Goal: Information Seeking & Learning: Learn about a topic

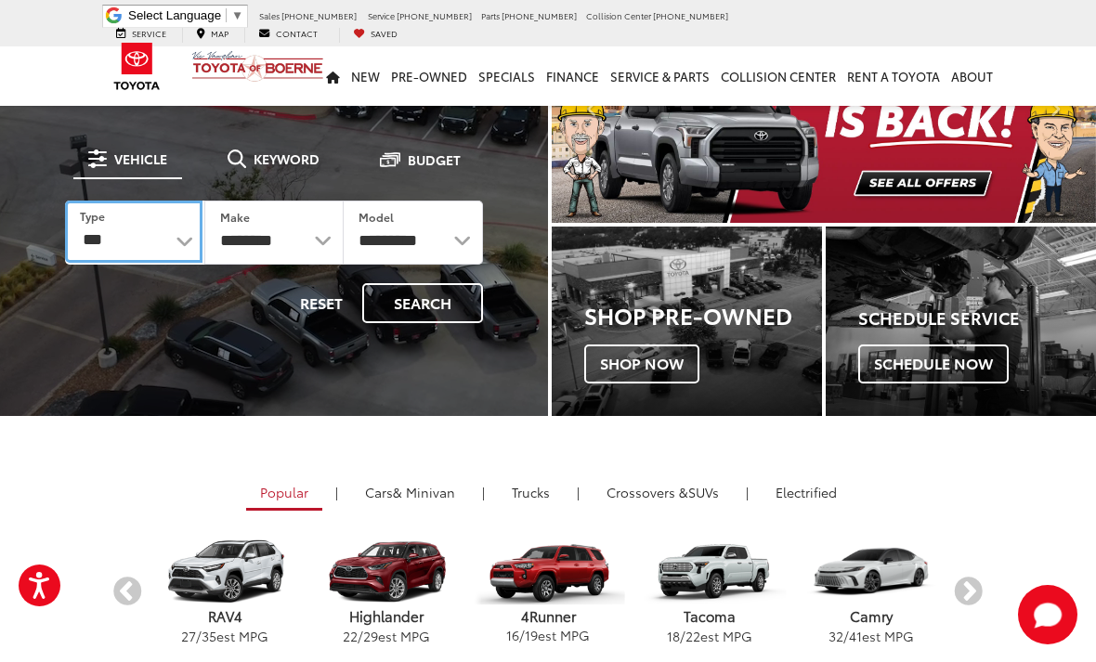
click at [145, 234] on select "*** *** **** *********" at bounding box center [133, 232] width 137 height 62
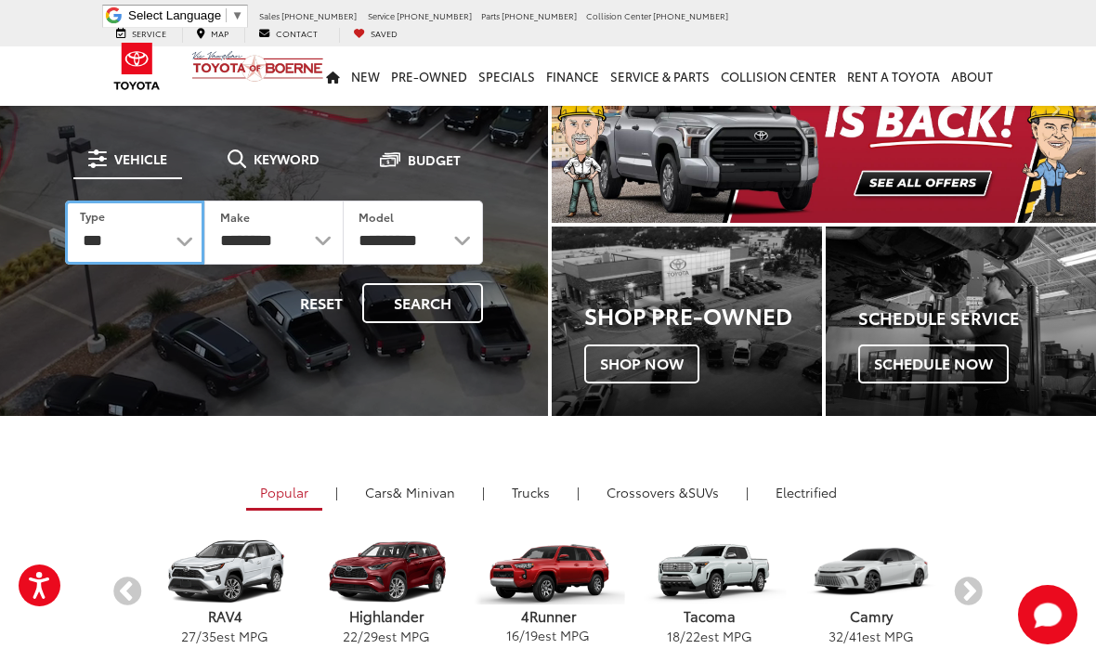
click at [165, 234] on select "*** *** **** *********" at bounding box center [134, 233] width 139 height 64
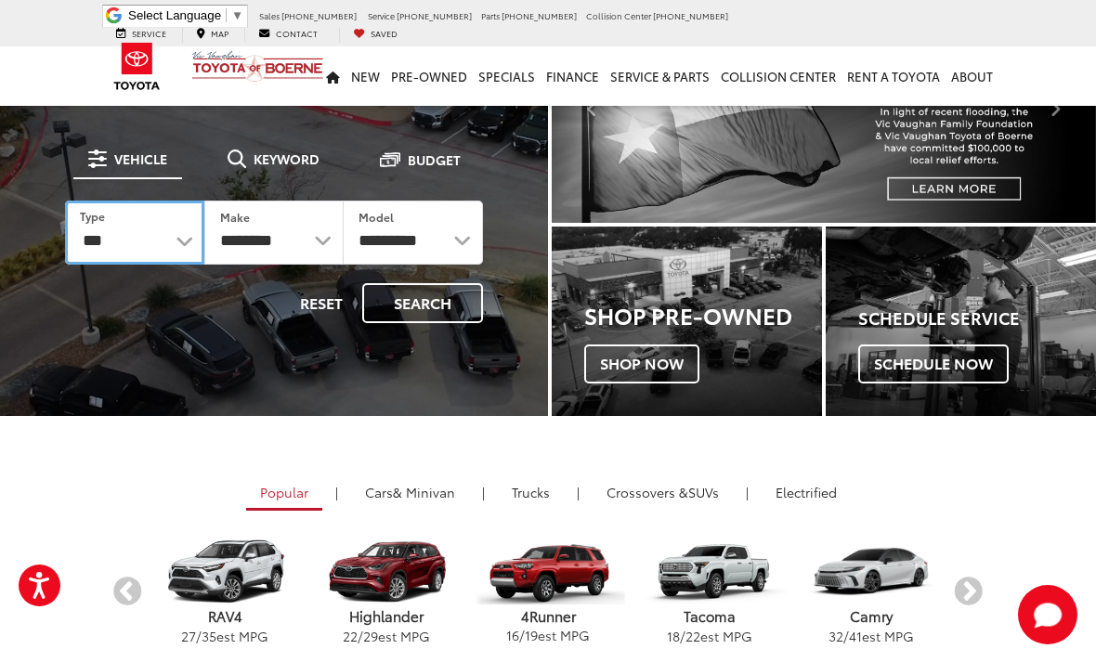
select select "******"
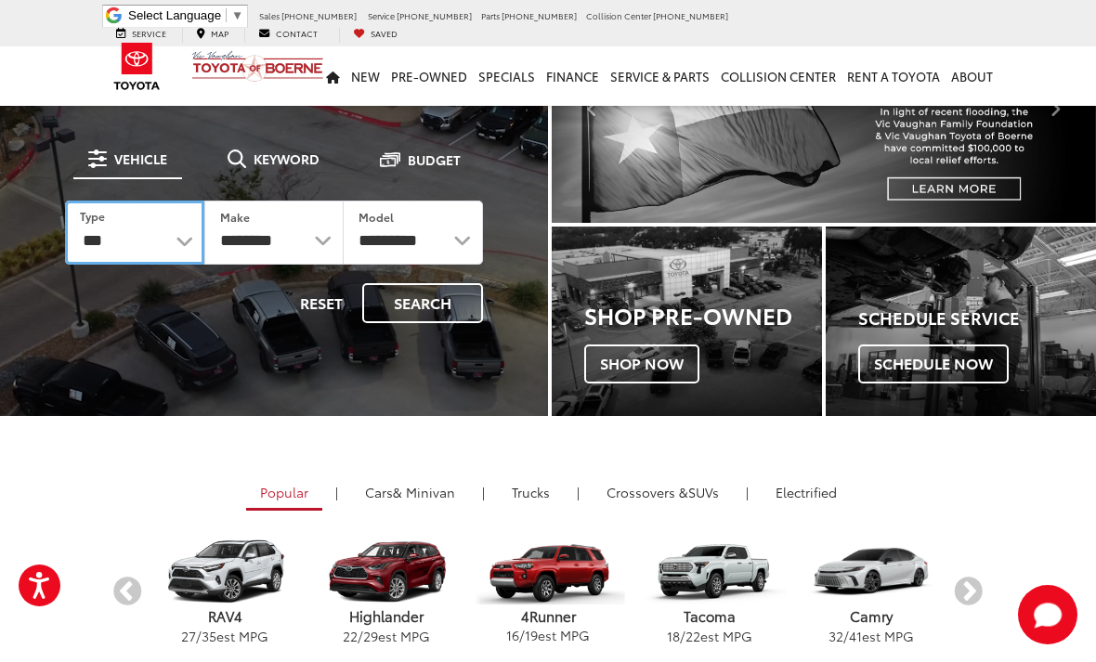
select select "******"
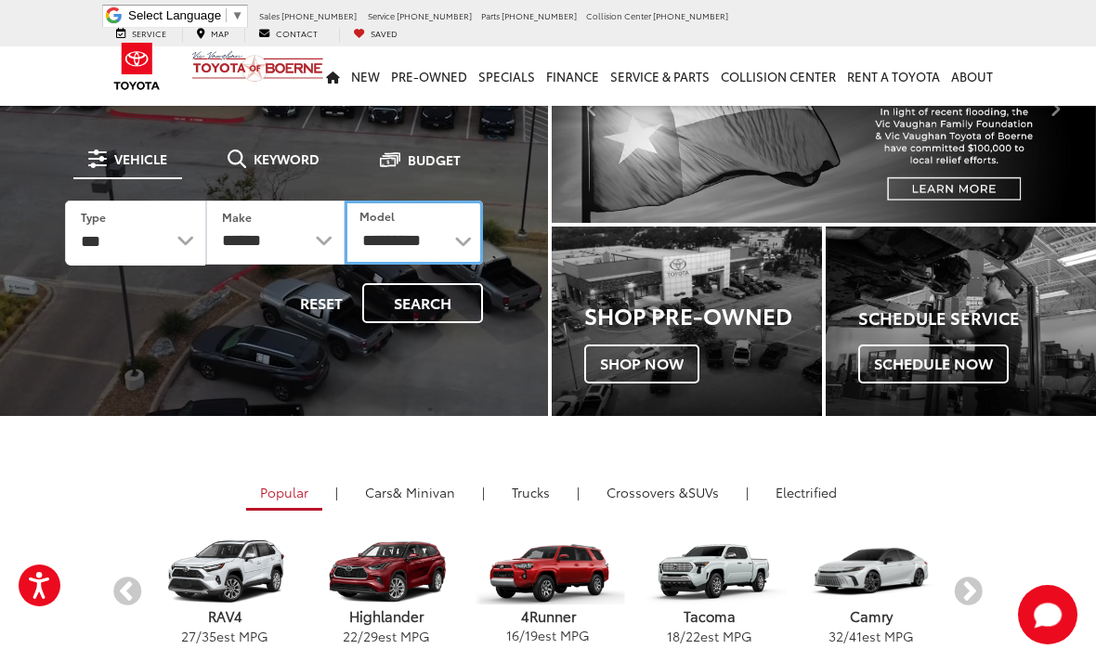
click at [437, 234] on select "**********" at bounding box center [414, 233] width 138 height 64
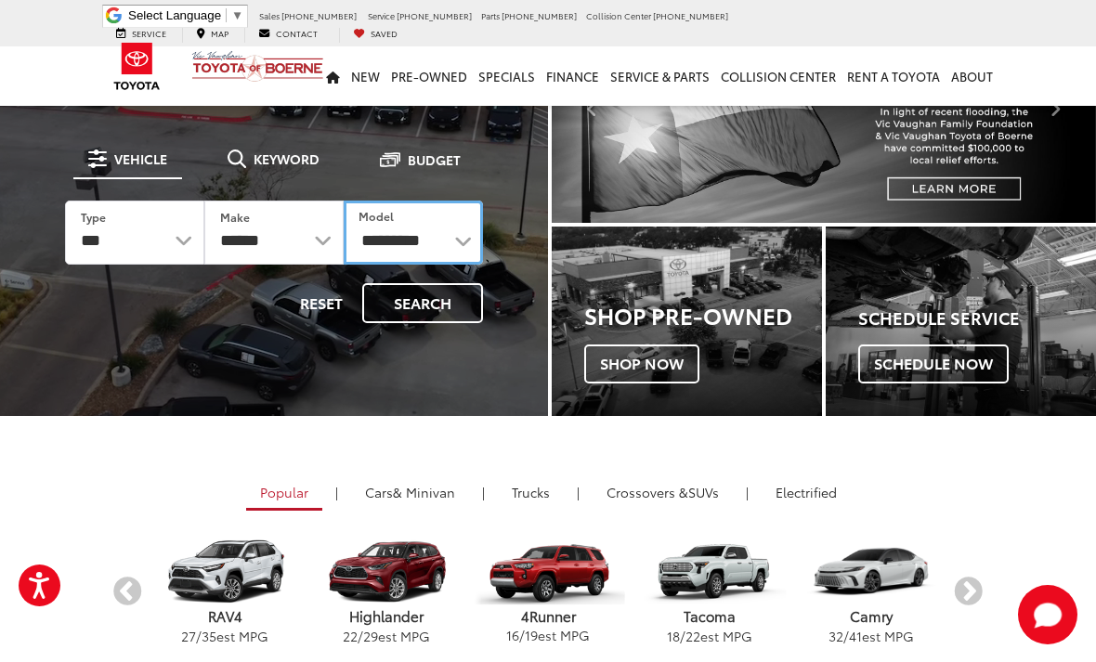
select select "*******"
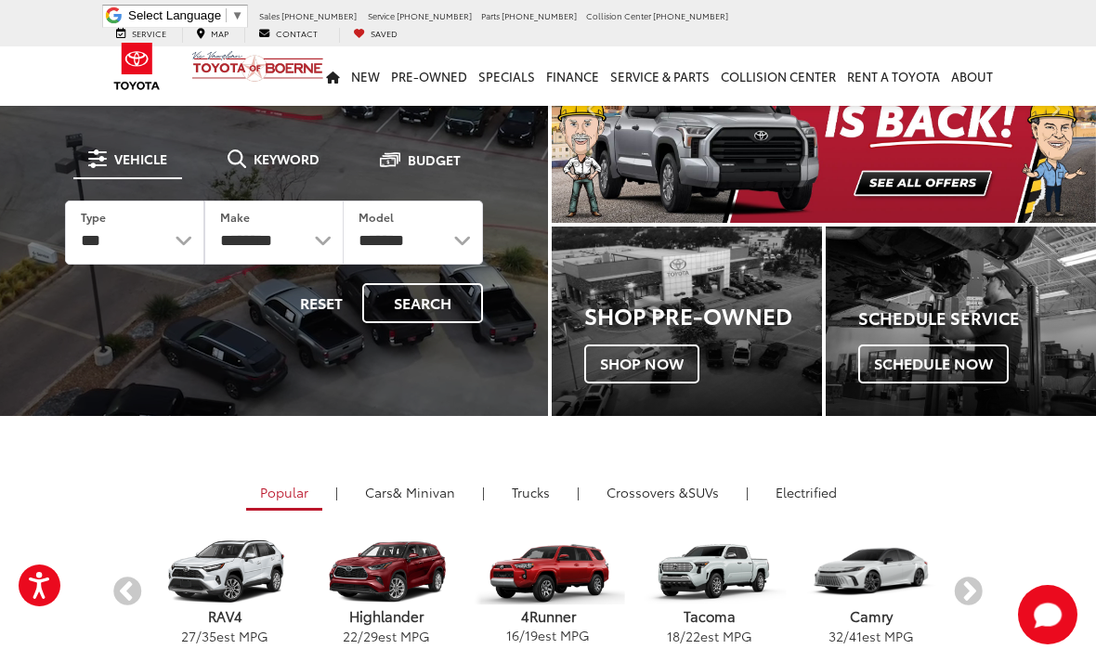
click at [438, 291] on button "Search" at bounding box center [422, 303] width 121 height 40
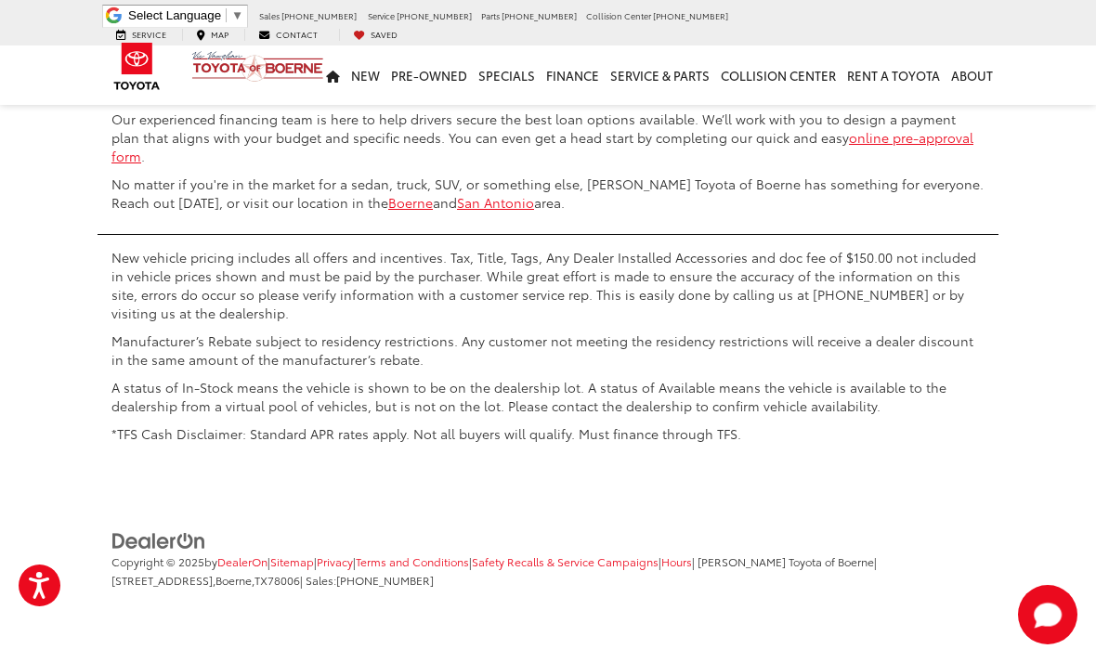
scroll to position [8660, 0]
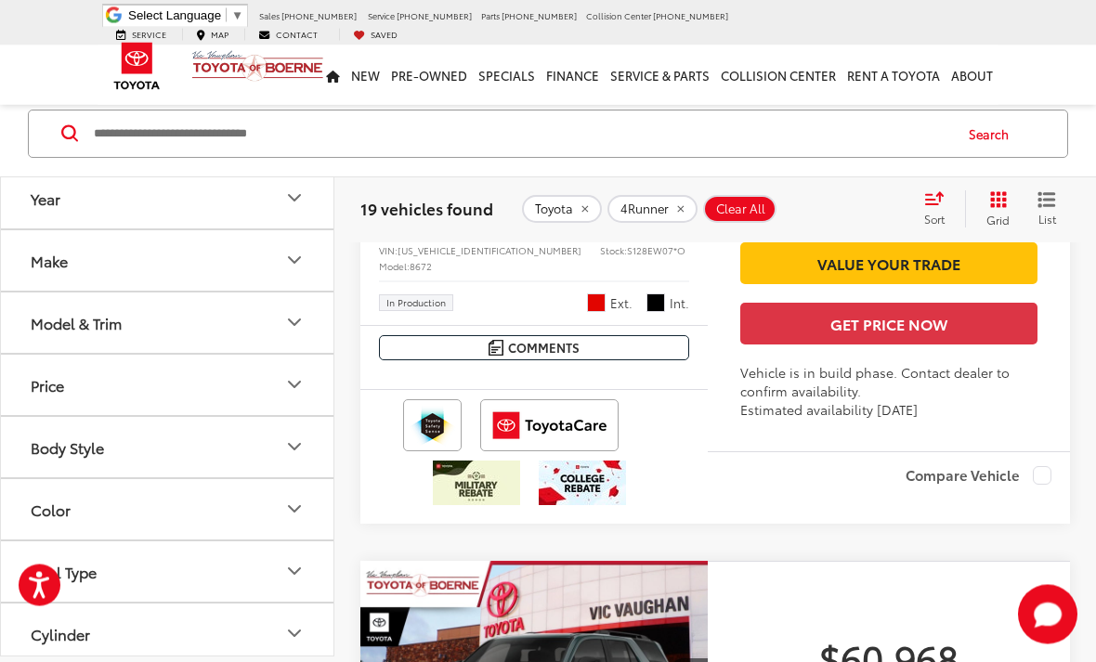
scroll to position [3934, 0]
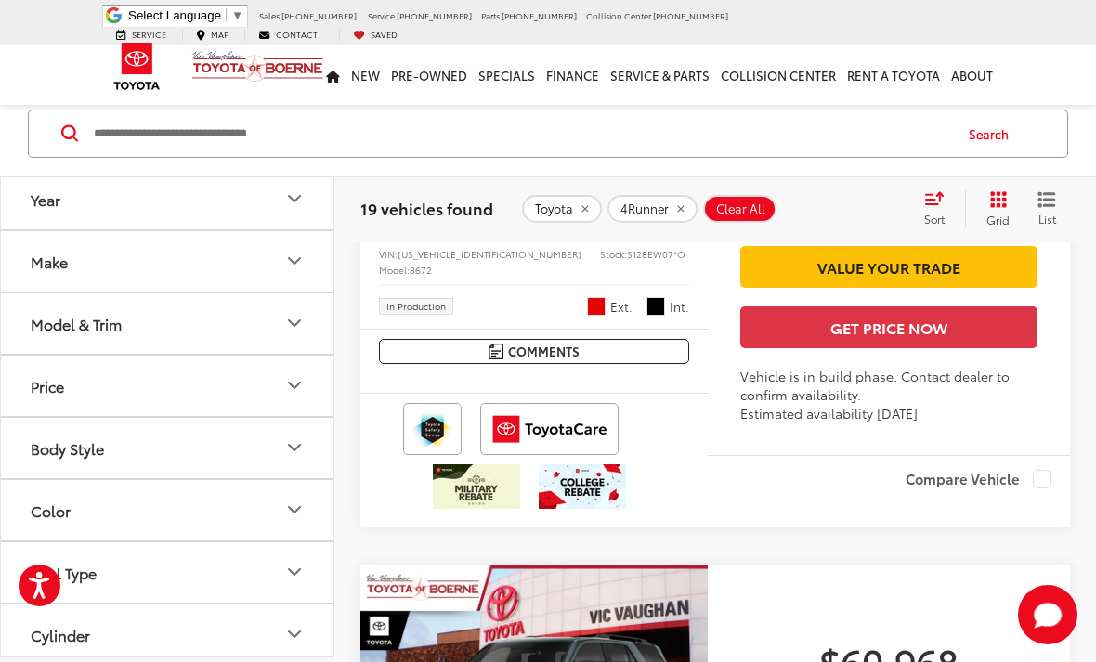
click at [619, 141] on img "2025 Toyota 4Runner TRD Off-Road Premium 0" at bounding box center [534, 9] width 350 height 263
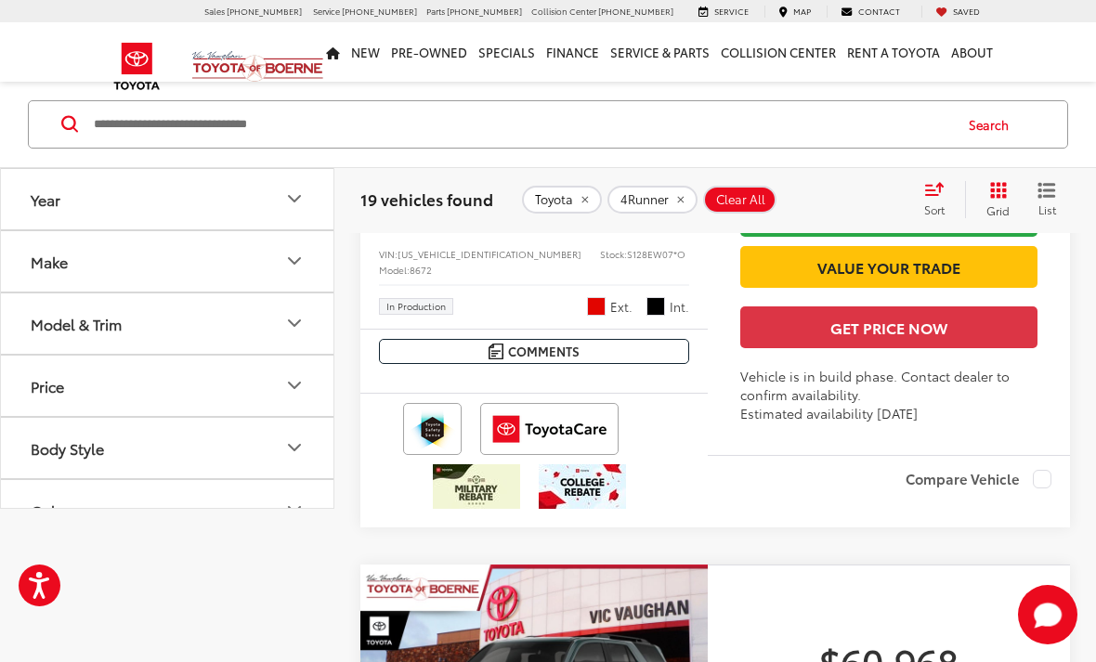
scroll to position [3946, 0]
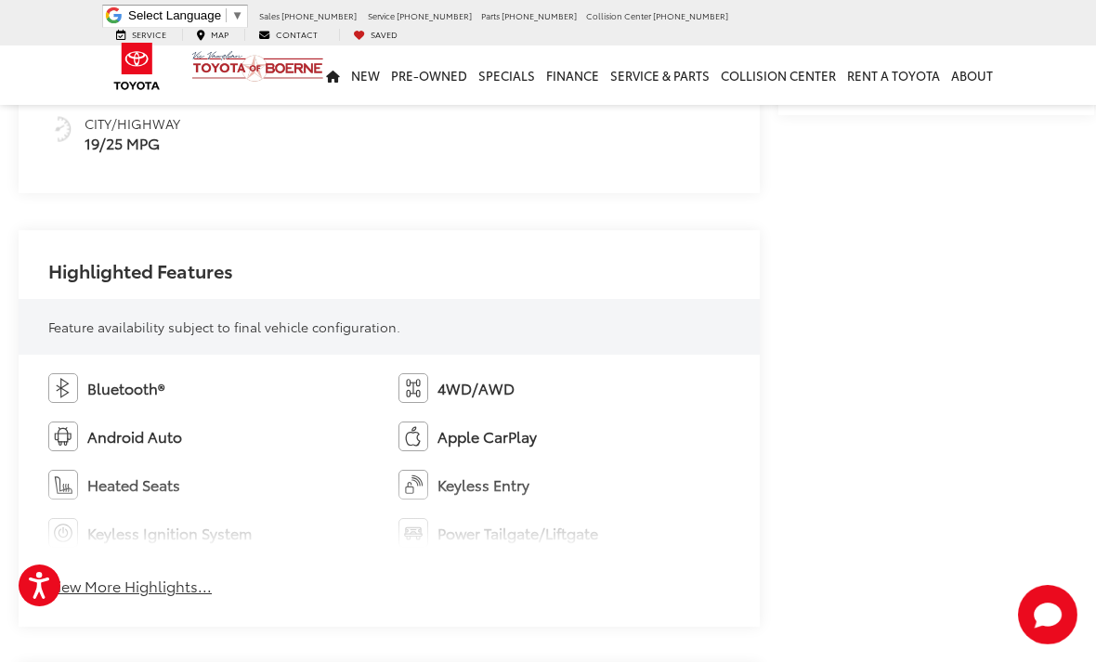
scroll to position [946, 0]
click at [124, 577] on button "View More Highlights..." at bounding box center [129, 584] width 163 height 21
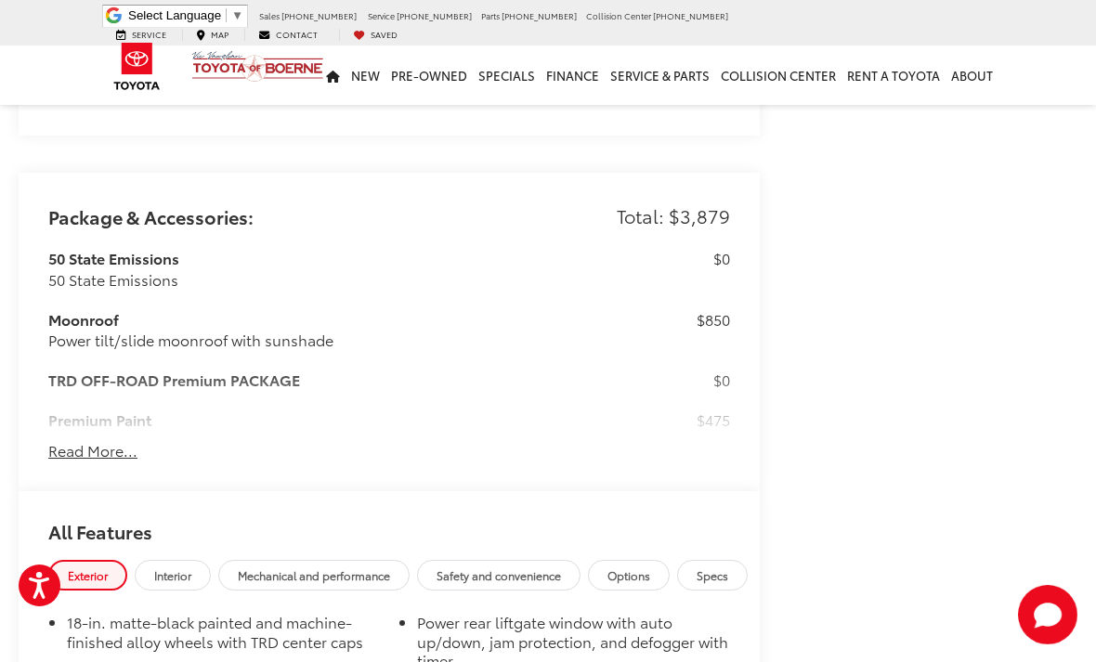
scroll to position [2187, 0]
click at [94, 453] on button "Read More..." at bounding box center [92, 448] width 89 height 21
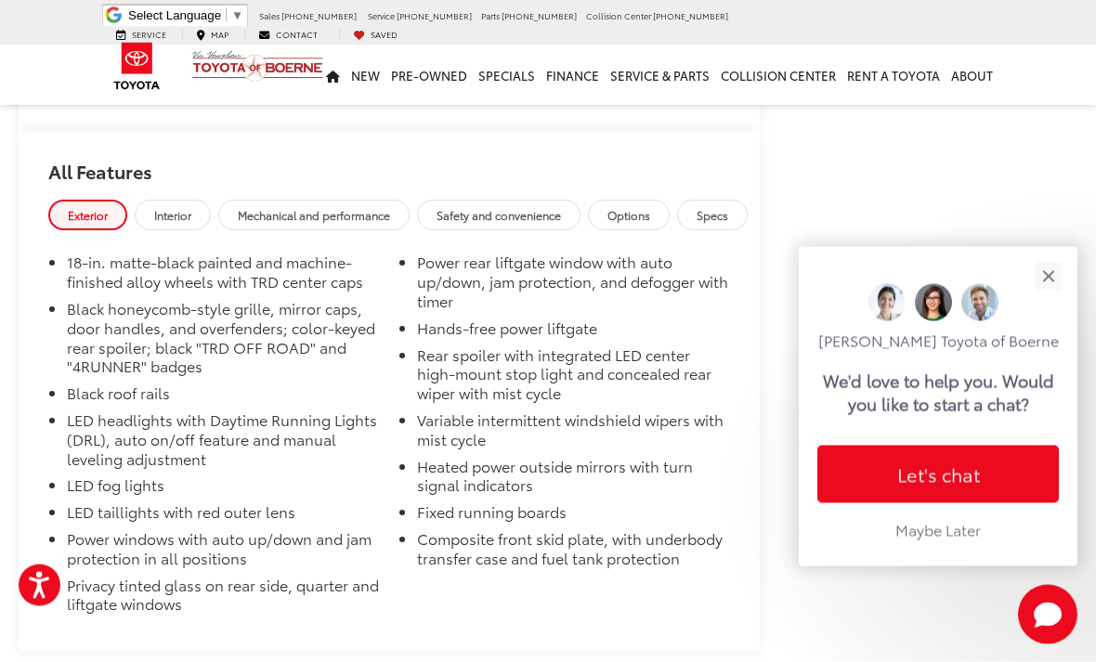
scroll to position [4131, 0]
click at [1040, 296] on button "Close" at bounding box center [1048, 276] width 40 height 40
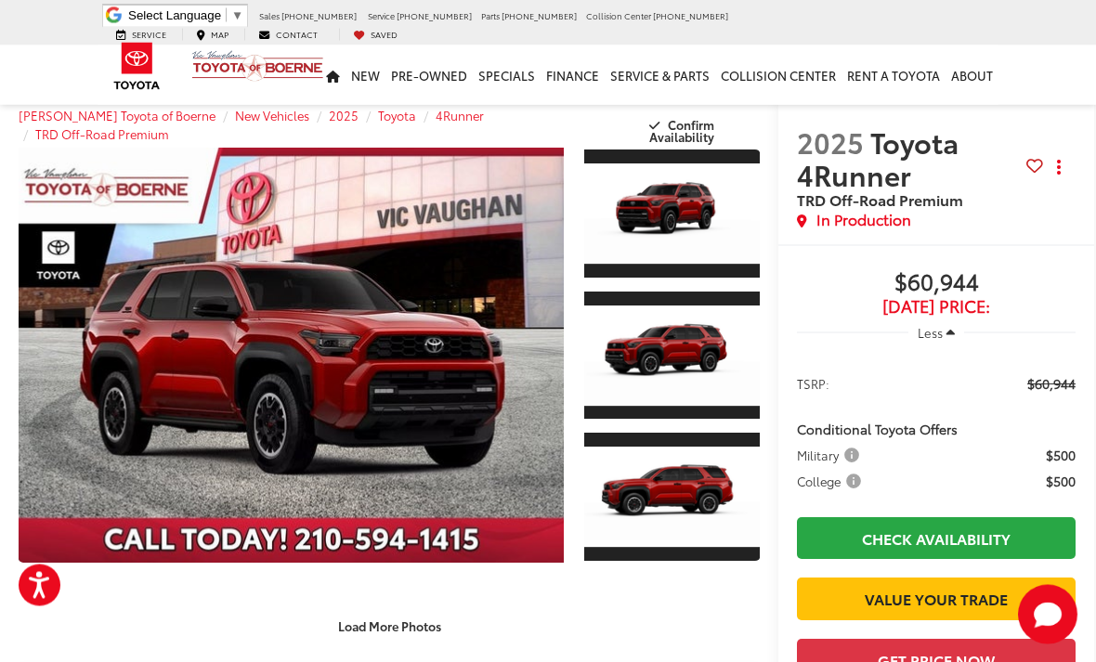
scroll to position [0, 0]
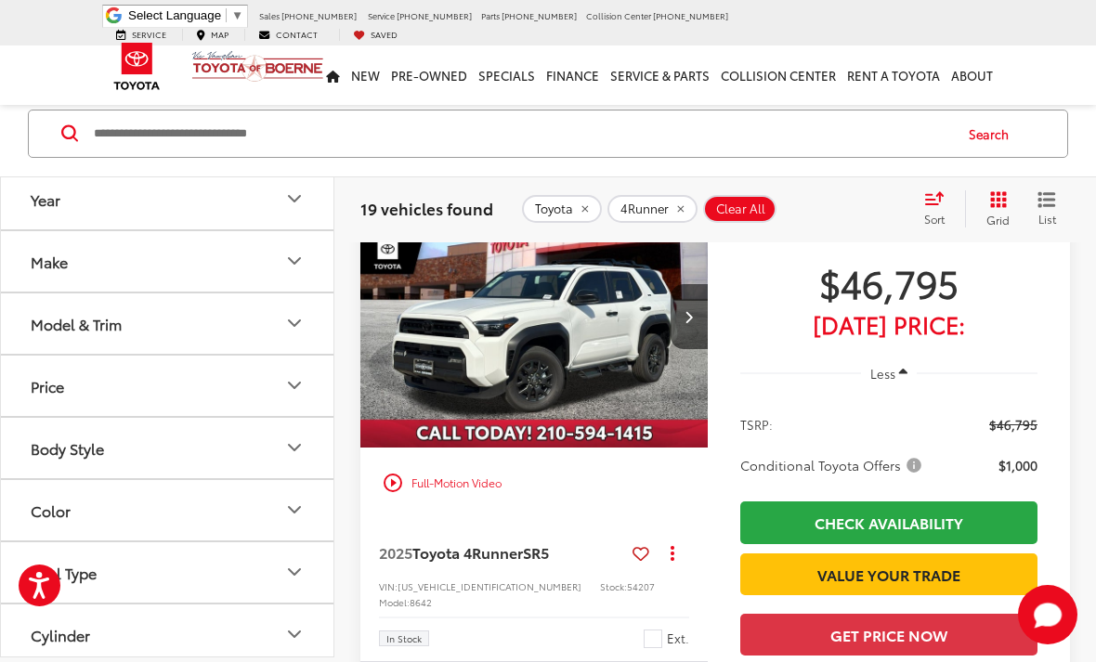
scroll to position [1494, 0]
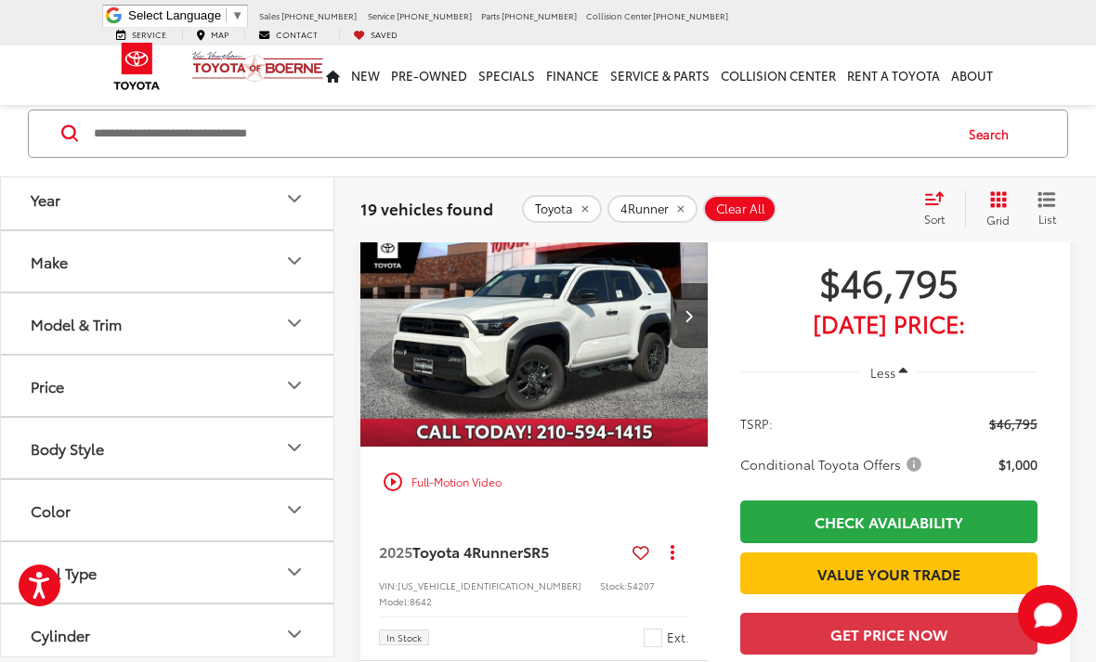
click at [659, 360] on img "2025 Toyota 4Runner SR5 0" at bounding box center [534, 316] width 350 height 263
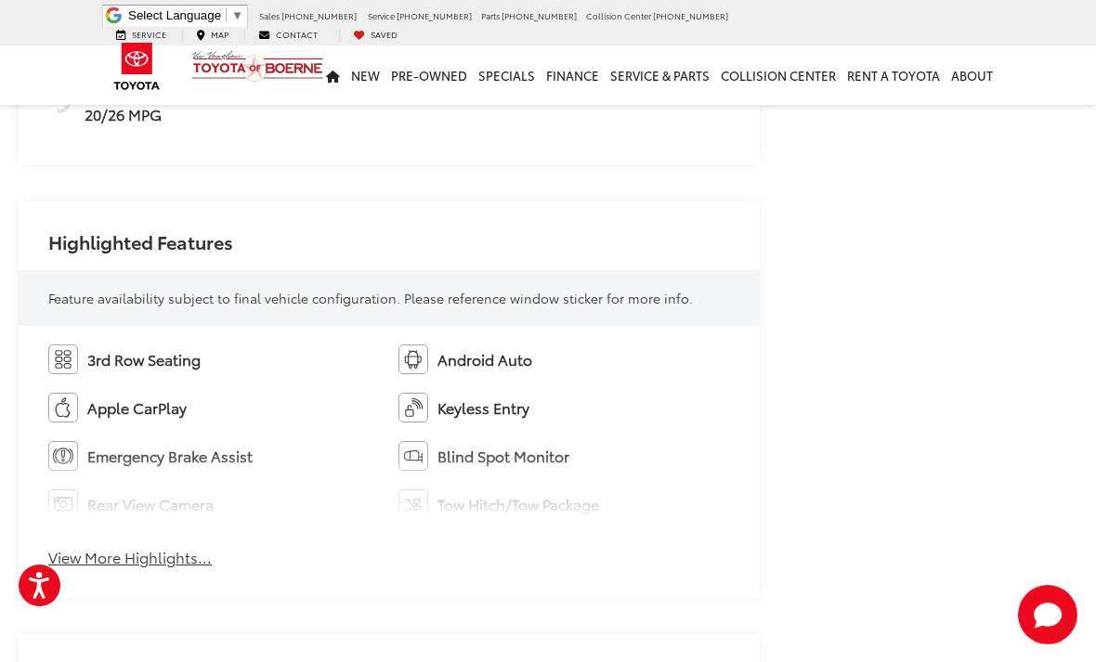
scroll to position [1039, 0]
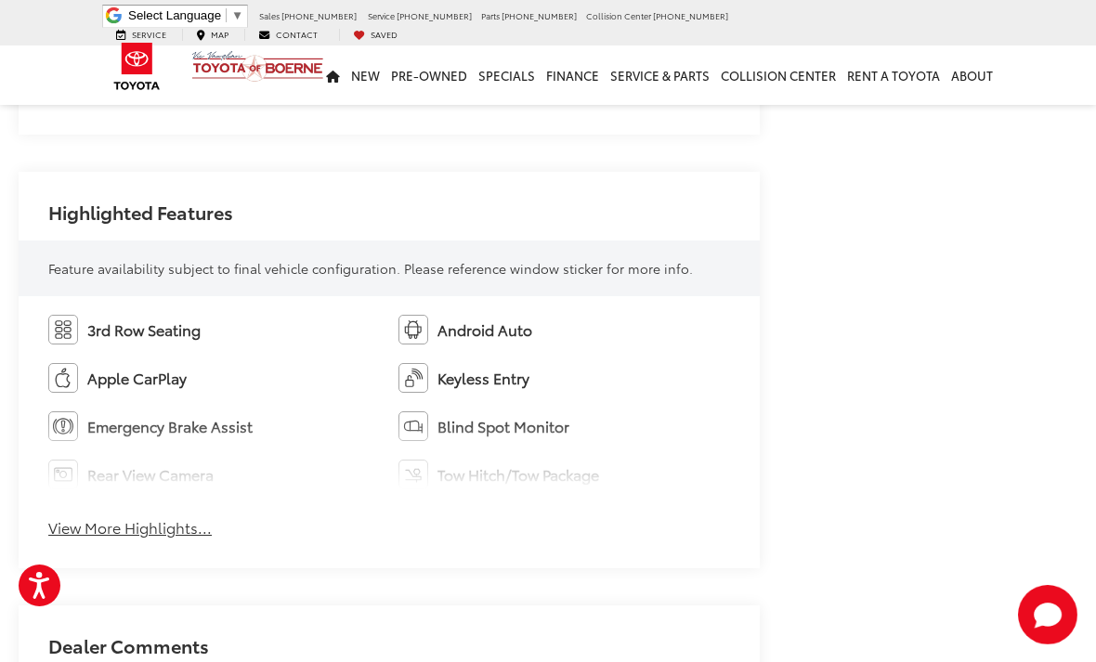
click at [88, 534] on button "View More Highlights..." at bounding box center [129, 527] width 163 height 21
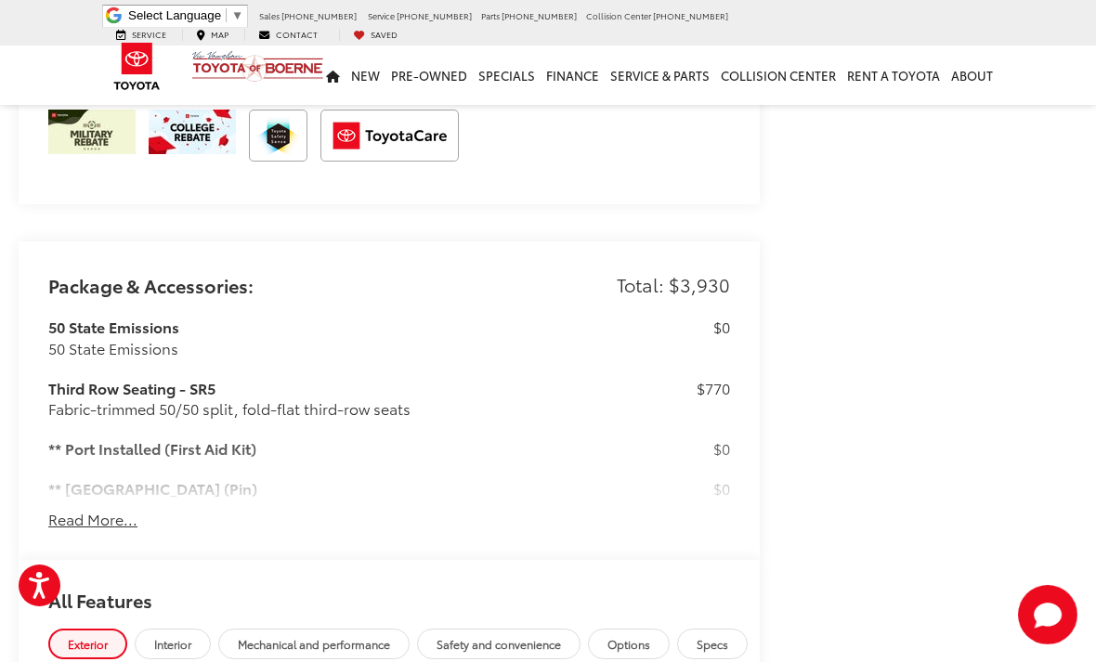
scroll to position [1965, 0]
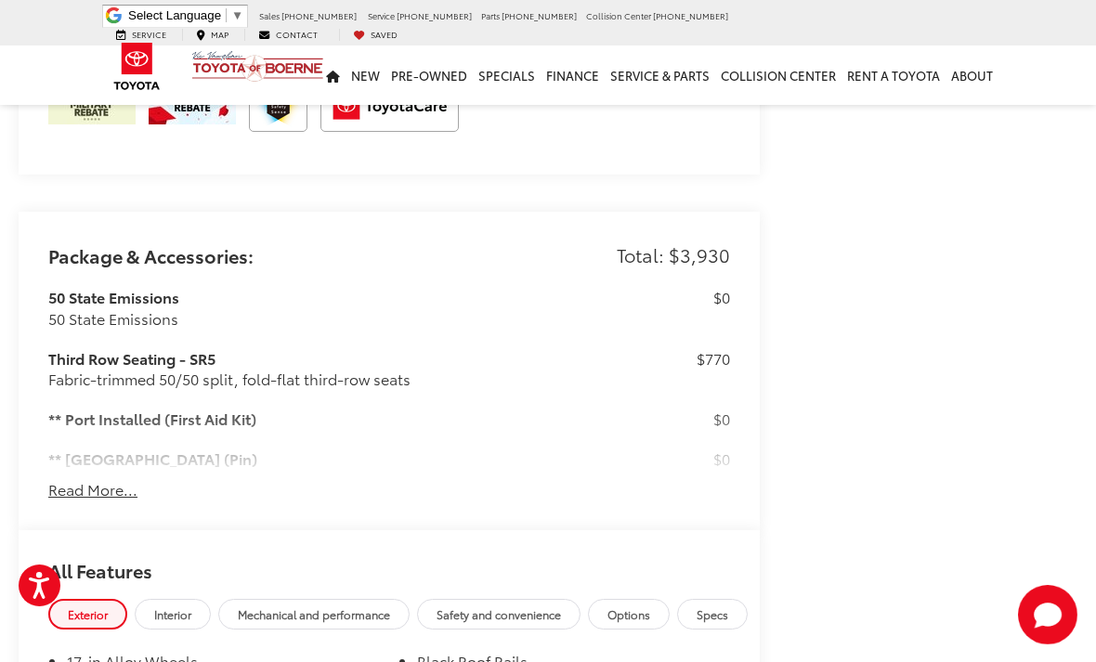
click at [66, 490] on button "Read More..." at bounding box center [92, 489] width 89 height 21
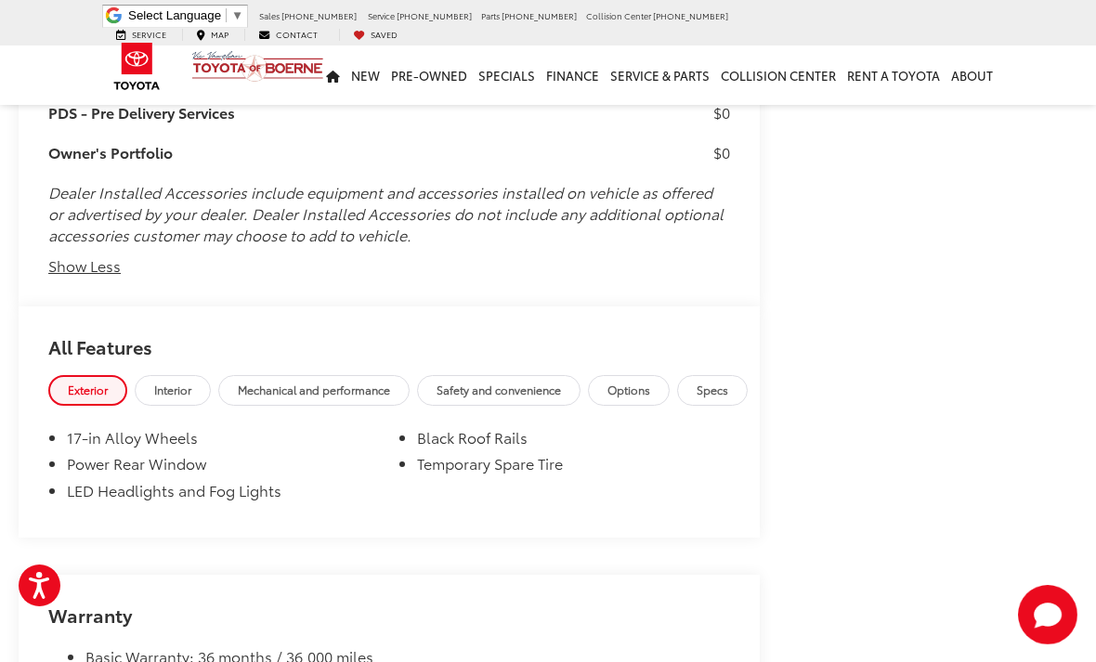
scroll to position [3814, 0]
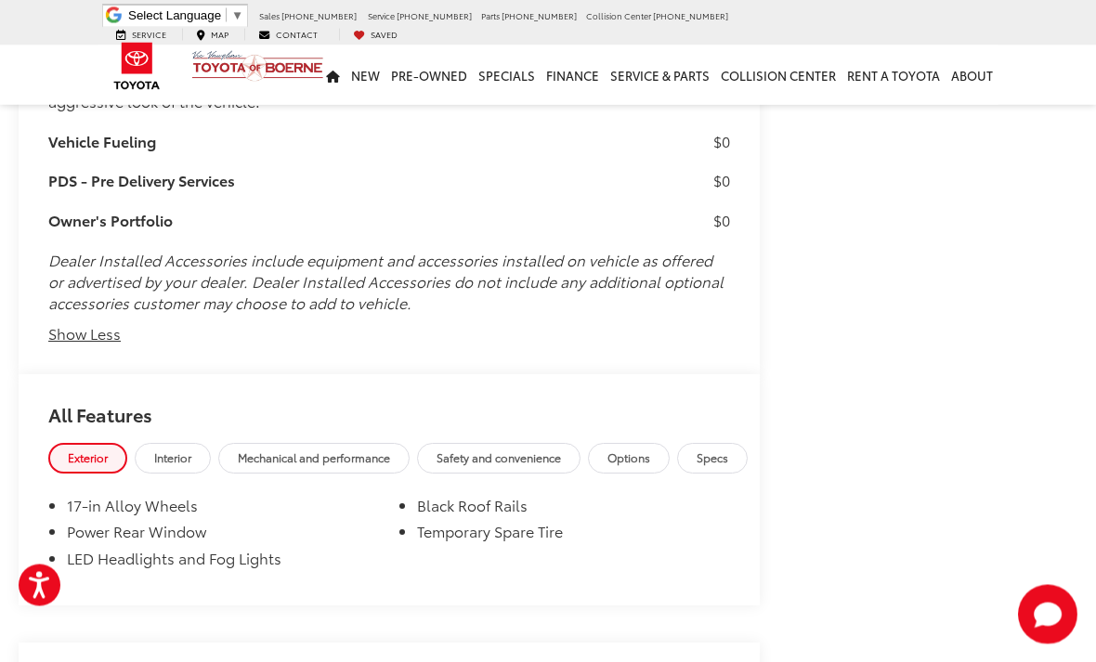
scroll to position [3744, 0]
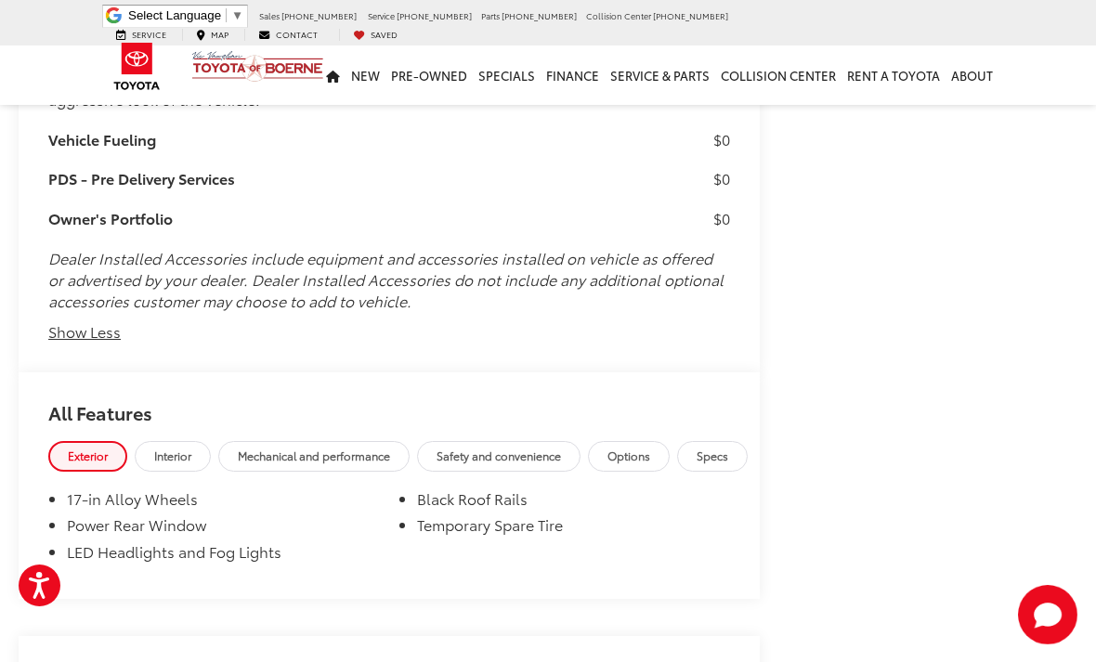
click at [170, 448] on span "Interior" at bounding box center [172, 456] width 37 height 16
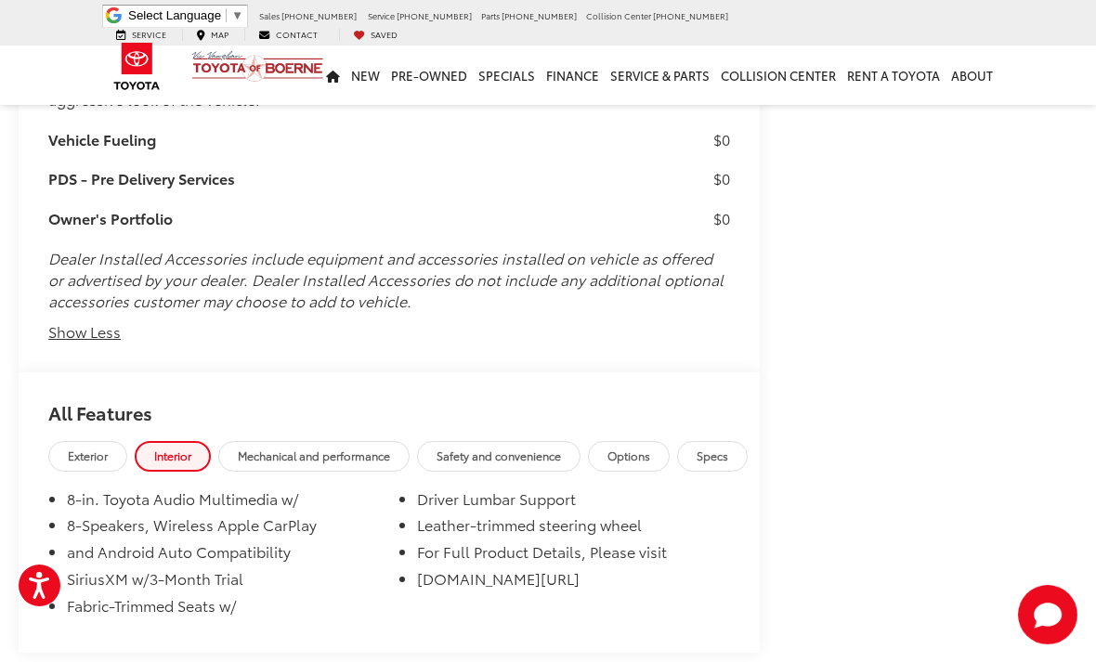
click at [291, 448] on span "Mechanical and performance" at bounding box center [314, 456] width 152 height 16
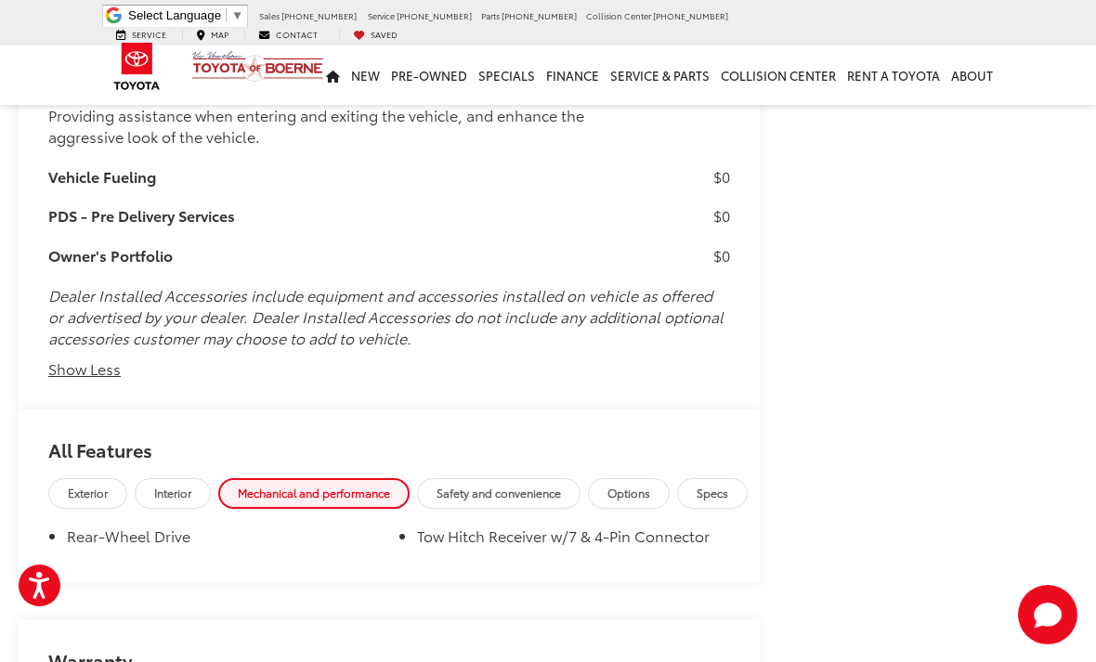
scroll to position [3708, 0]
click at [561, 484] on span "Safety and convenience" at bounding box center [499, 492] width 124 height 16
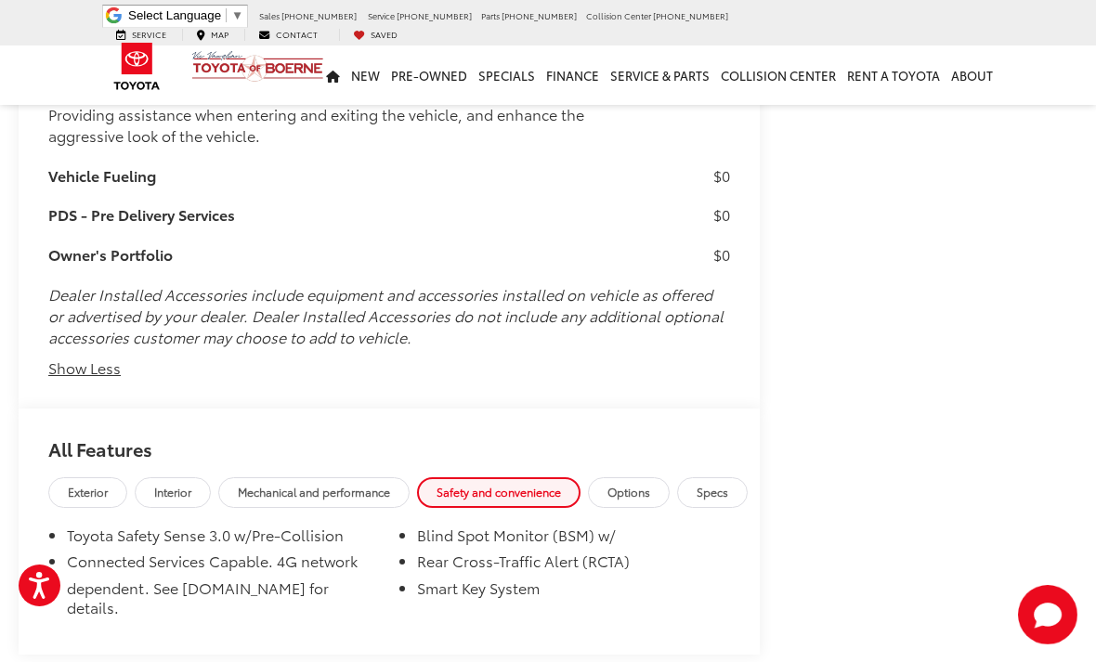
click at [650, 484] on span "Options" at bounding box center [628, 492] width 43 height 16
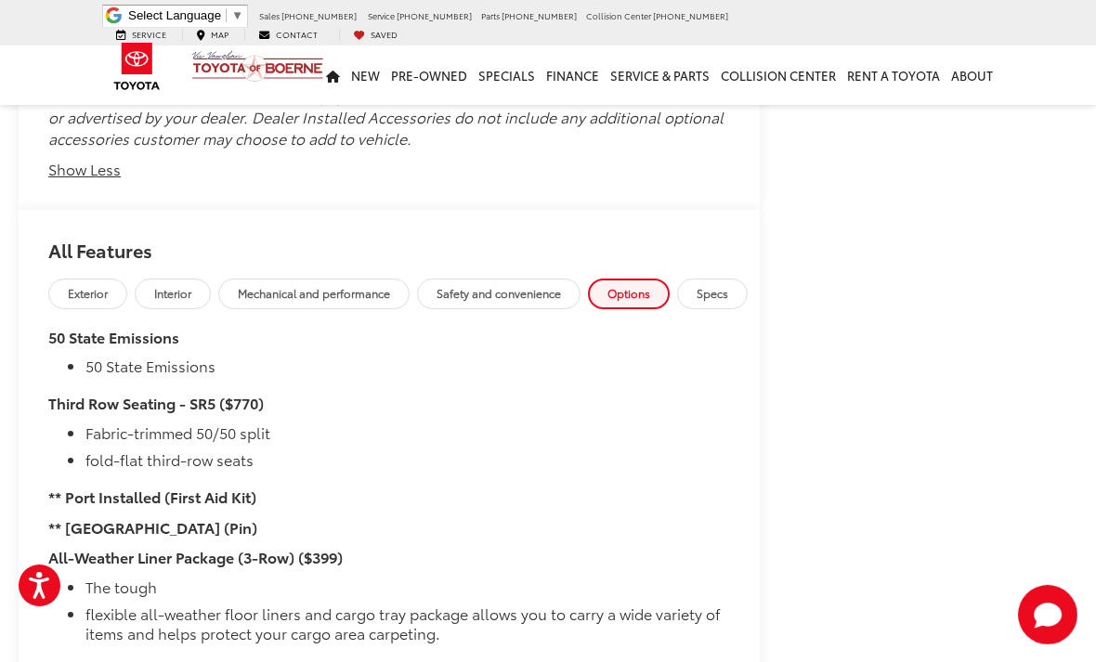
scroll to position [3875, 0]
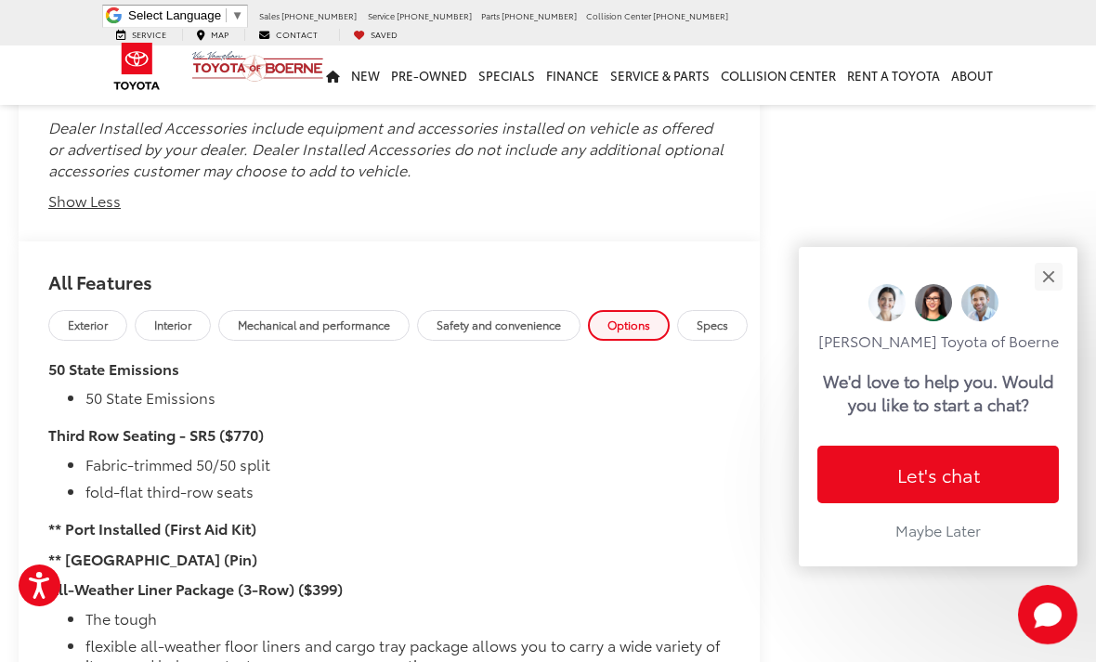
click at [728, 317] on span "Specs" at bounding box center [713, 325] width 32 height 16
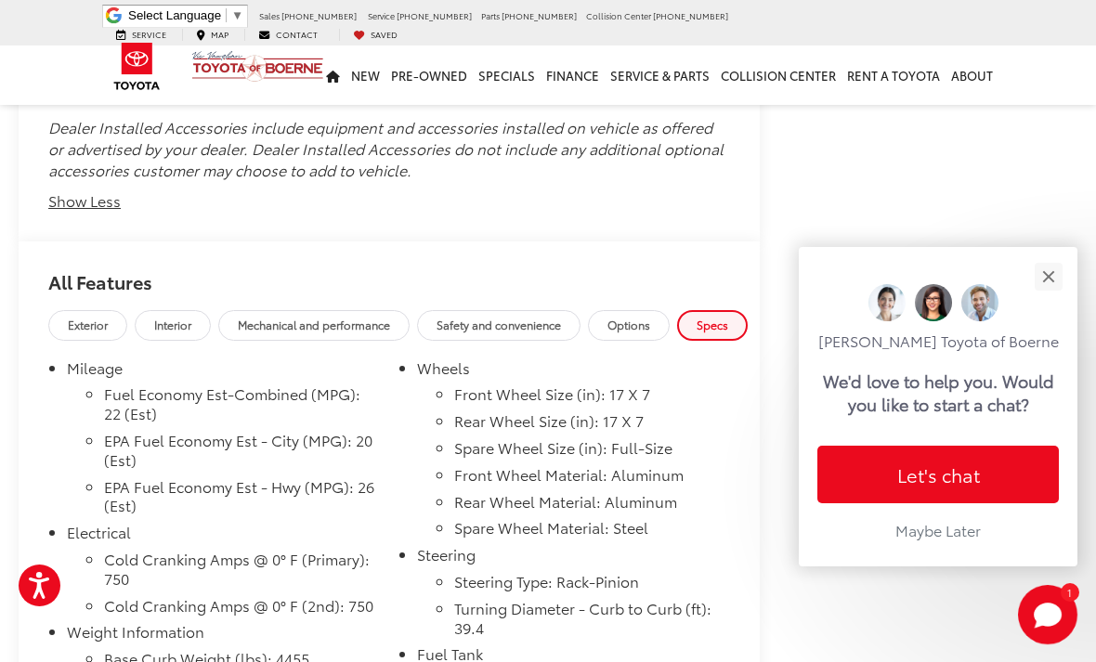
click at [1054, 256] on button "Close" at bounding box center [1048, 276] width 40 height 40
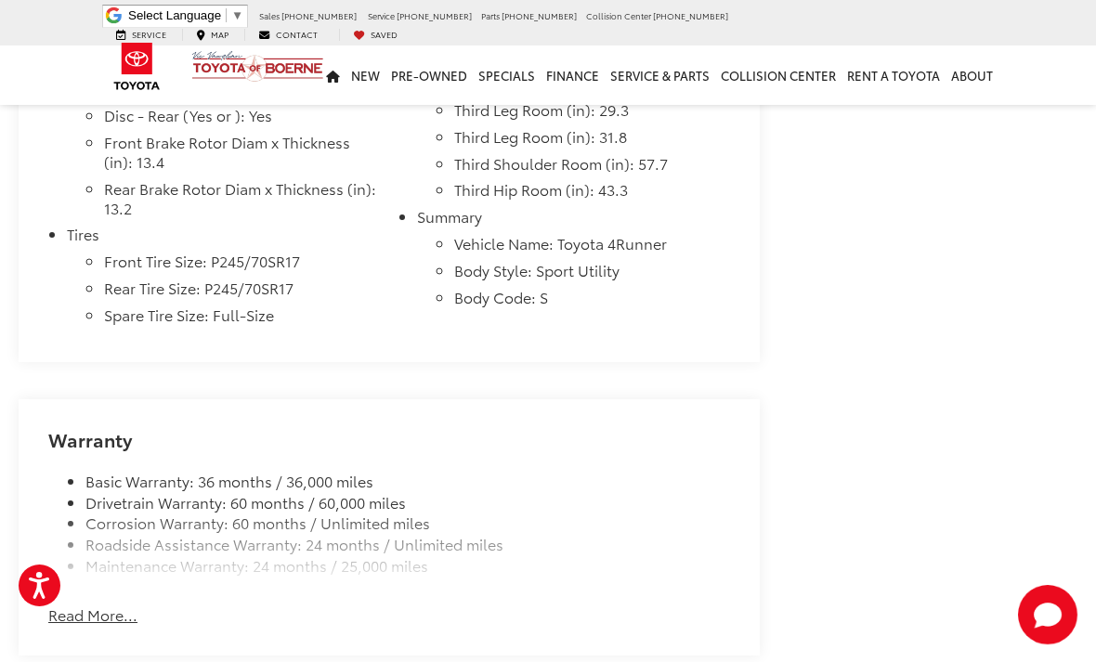
scroll to position [5121, 0]
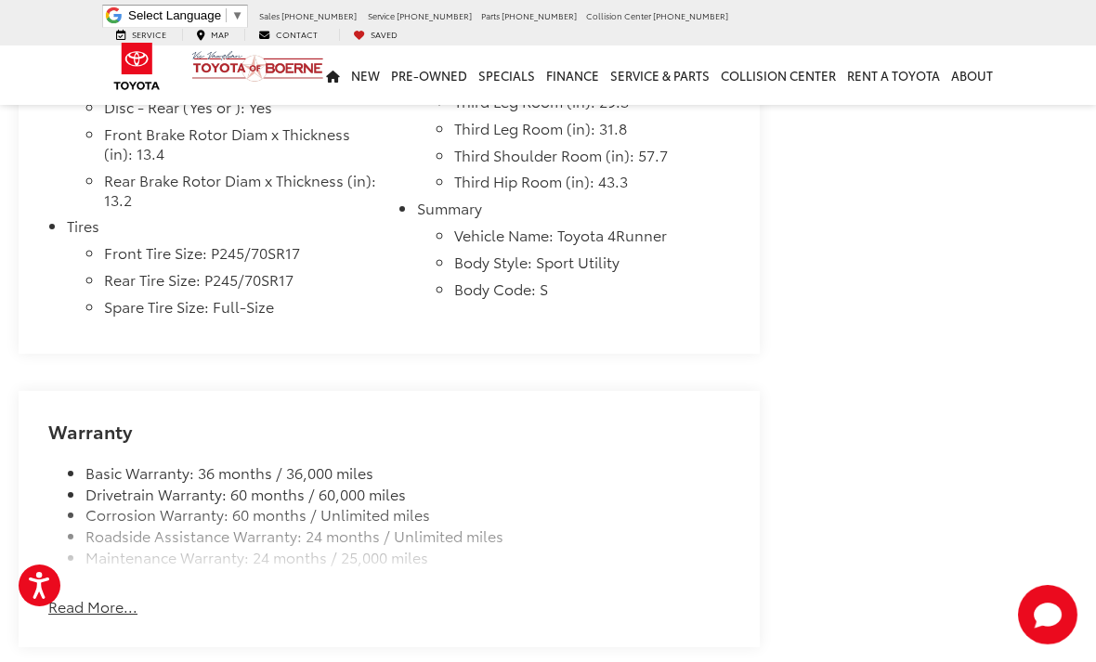
click at [87, 596] on button "Read More..." at bounding box center [92, 606] width 89 height 21
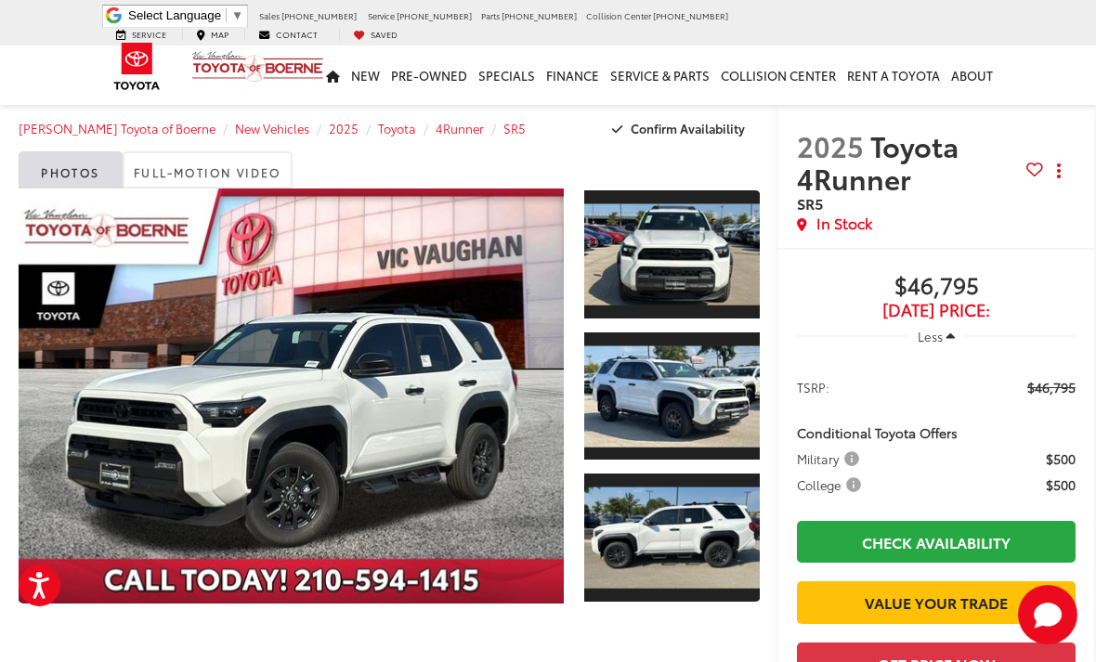
scroll to position [0, 0]
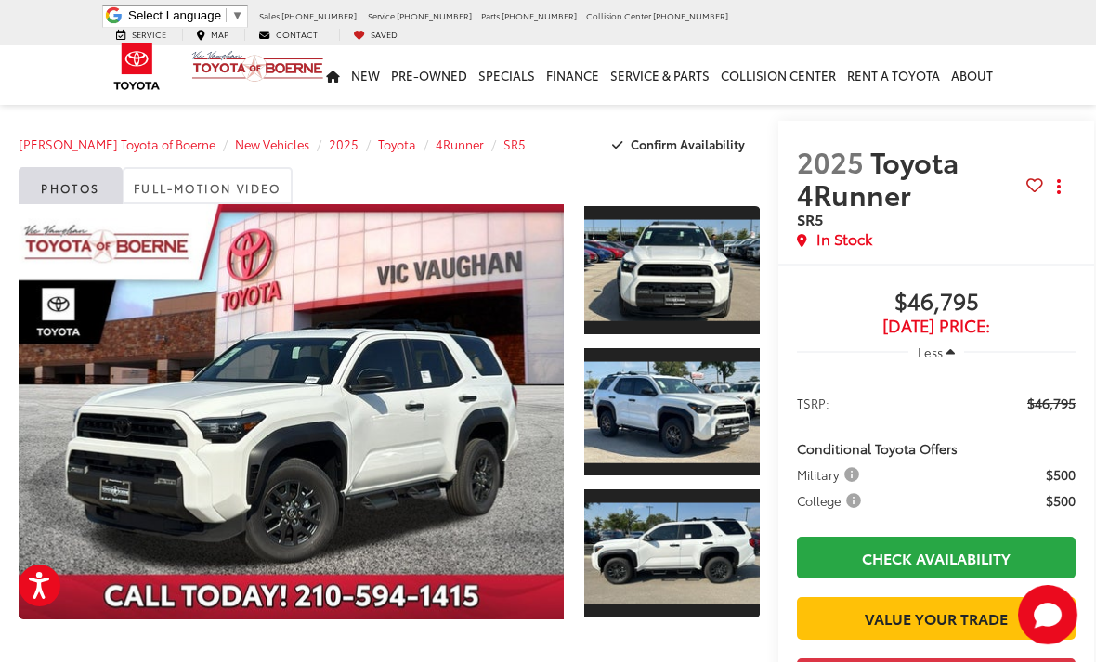
click at [490, 448] on link "Expand Photo 0" at bounding box center [291, 411] width 545 height 415
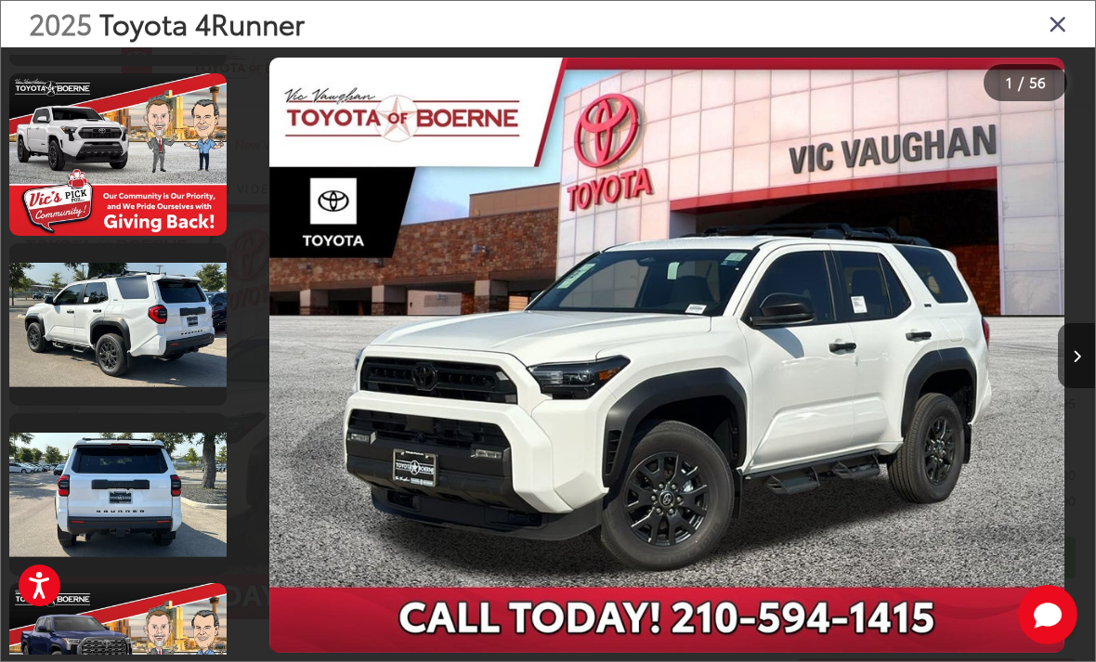
scroll to position [727, 0]
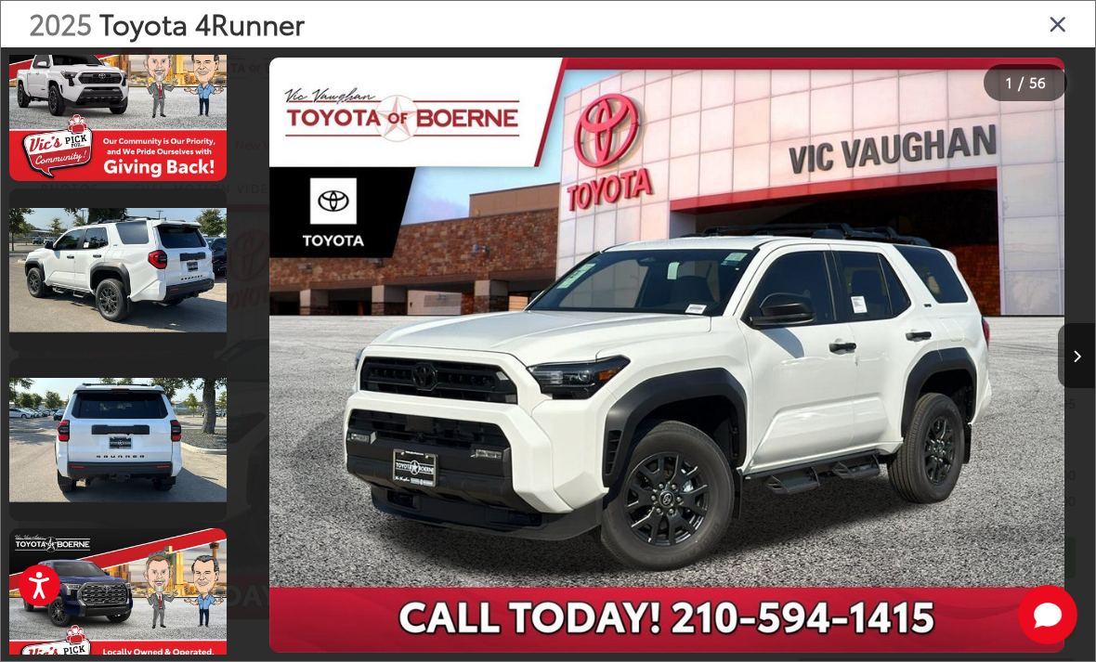
click at [90, 296] on link at bounding box center [117, 270] width 217 height 163
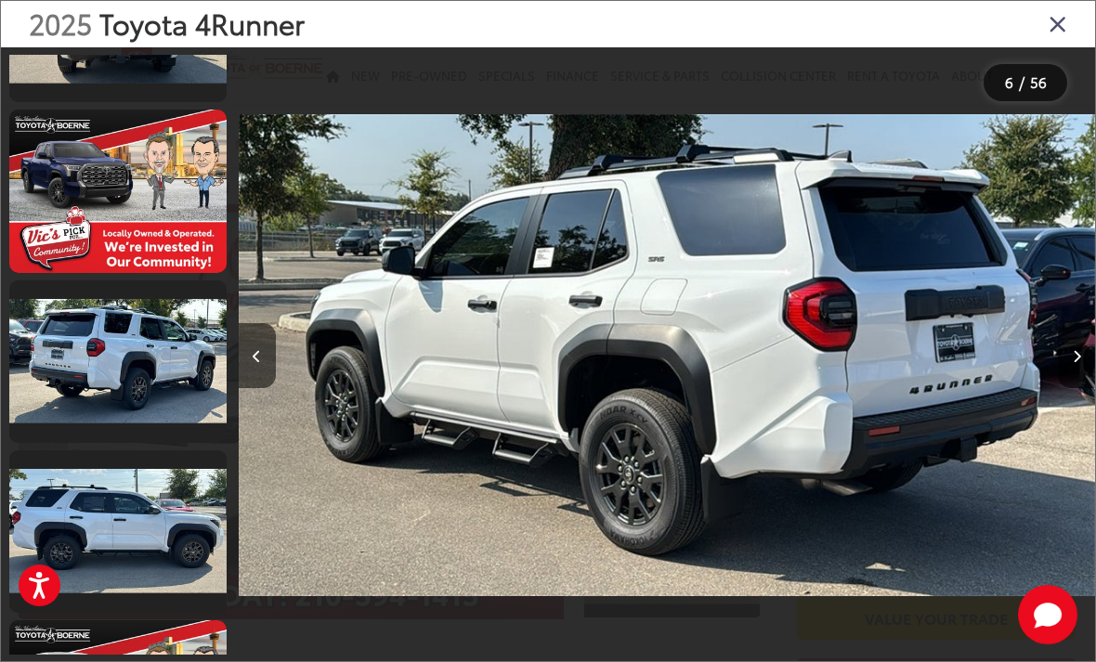
scroll to position [1146, 0]
click at [92, 529] on link at bounding box center [117, 532] width 217 height 163
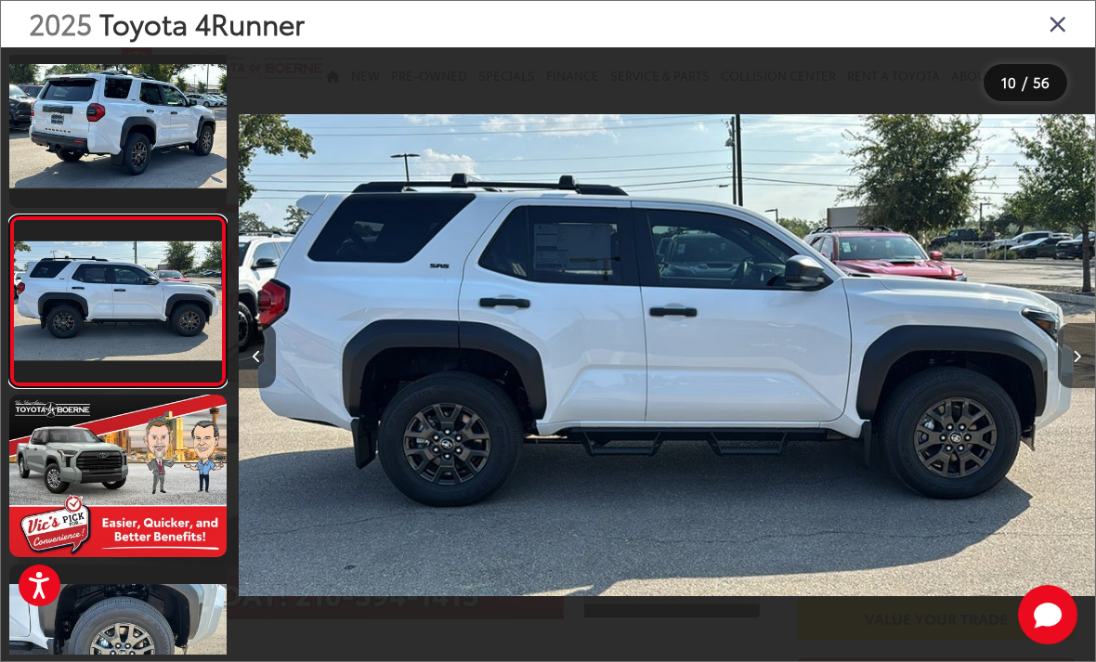
scroll to position [0, 7711]
click at [79, 320] on link at bounding box center [117, 301] width 217 height 172
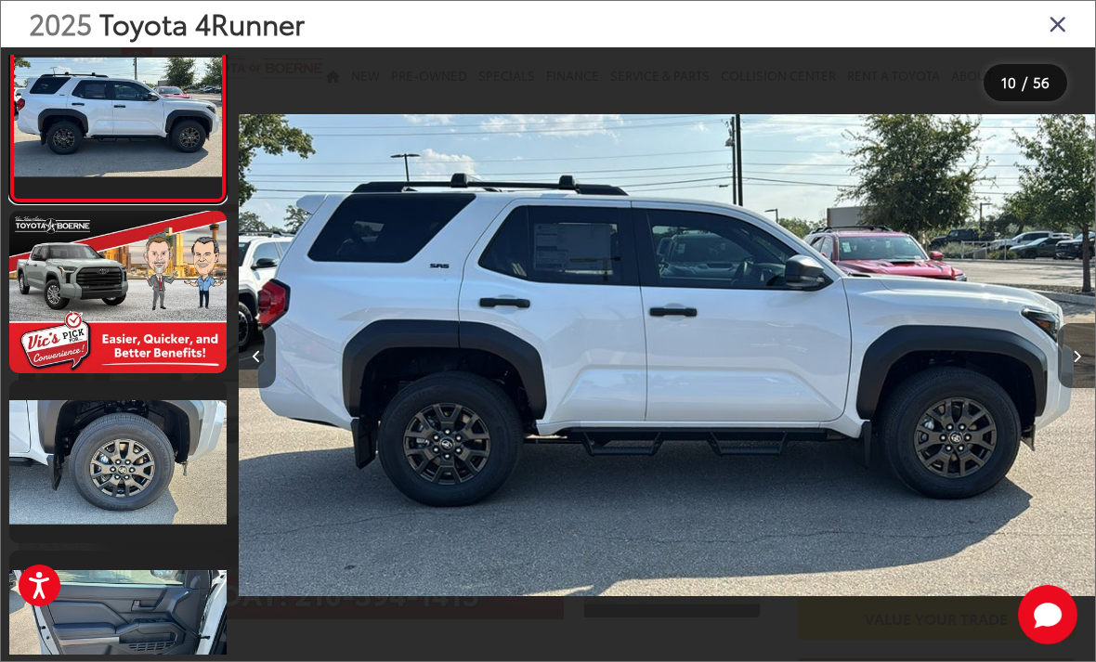
scroll to position [1555, 0]
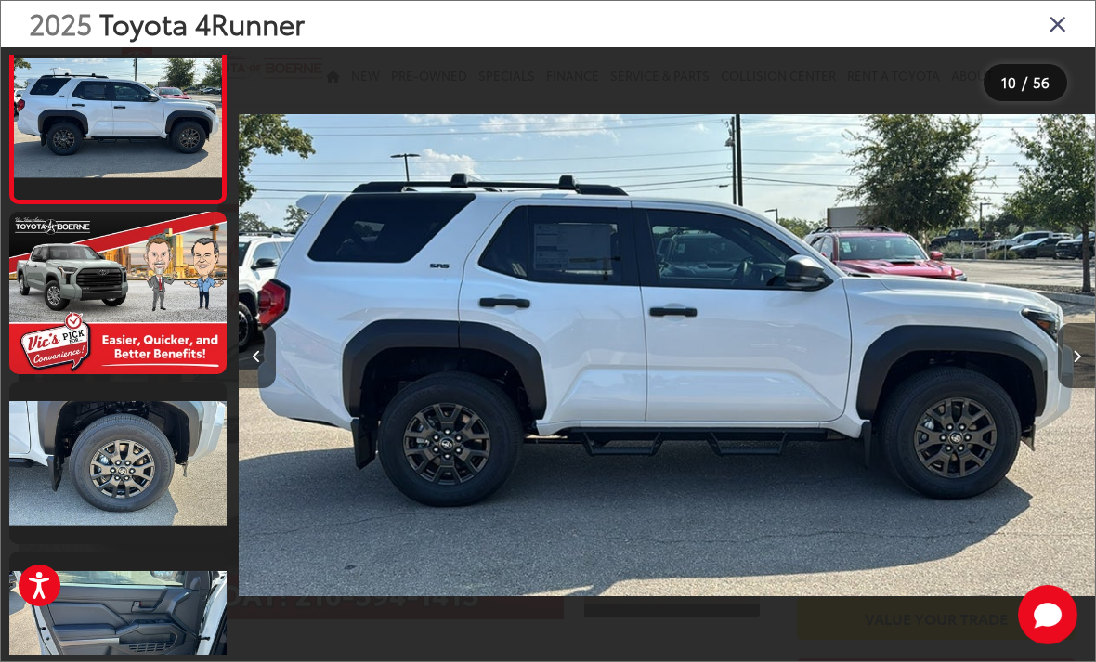
click at [86, 469] on link at bounding box center [117, 463] width 217 height 163
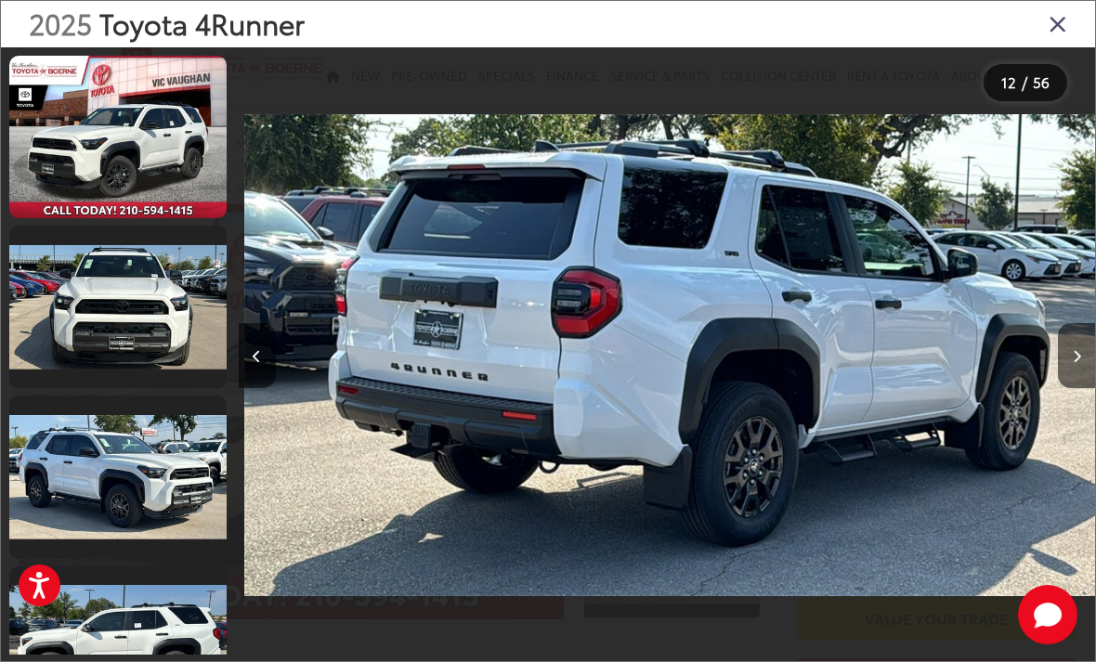
scroll to position [0, 6850]
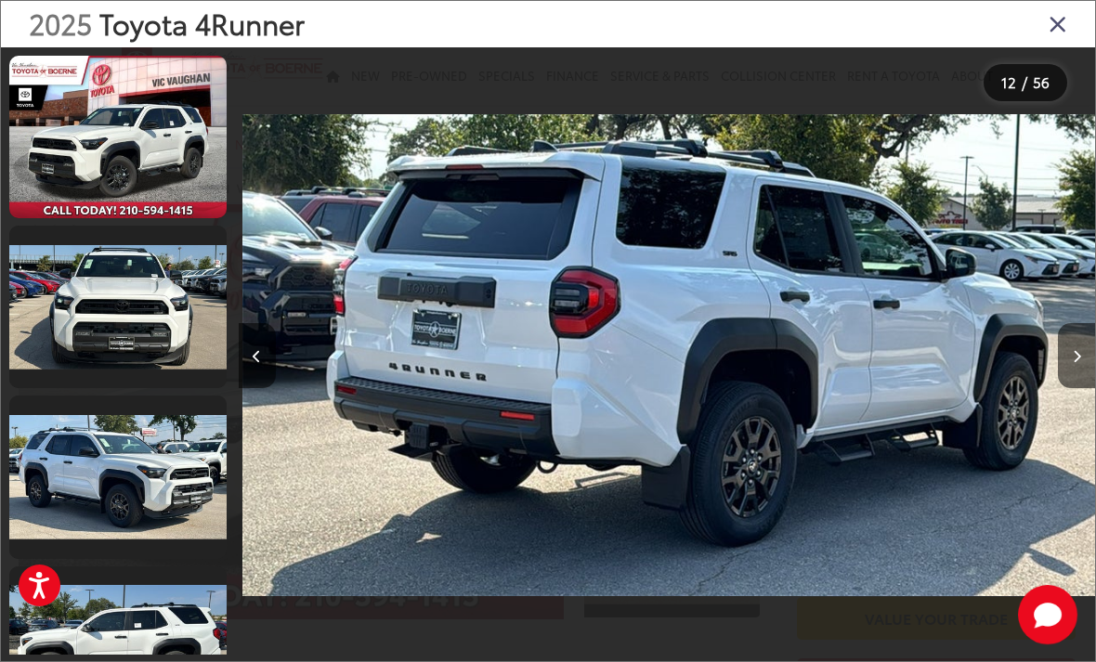
click at [1060, 24] on icon "Close gallery" at bounding box center [1058, 23] width 19 height 24
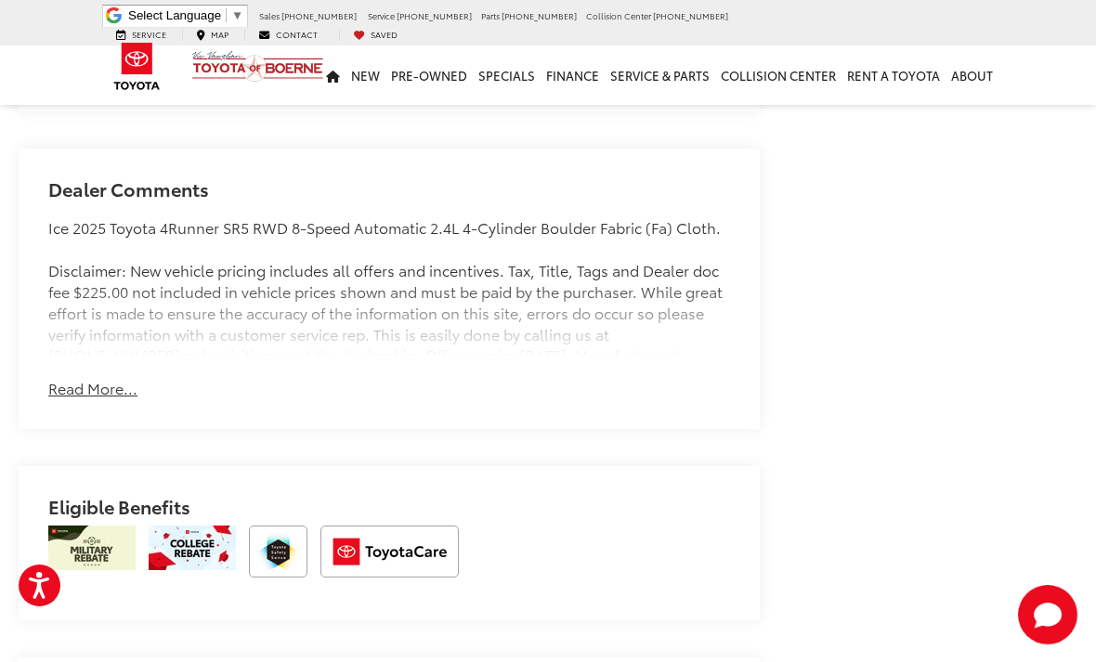
scroll to position [1551, 0]
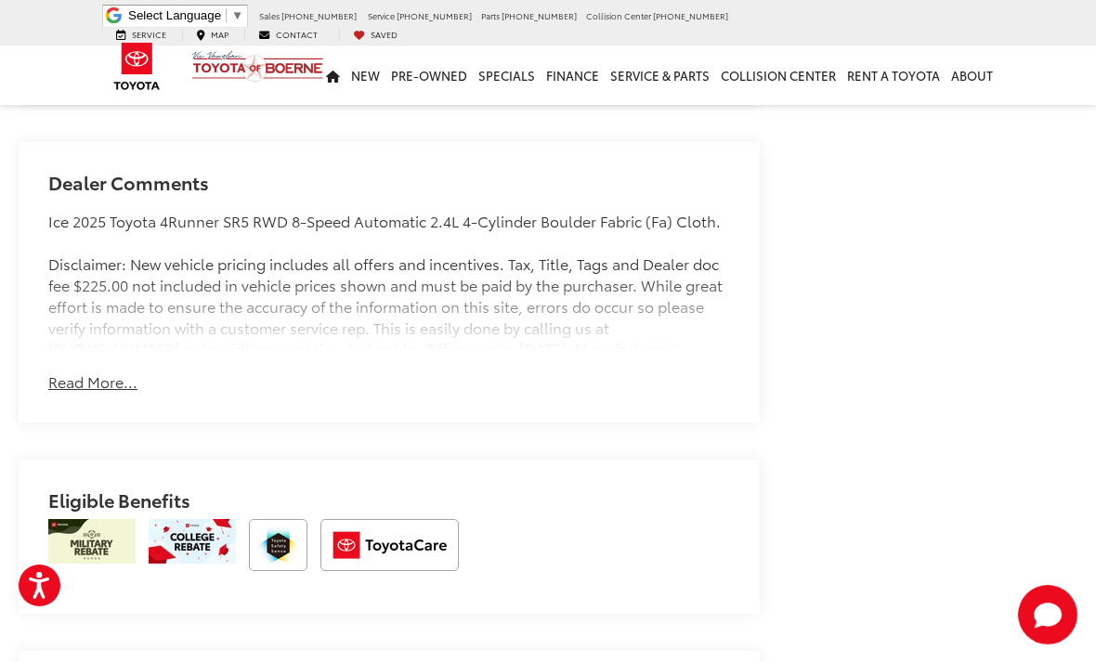
click at [92, 387] on button "Read More..." at bounding box center [92, 382] width 89 height 21
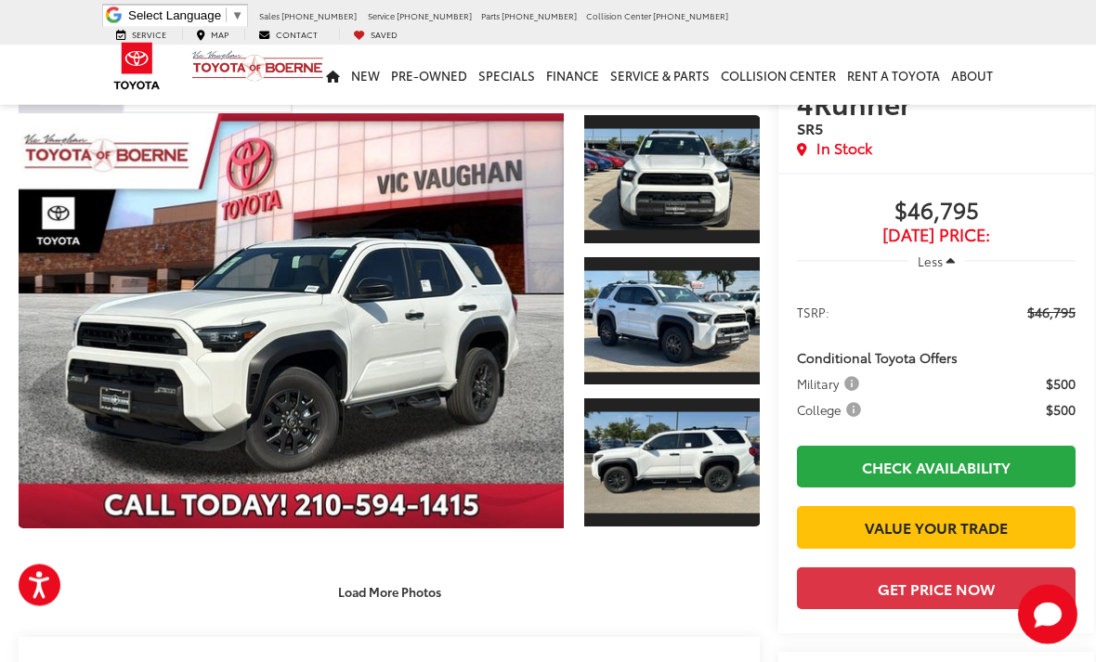
scroll to position [0, 0]
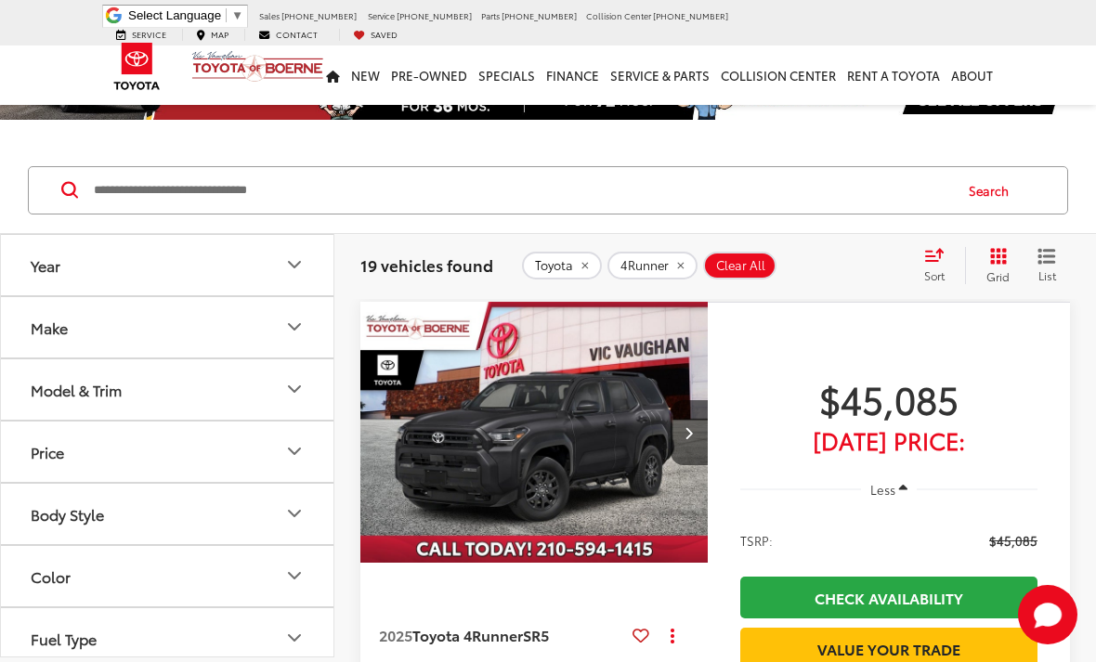
click at [306, 373] on button "Model & Trim" at bounding box center [168, 389] width 334 height 60
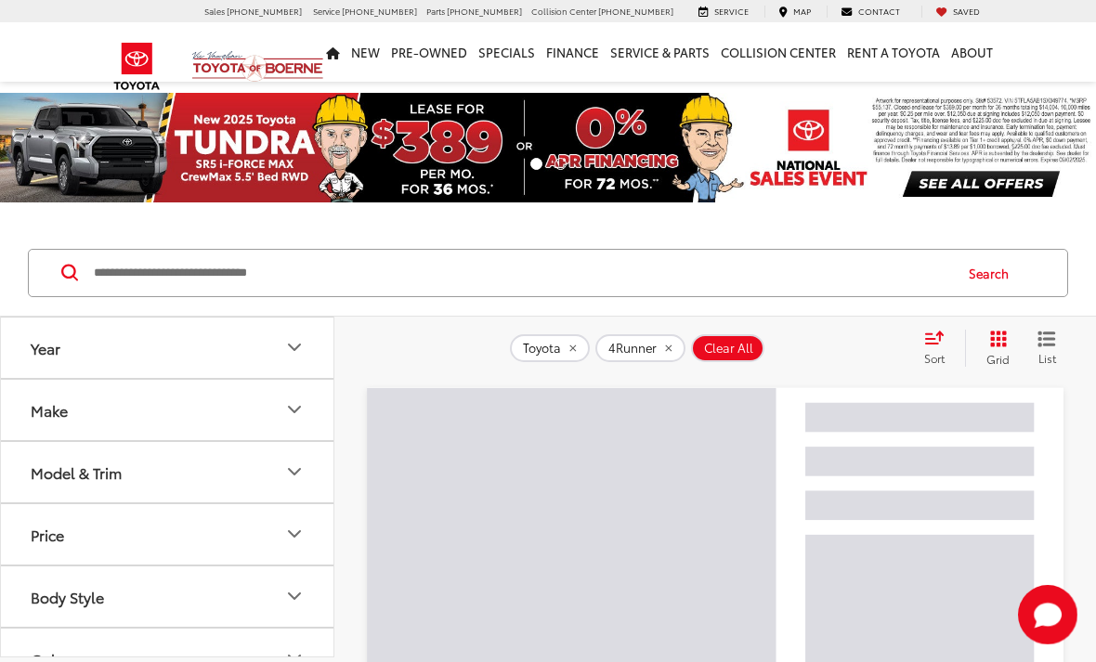
click at [307, 462] on button "Model & Trim" at bounding box center [168, 472] width 334 height 60
click at [286, 469] on icon "Model & Trim" at bounding box center [294, 472] width 22 height 22
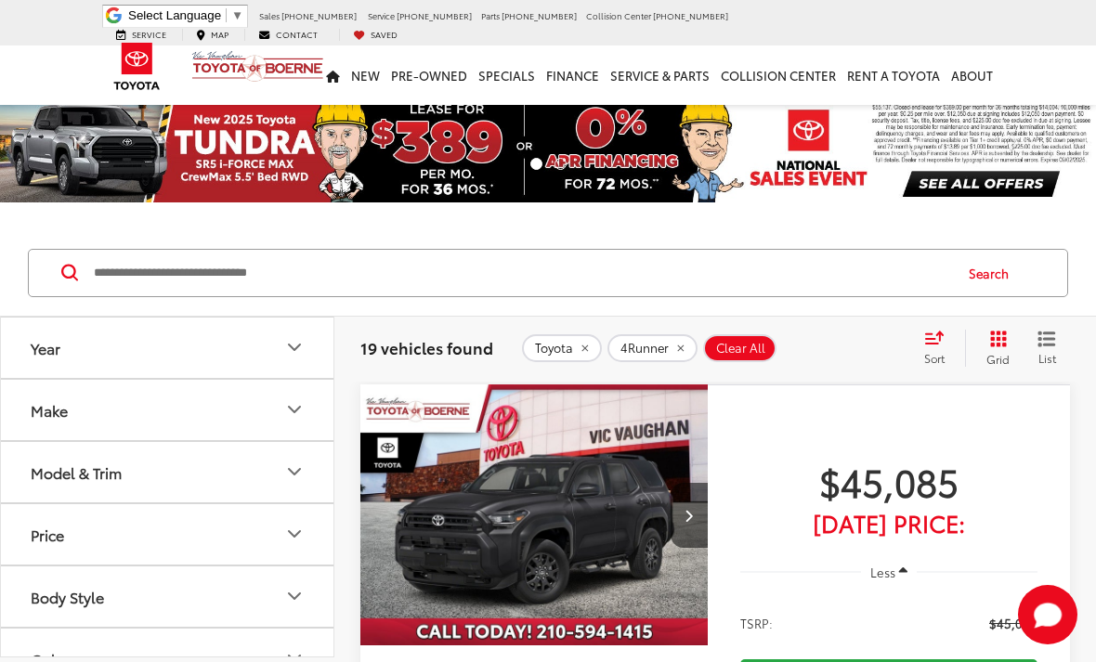
click at [301, 473] on icon "Model & Trim" at bounding box center [294, 472] width 22 height 22
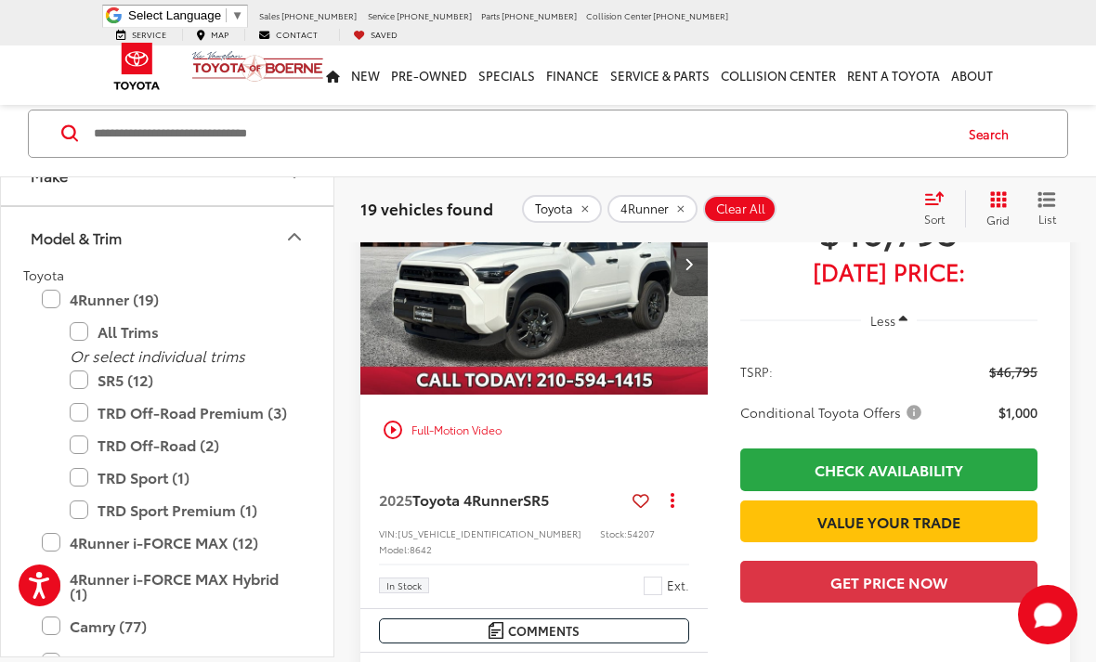
scroll to position [1545, 0]
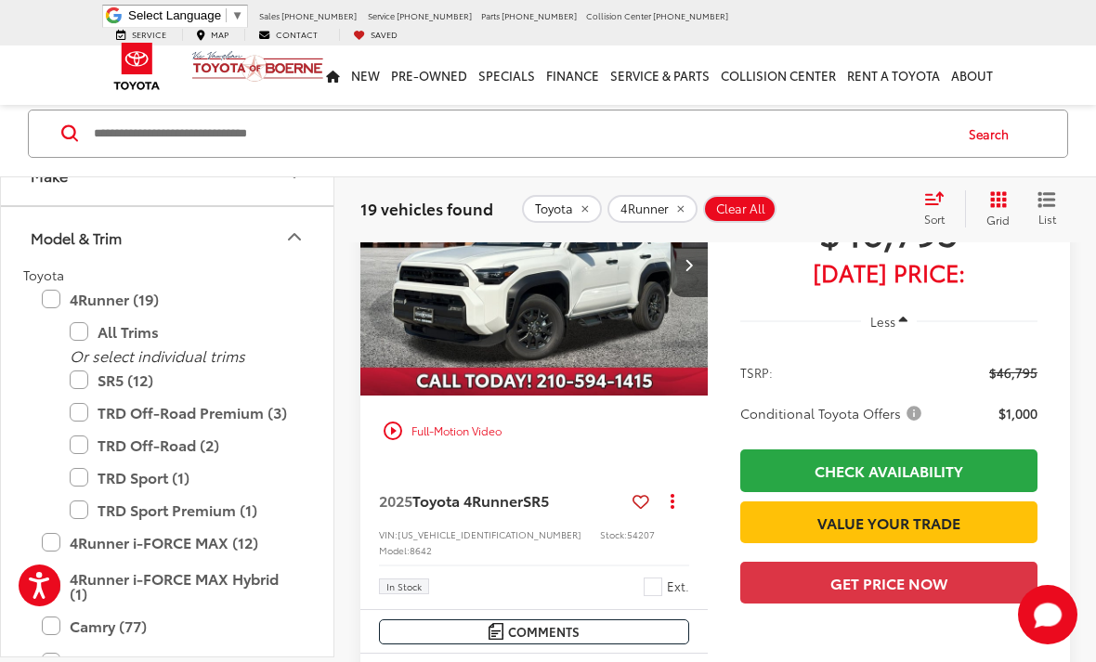
click at [589, 334] on img "2025 Toyota 4Runner SR5 0" at bounding box center [534, 265] width 350 height 263
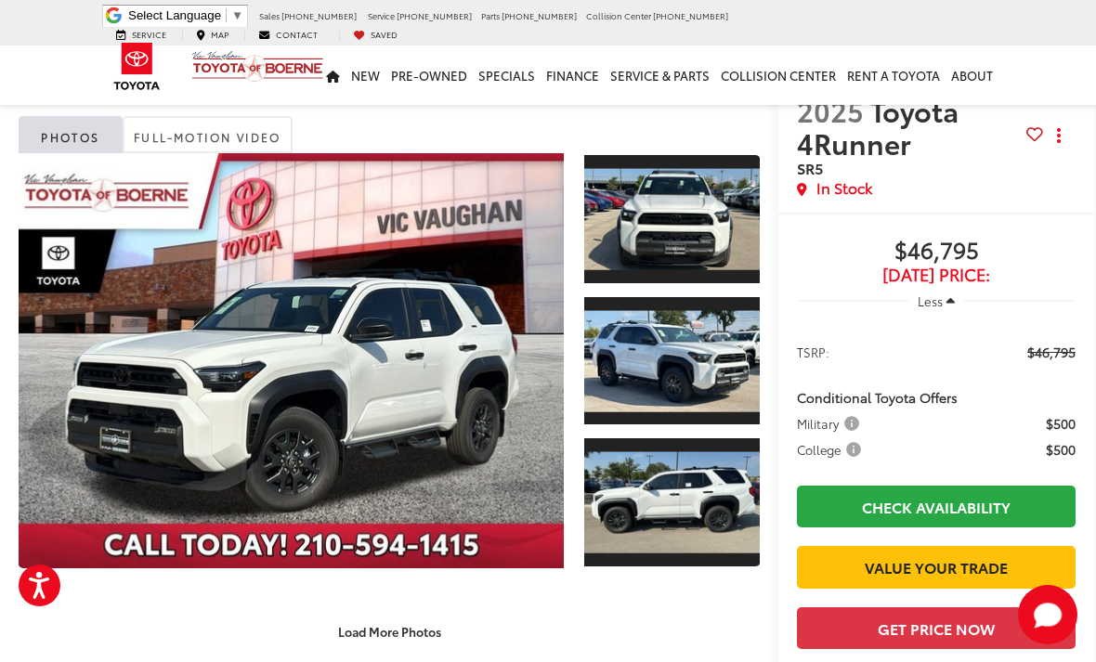
click at [496, 385] on link "Expand Photo 0" at bounding box center [291, 360] width 545 height 415
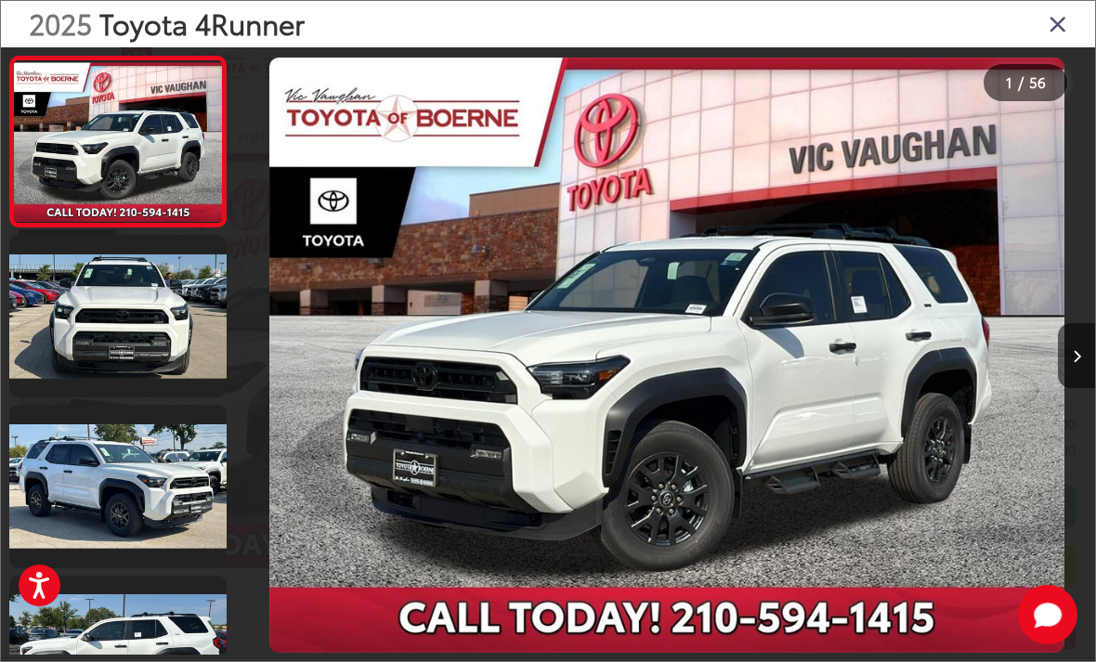
click at [500, 387] on img "2025 Toyota 4Runner SR5 0" at bounding box center [666, 356] width 795 height 596
click at [1059, 384] on button "Next image" at bounding box center [1076, 355] width 37 height 65
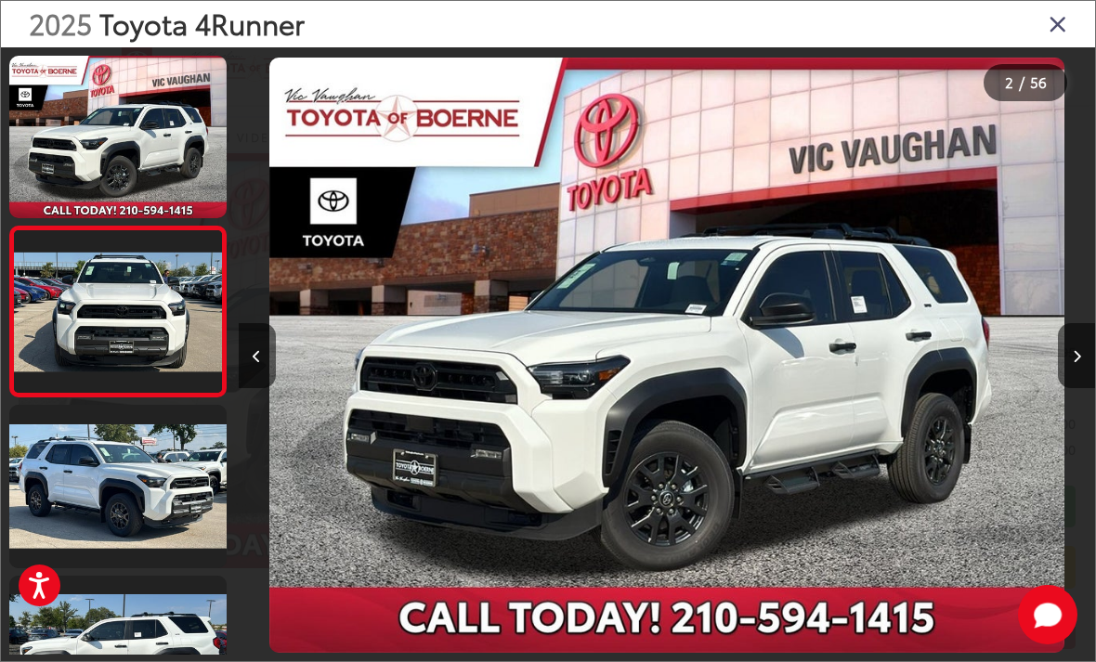
click at [1084, 376] on button "Next image" at bounding box center [1076, 355] width 37 height 65
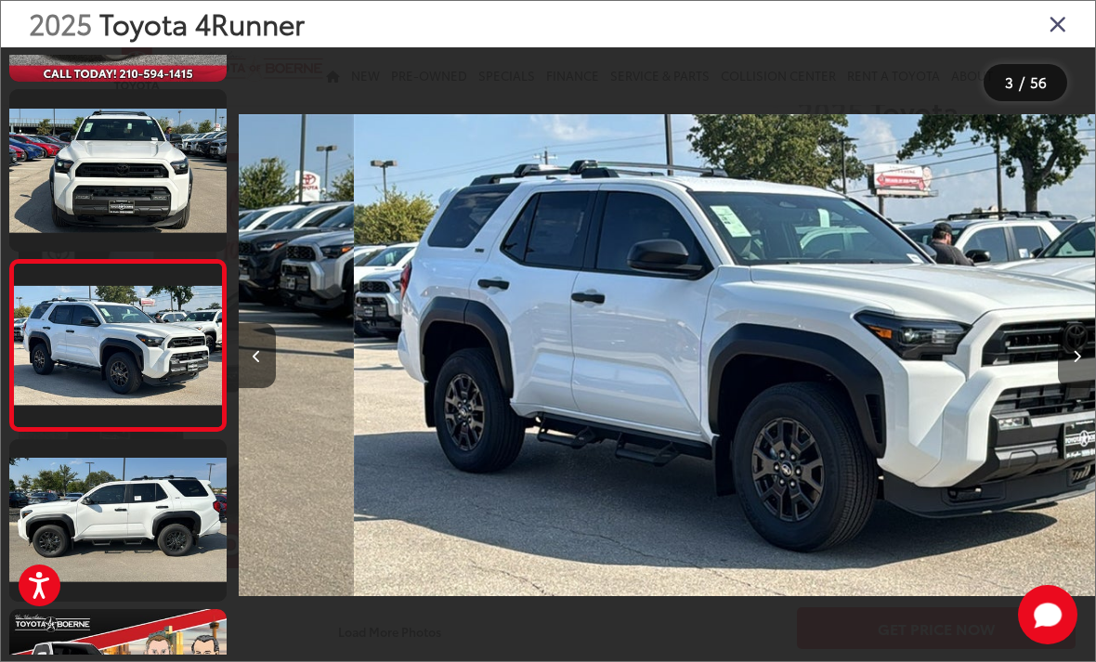
scroll to position [0, 1714]
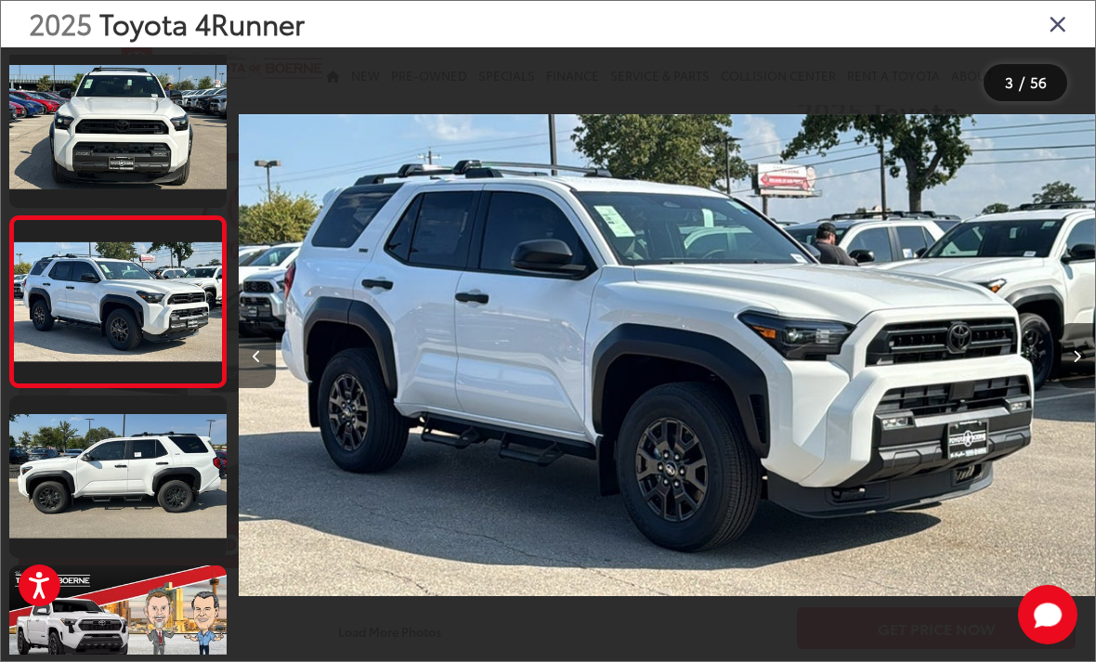
click at [1083, 369] on button "Next image" at bounding box center [1076, 355] width 37 height 65
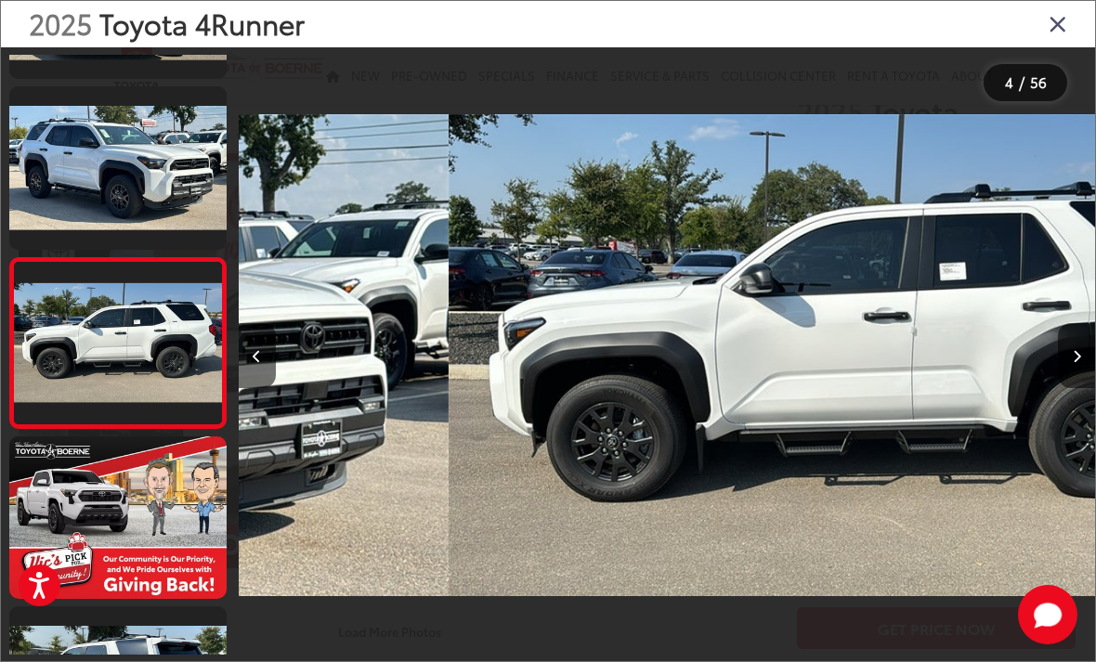
scroll to position [0, 2570]
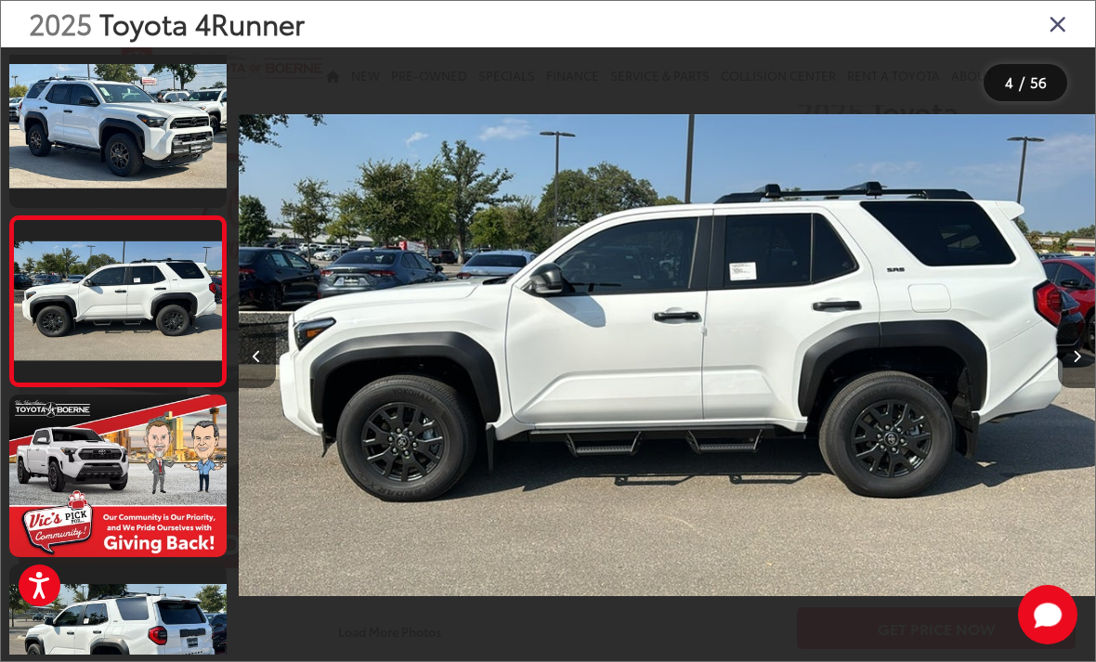
click at [1081, 376] on button "Next image" at bounding box center [1076, 355] width 37 height 65
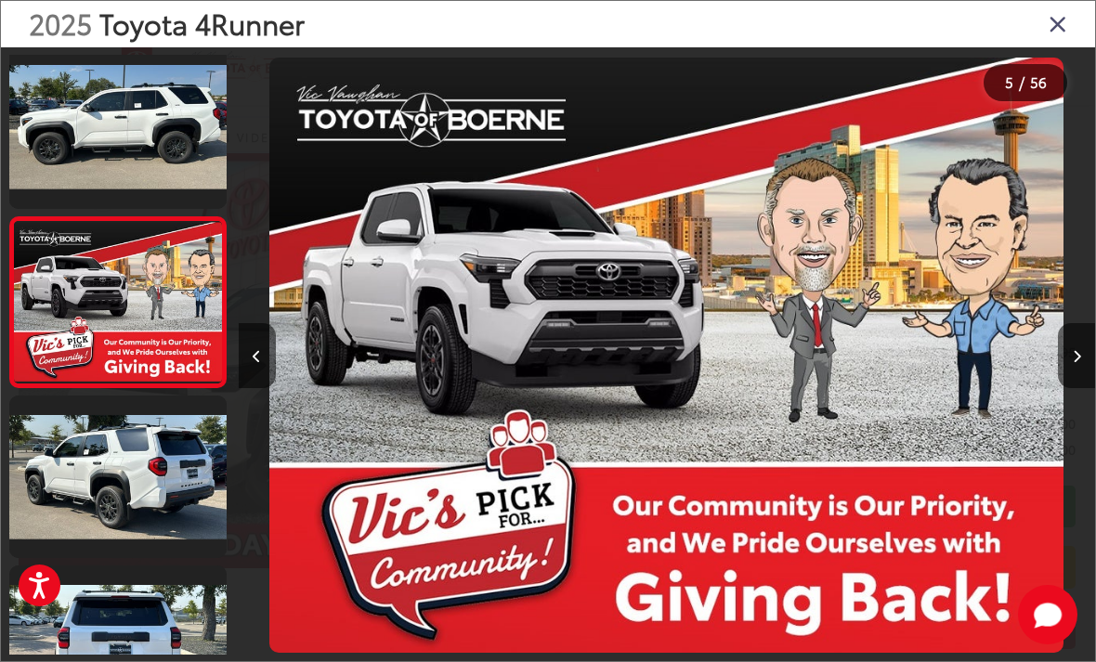
scroll to position [521, 0]
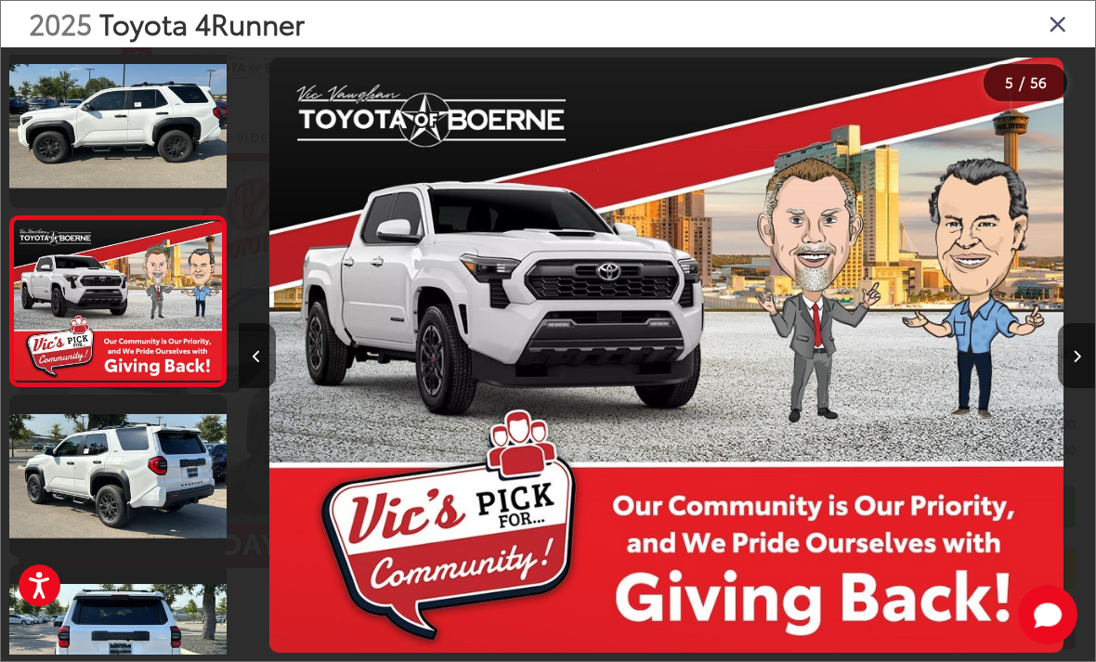
click at [1086, 373] on button "Next image" at bounding box center [1076, 355] width 37 height 65
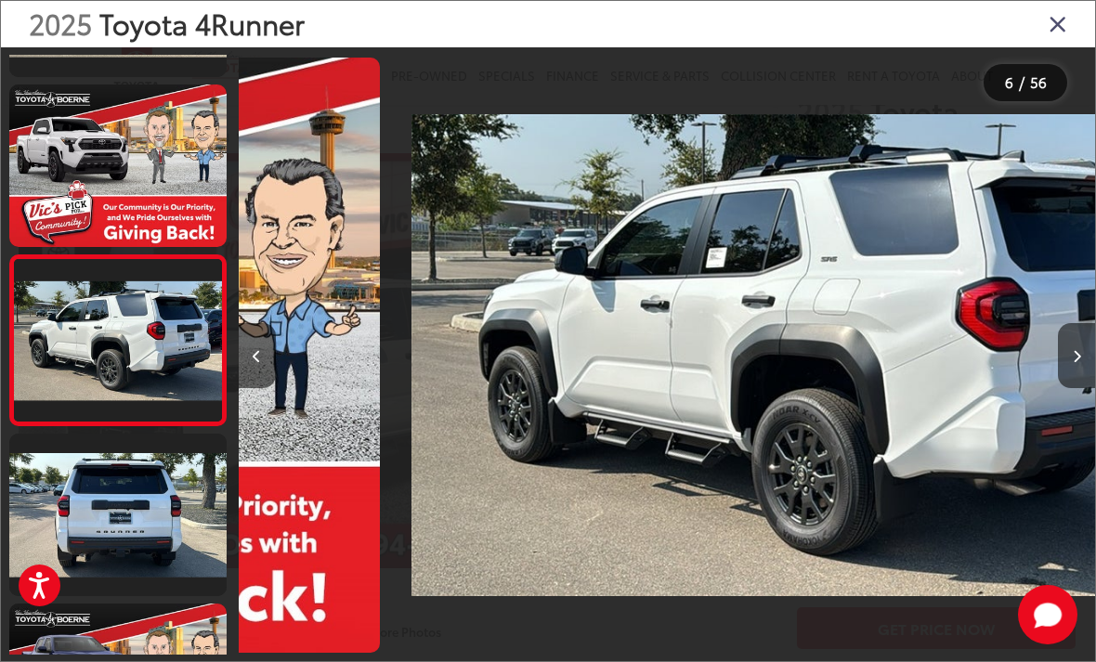
scroll to position [0, 4284]
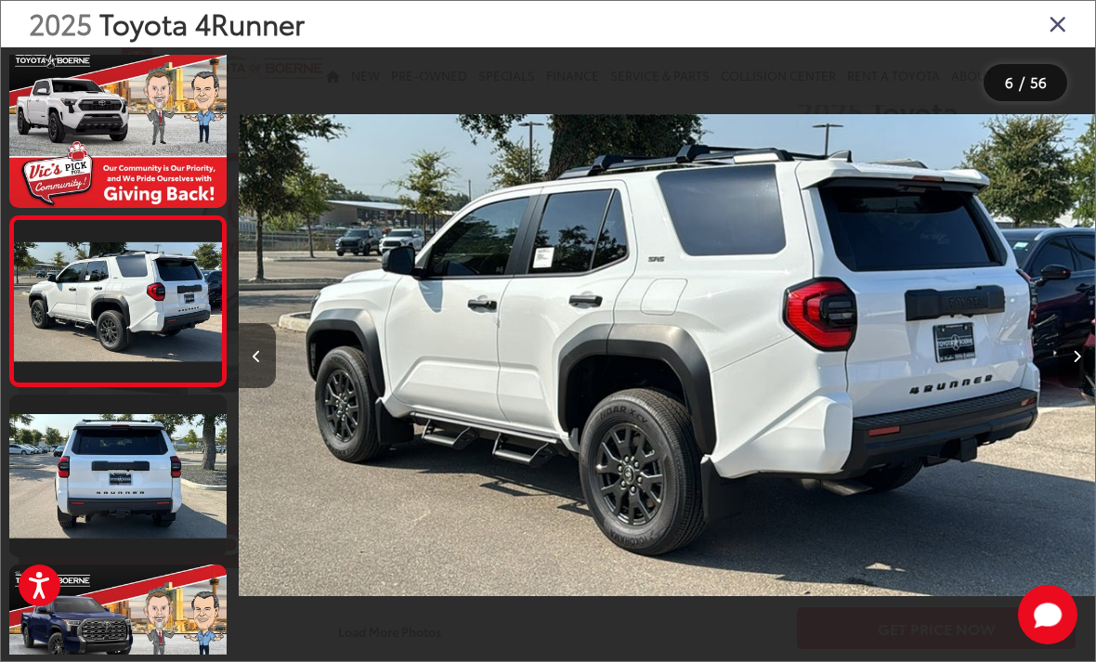
click at [1086, 380] on button "Next image" at bounding box center [1076, 355] width 37 height 65
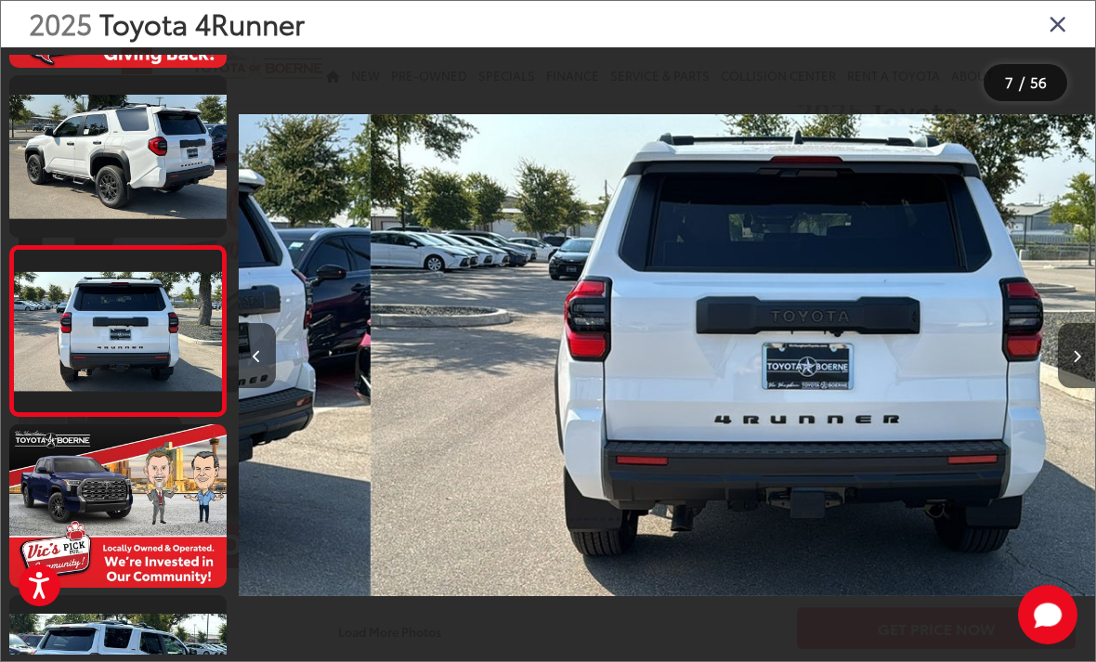
scroll to position [861, 0]
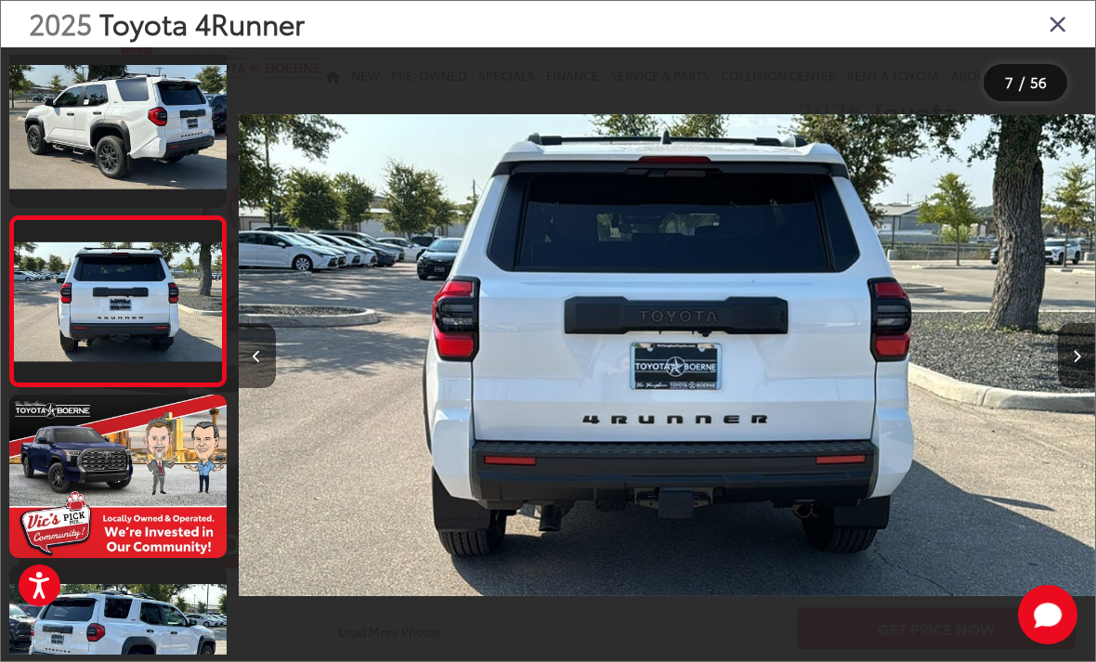
click at [1086, 384] on button "Next image" at bounding box center [1076, 355] width 37 height 65
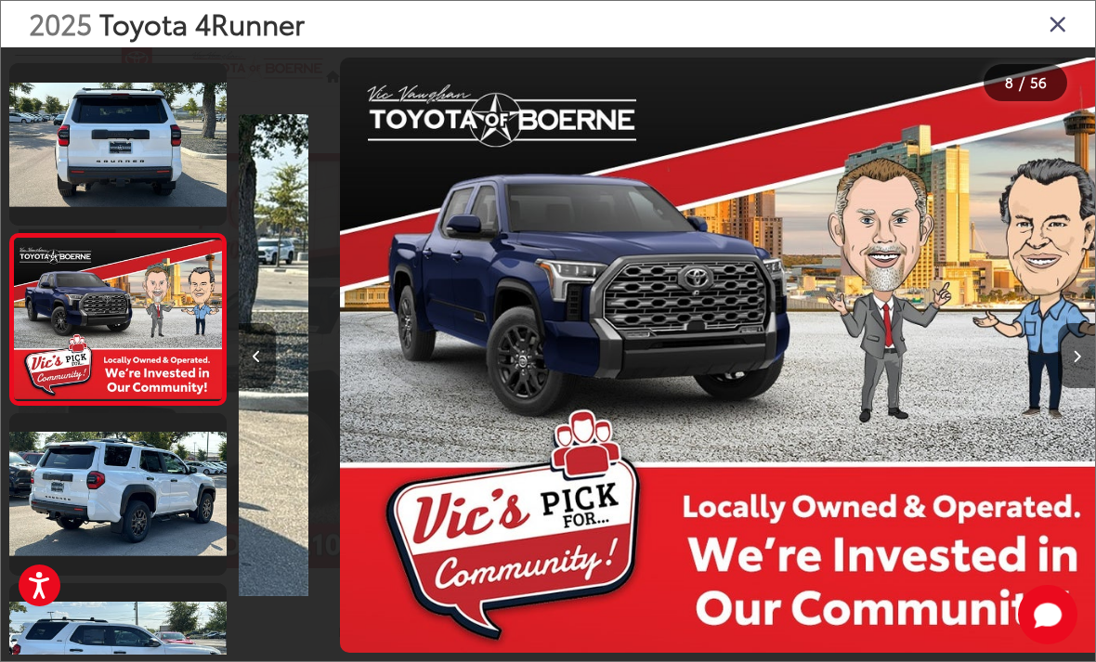
scroll to position [0, 5998]
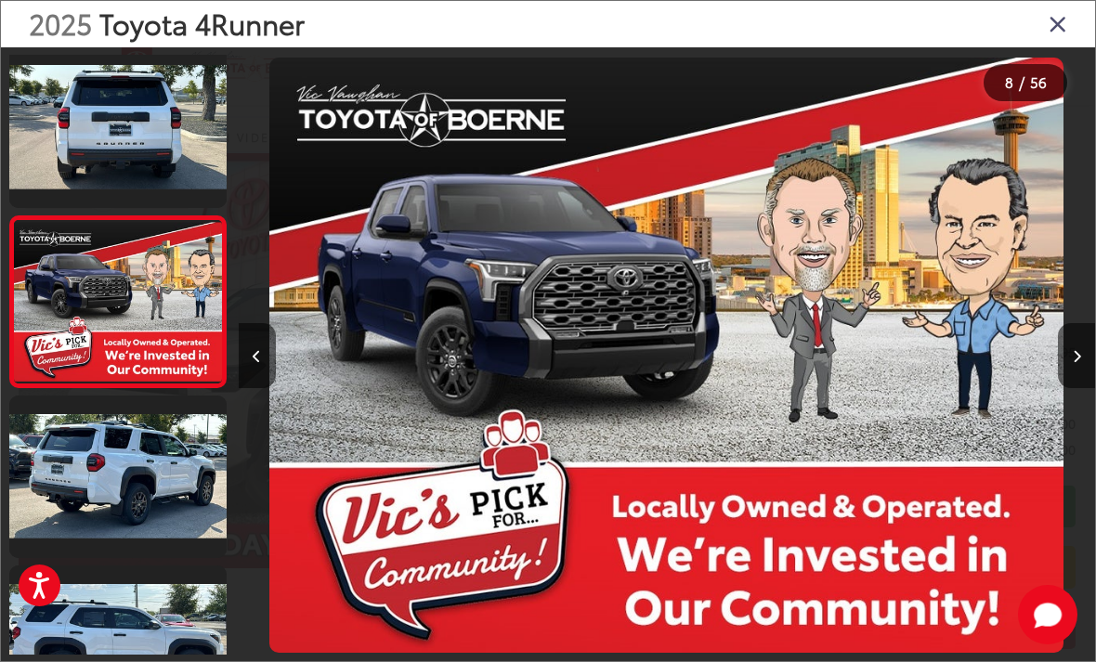
click at [1082, 373] on button "Next image" at bounding box center [1076, 355] width 37 height 65
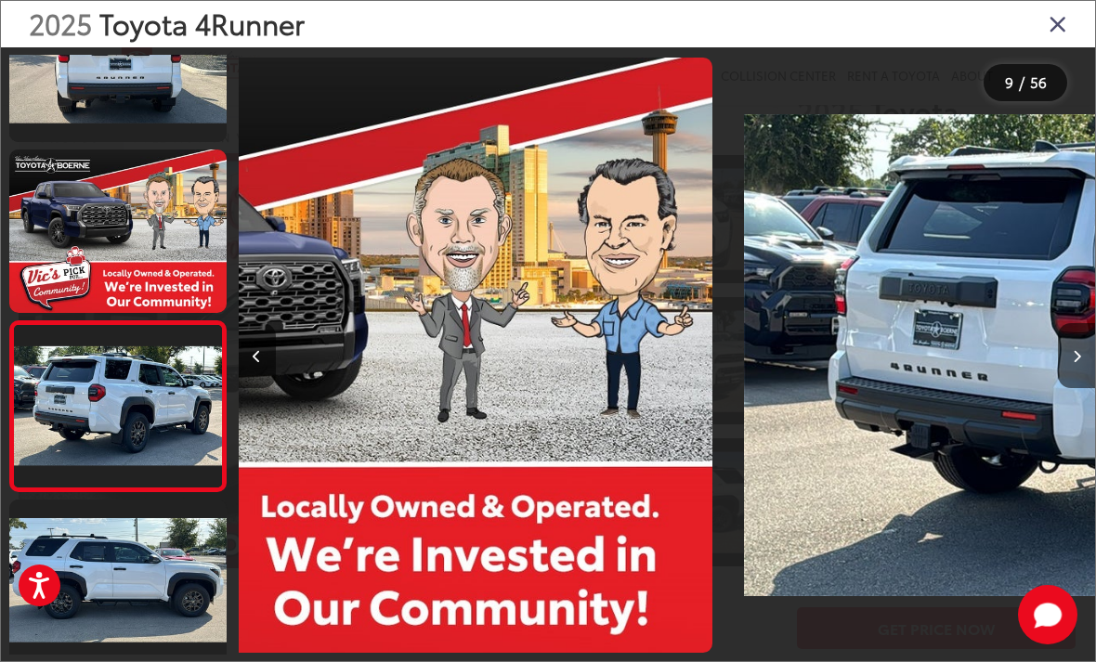
scroll to position [0, 0]
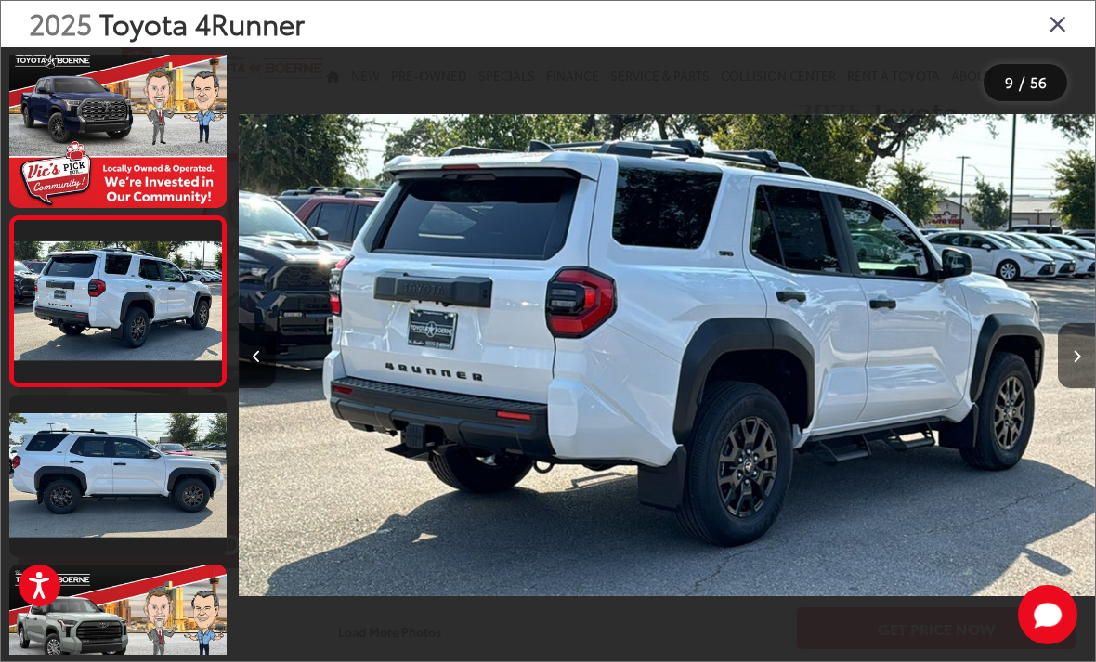
click at [1077, 363] on icon "Next image" at bounding box center [1077, 356] width 8 height 13
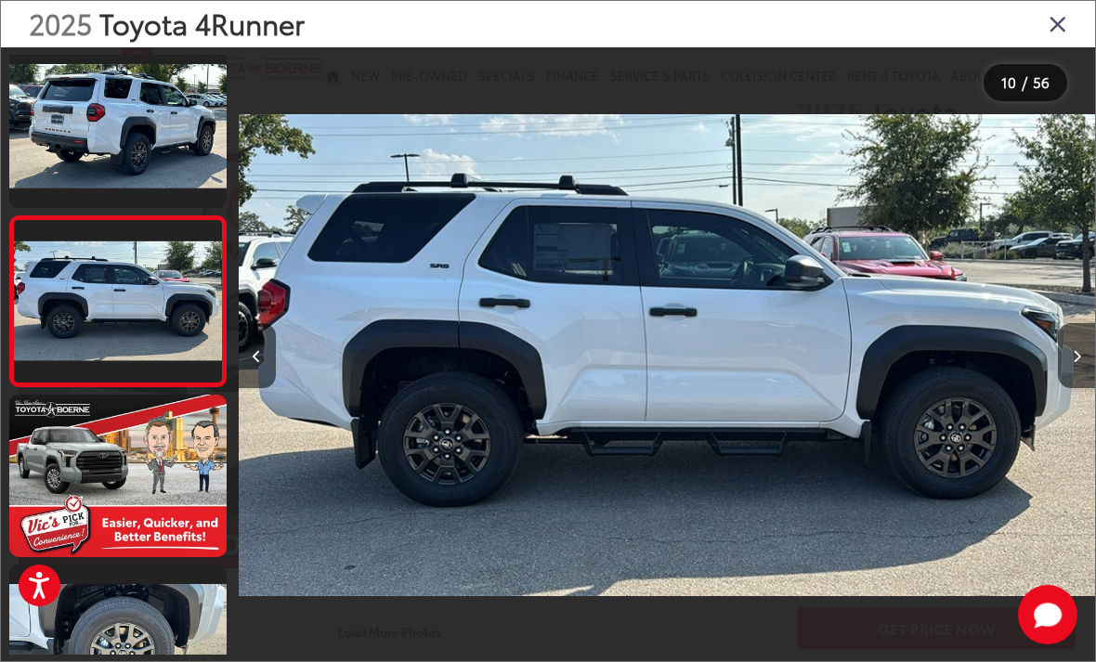
click at [1075, 363] on icon "Next image" at bounding box center [1077, 356] width 8 height 13
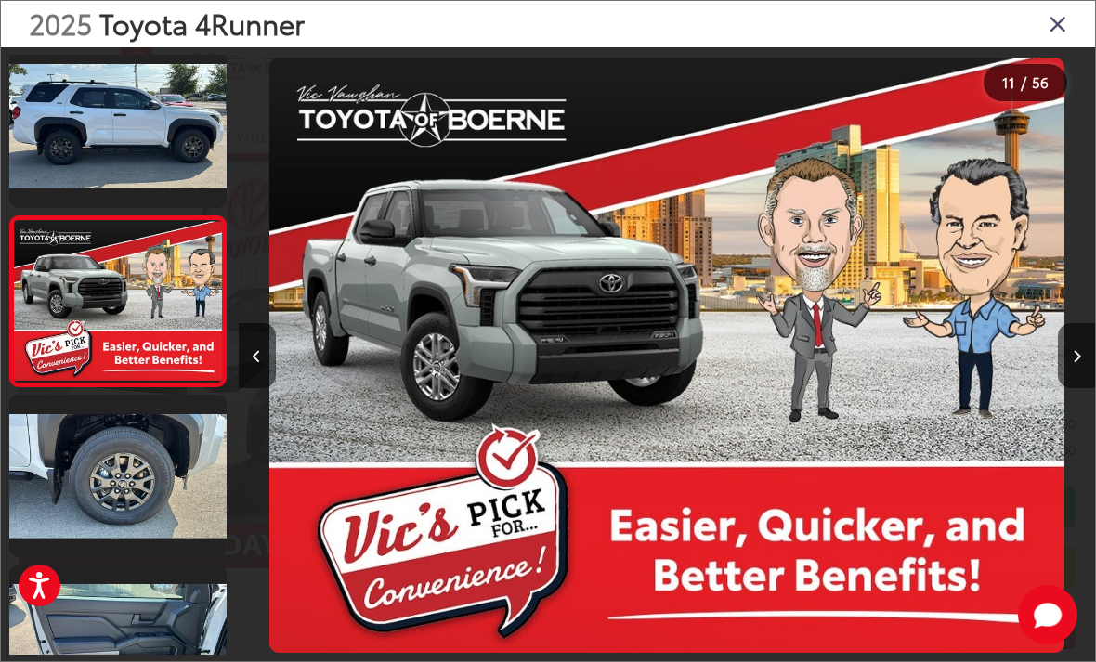
click at [1075, 363] on icon "Next image" at bounding box center [1077, 356] width 8 height 13
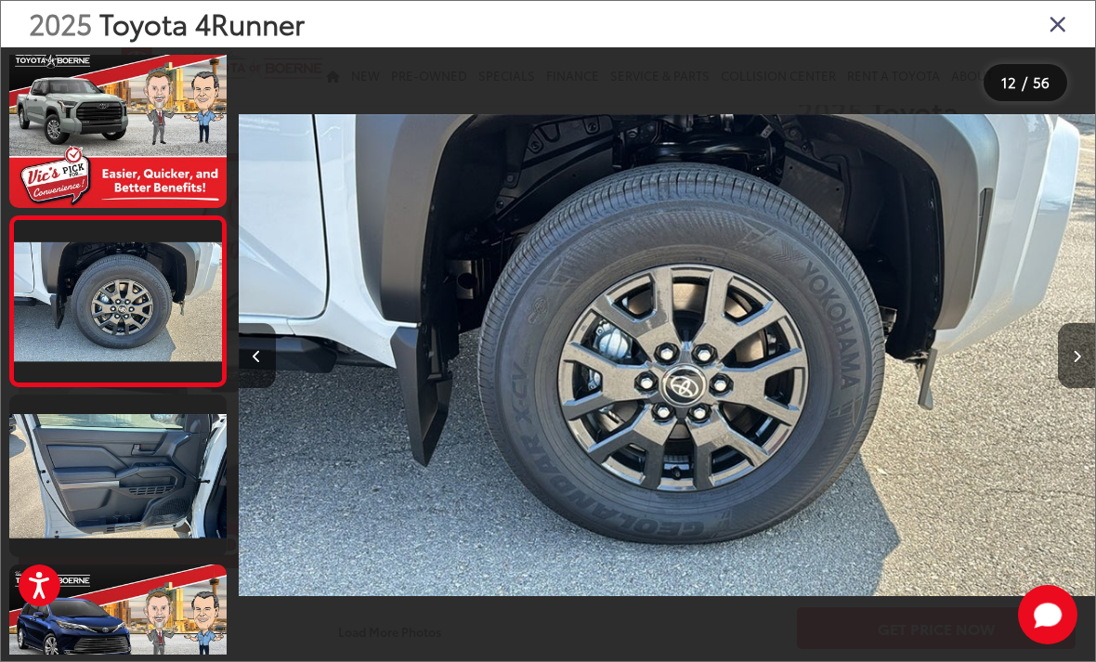
click at [1078, 363] on icon "Next image" at bounding box center [1077, 356] width 8 height 13
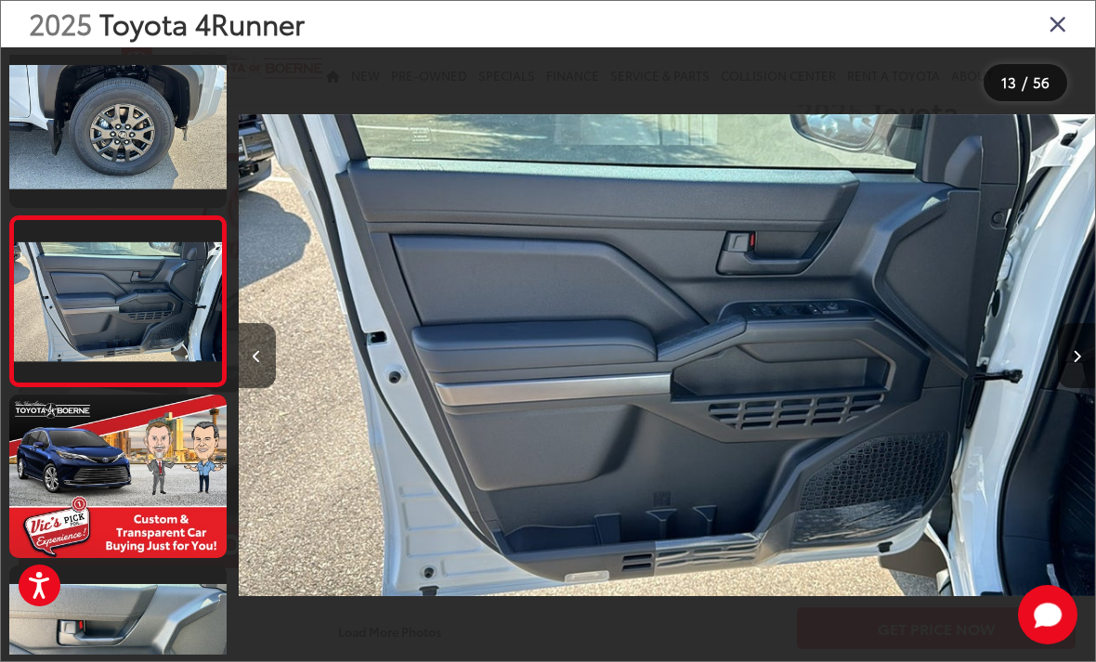
click at [1076, 363] on icon "Next image" at bounding box center [1077, 356] width 8 height 13
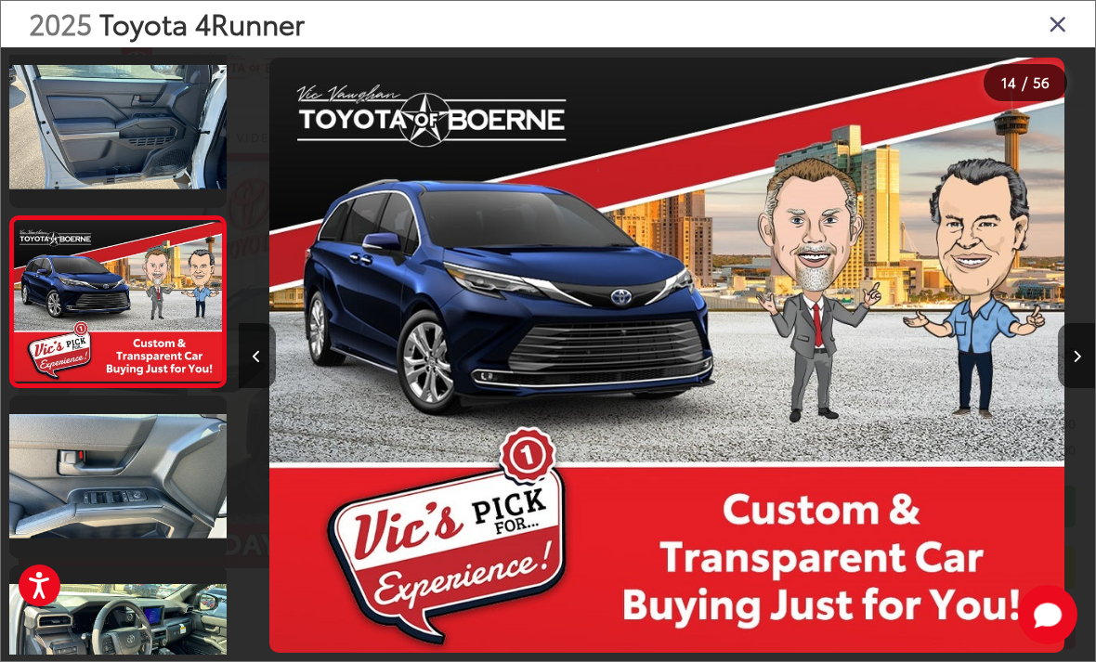
click at [1069, 378] on button "Next image" at bounding box center [1076, 355] width 37 height 65
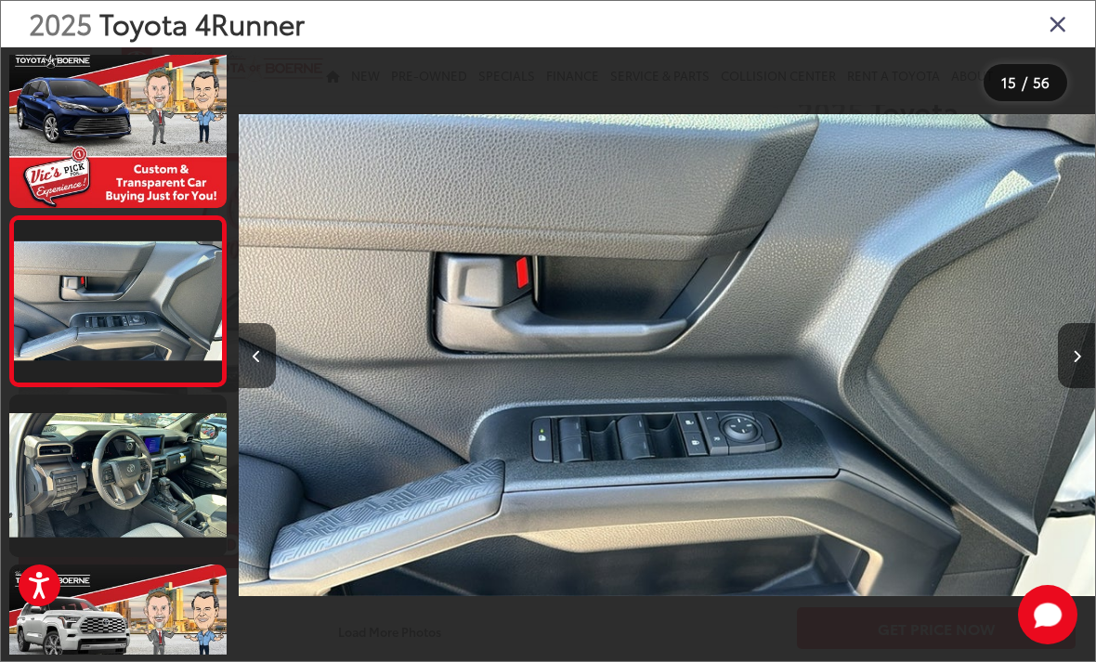
click at [1075, 363] on icon "Next image" at bounding box center [1077, 356] width 8 height 13
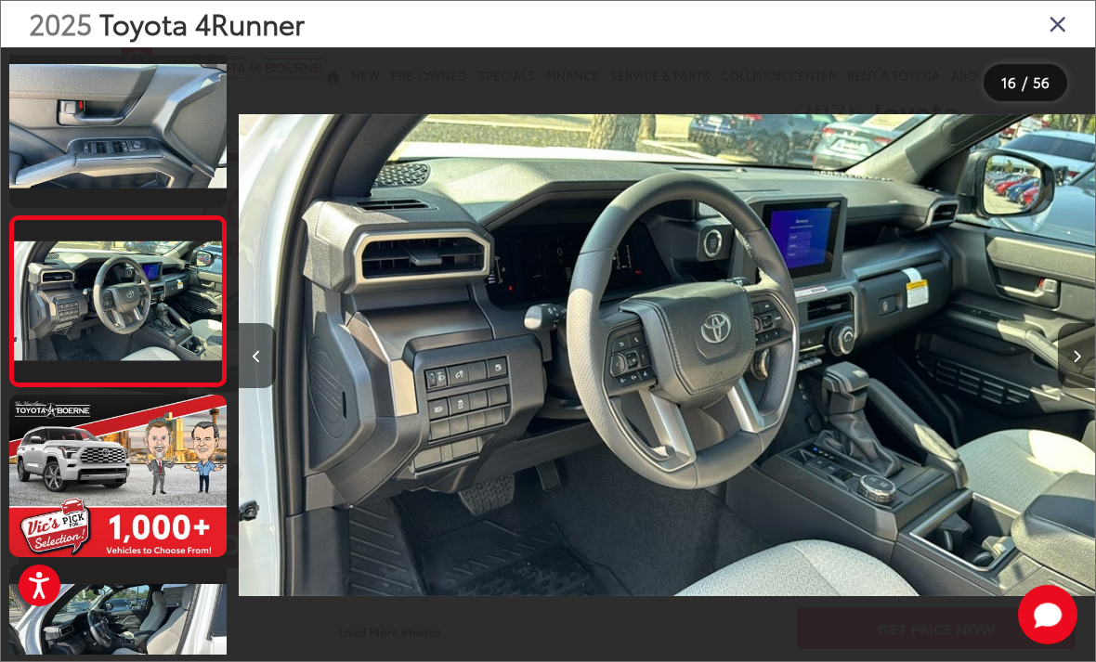
click at [1075, 363] on icon "Next image" at bounding box center [1077, 356] width 8 height 13
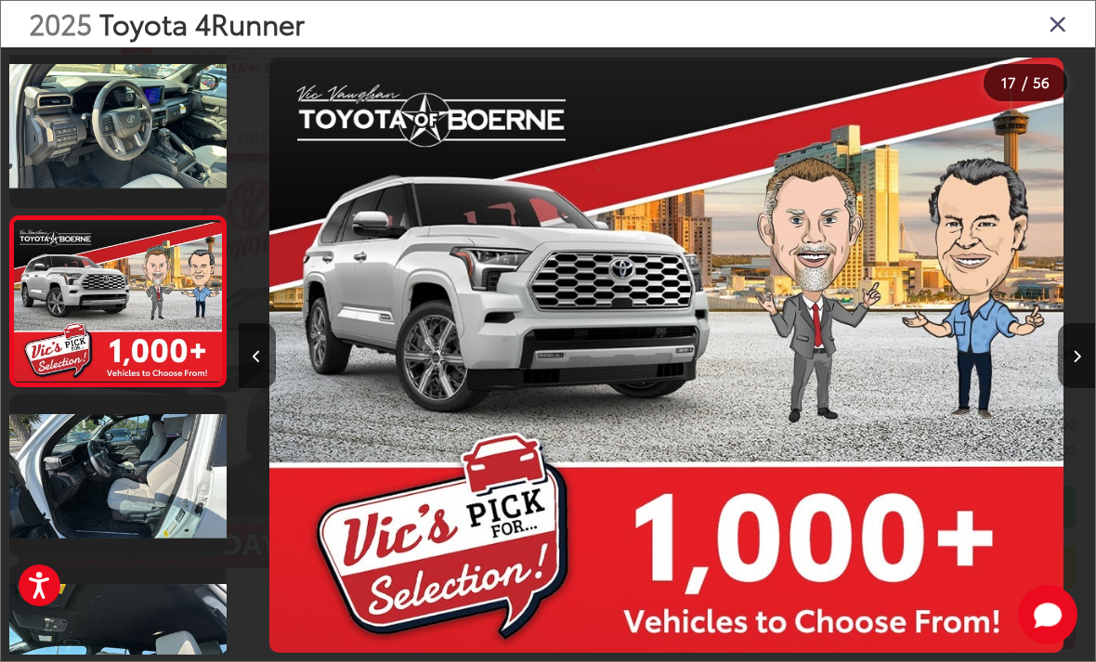
click at [1073, 363] on icon "Next image" at bounding box center [1077, 356] width 8 height 13
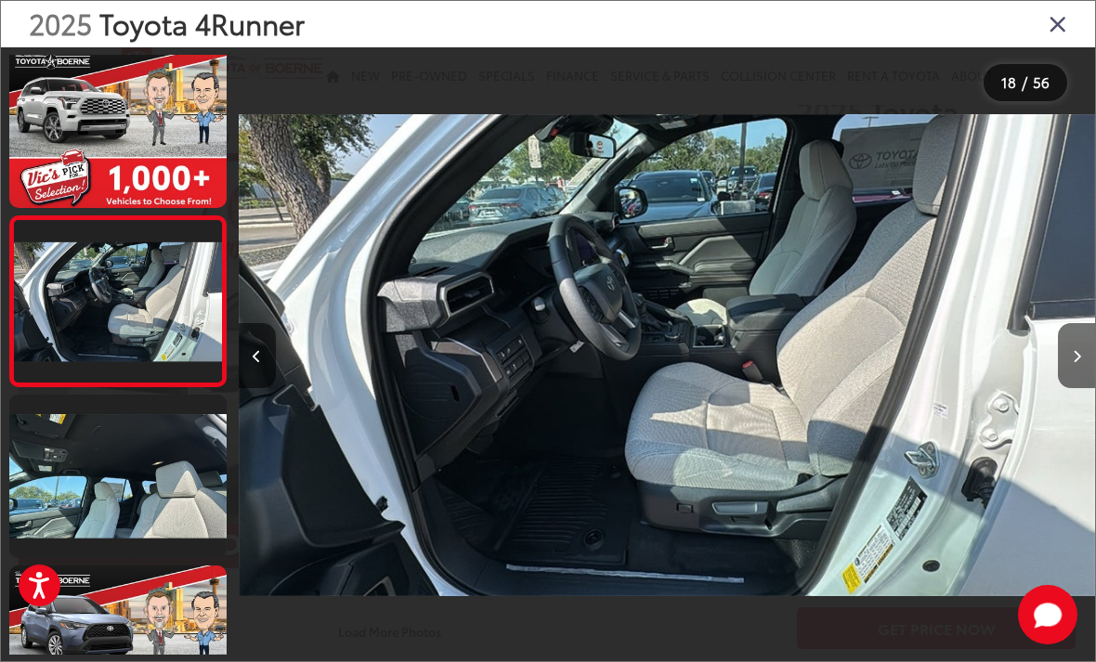
click at [1080, 363] on icon "Next image" at bounding box center [1077, 356] width 8 height 13
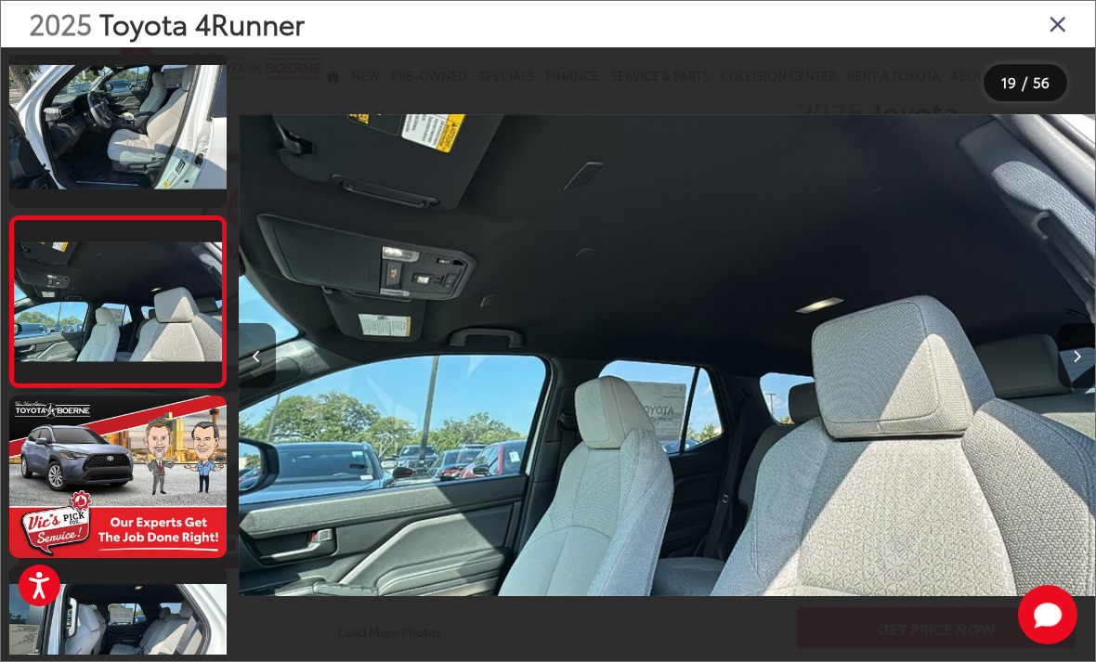
click at [1075, 363] on icon "Next image" at bounding box center [1077, 356] width 8 height 13
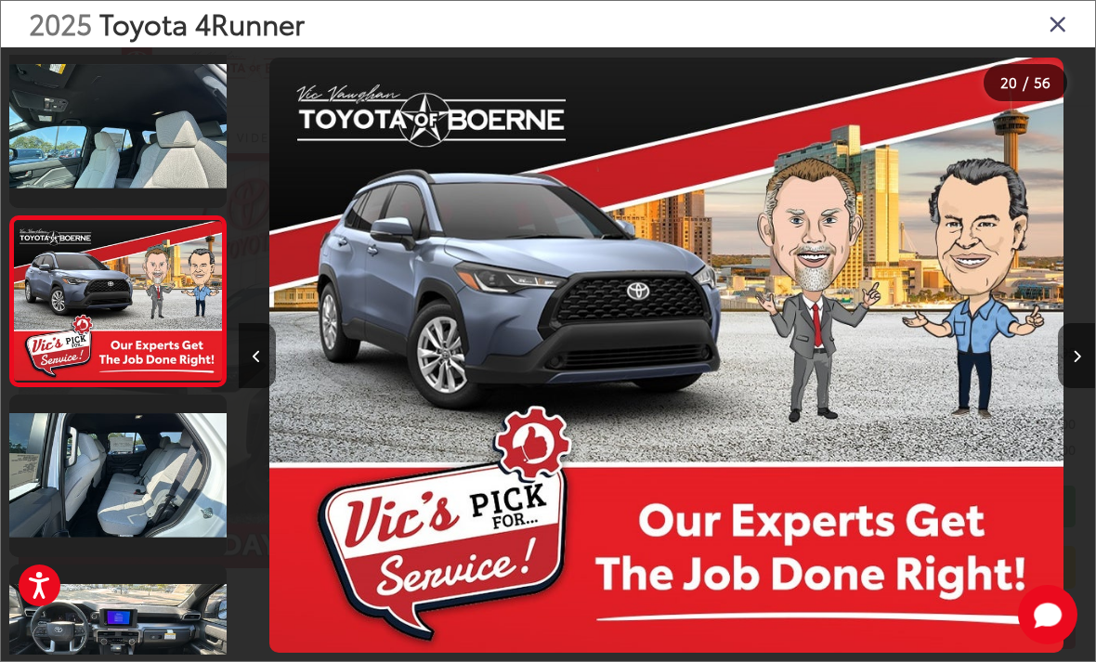
click at [1075, 368] on button "Next image" at bounding box center [1076, 355] width 37 height 65
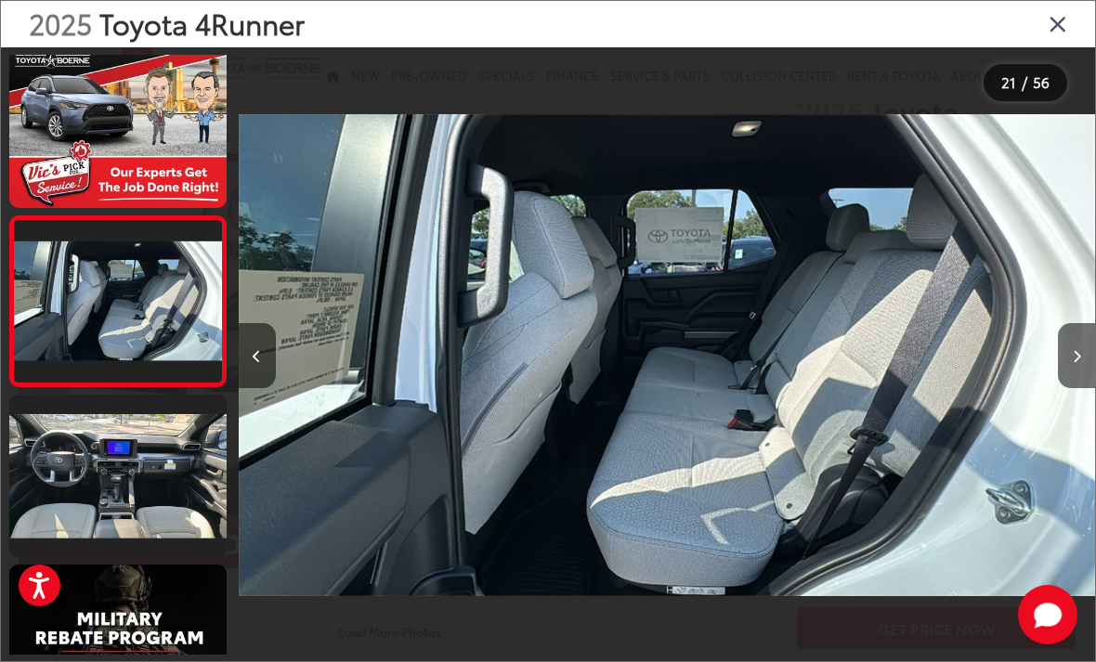
click at [1077, 368] on button "Next image" at bounding box center [1076, 355] width 37 height 65
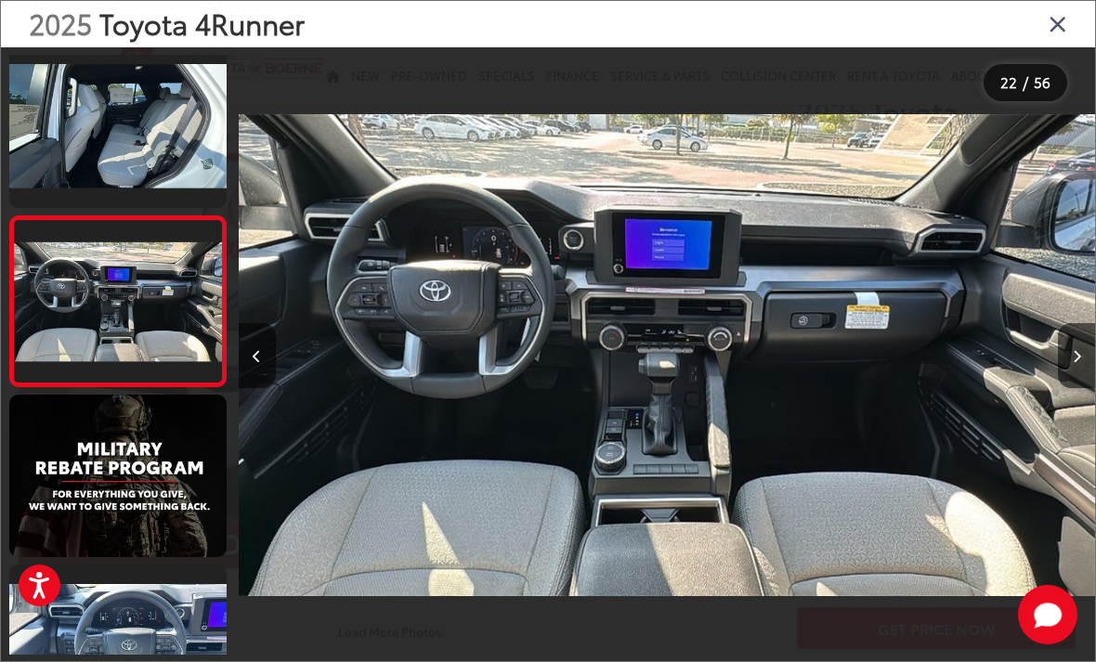
click at [1078, 363] on icon "Next image" at bounding box center [1077, 356] width 8 height 13
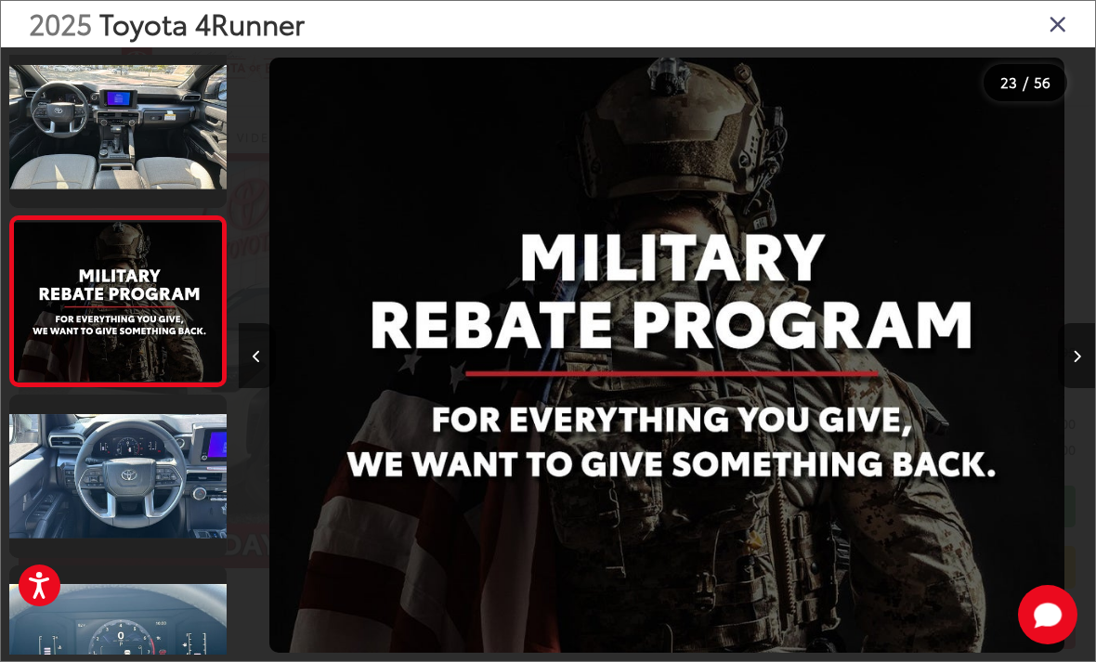
click at [1077, 363] on icon "Next image" at bounding box center [1077, 356] width 8 height 13
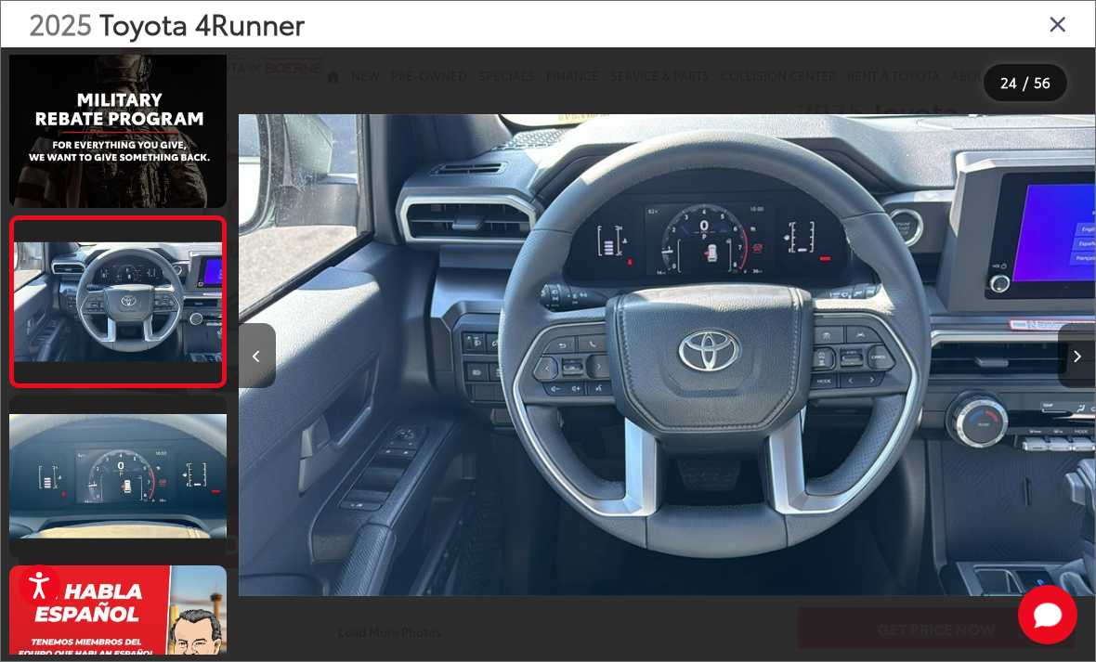
click at [1077, 363] on icon "Next image" at bounding box center [1077, 356] width 8 height 13
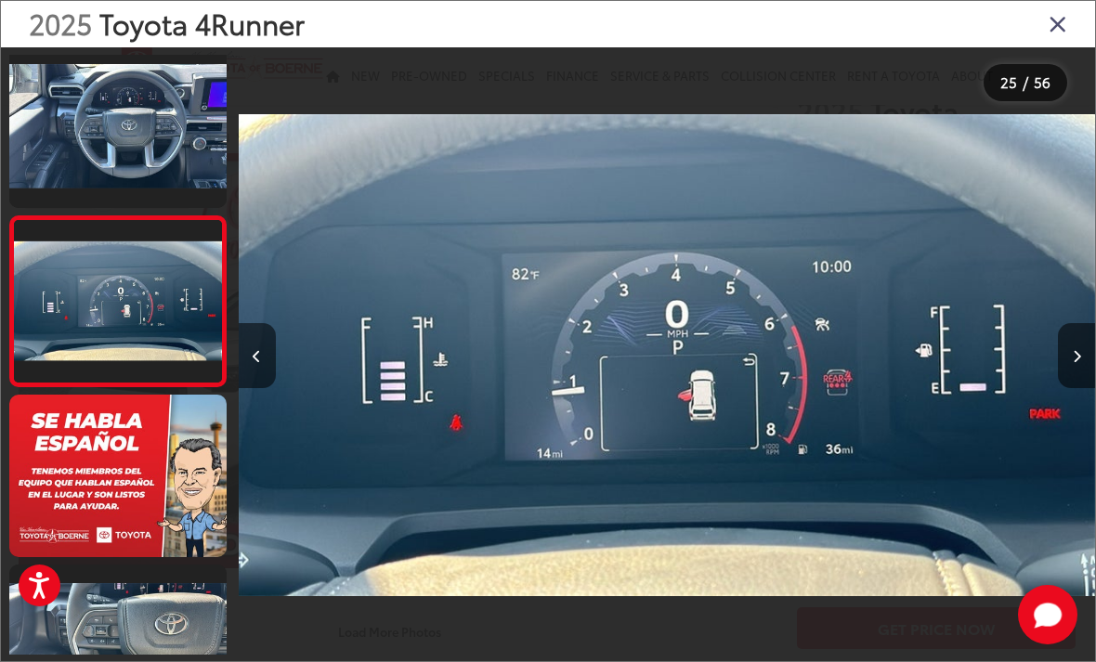
click at [1079, 370] on button "Next image" at bounding box center [1076, 355] width 37 height 65
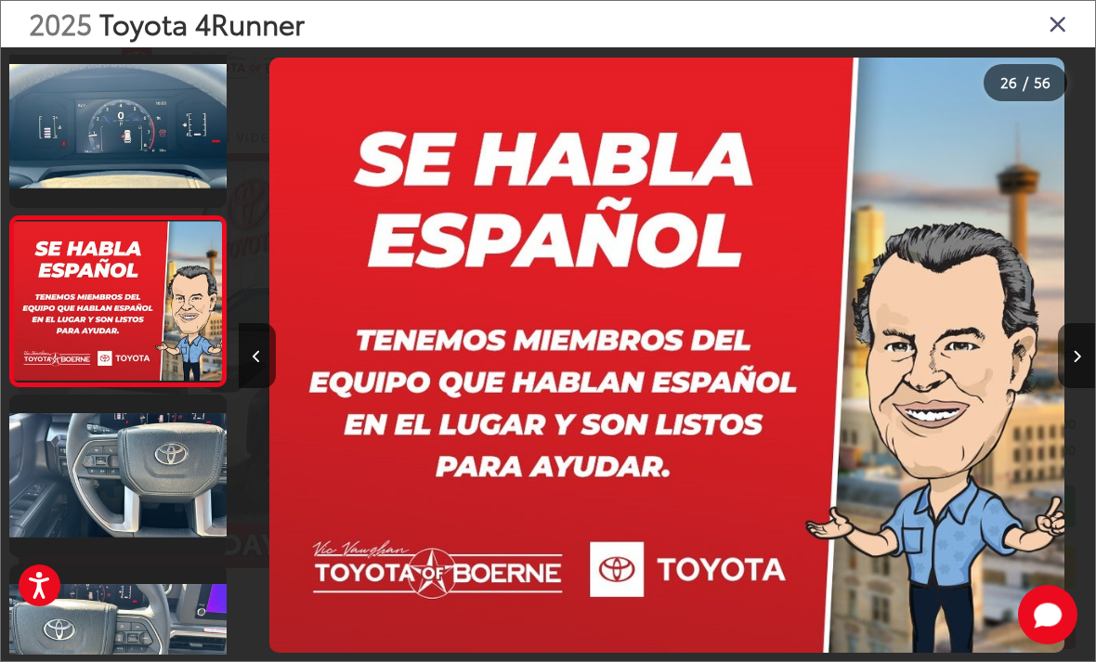
click at [1081, 366] on button "Next image" at bounding box center [1076, 355] width 37 height 65
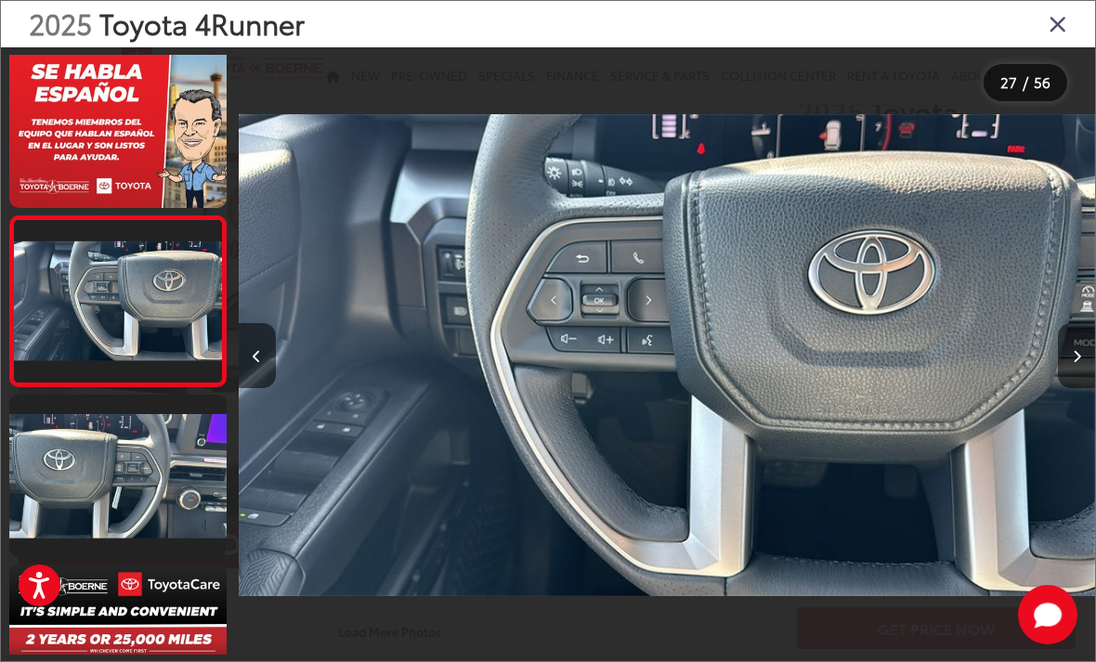
click at [1077, 369] on button "Next image" at bounding box center [1076, 355] width 37 height 65
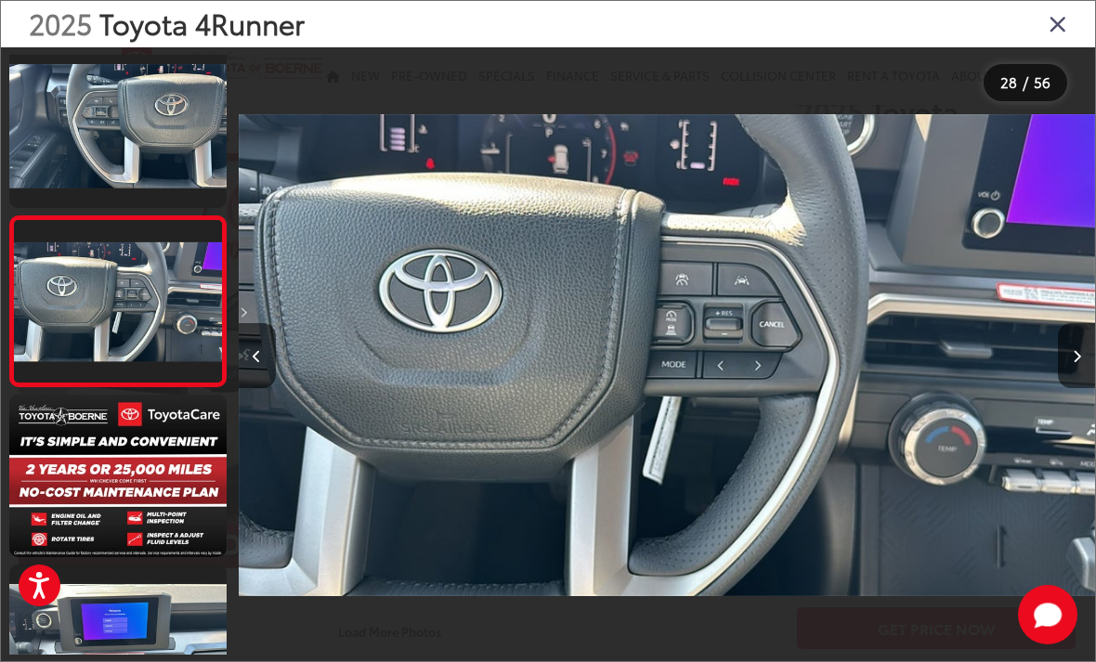
click at [1077, 369] on button "Next image" at bounding box center [1076, 355] width 37 height 65
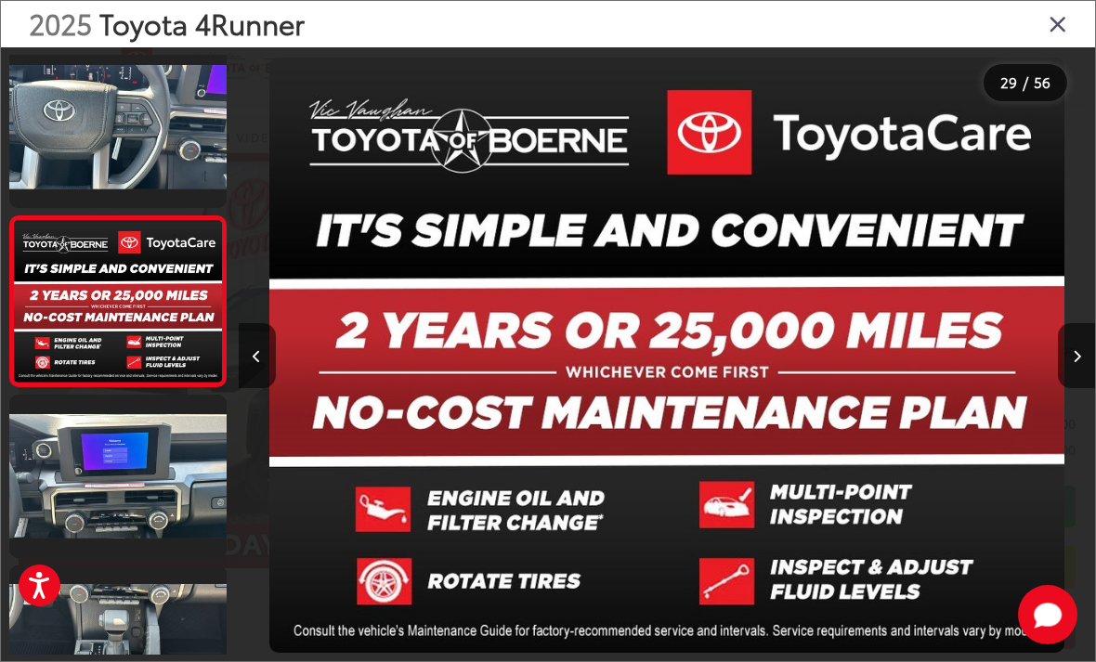
click at [1077, 367] on button "Next image" at bounding box center [1076, 355] width 37 height 65
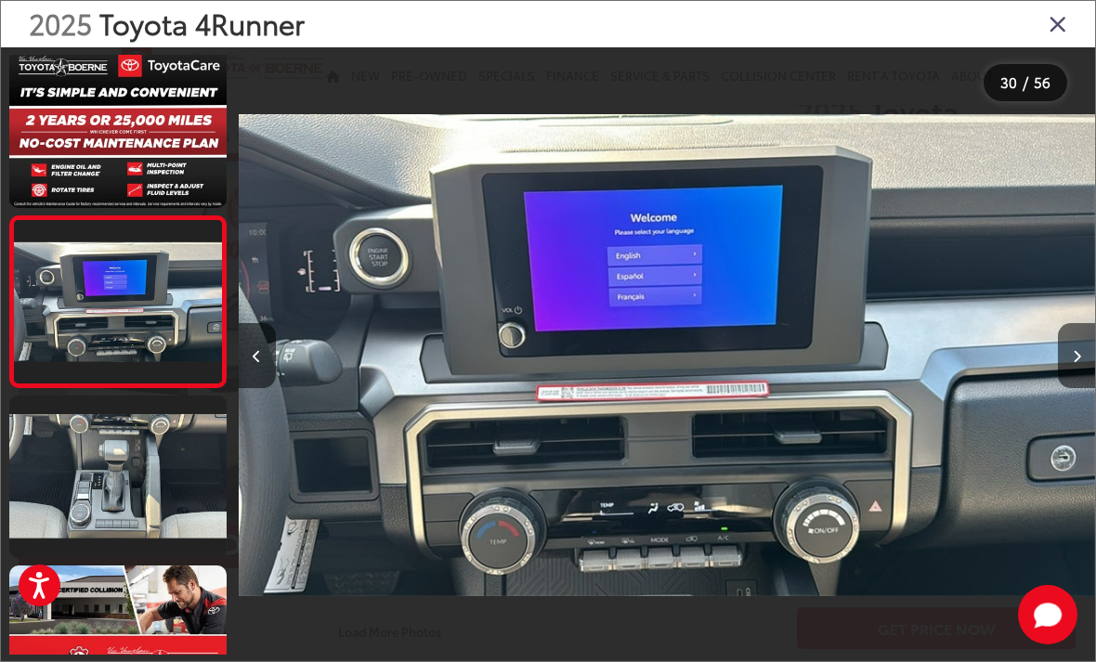
click at [1072, 365] on button "Next image" at bounding box center [1076, 355] width 37 height 65
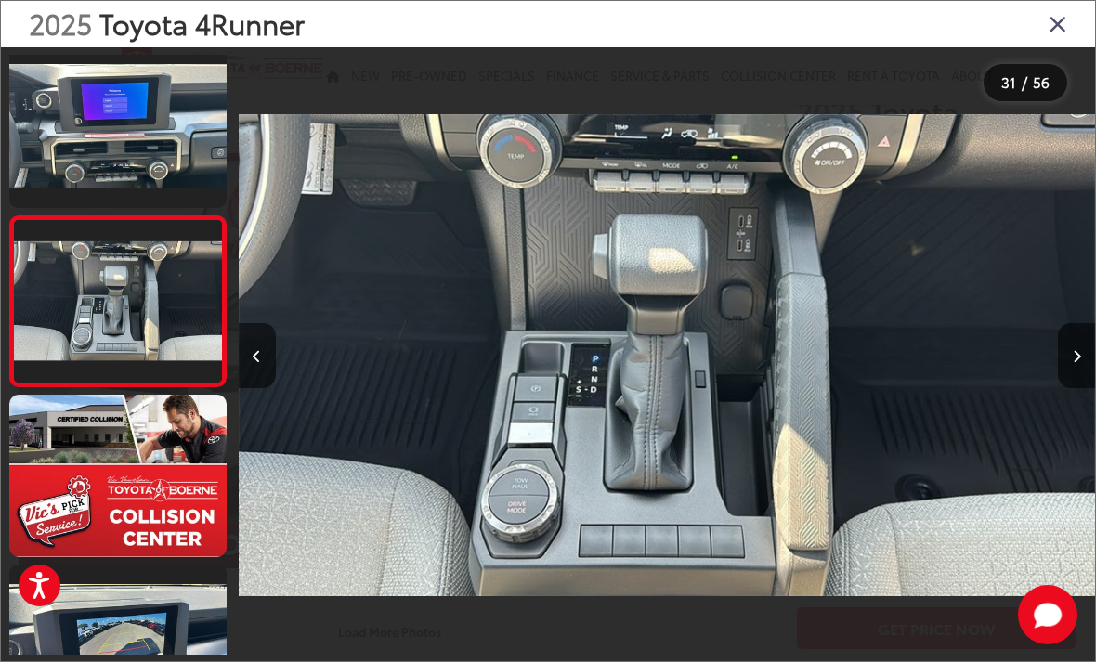
click at [1084, 382] on button "Next image" at bounding box center [1076, 355] width 37 height 65
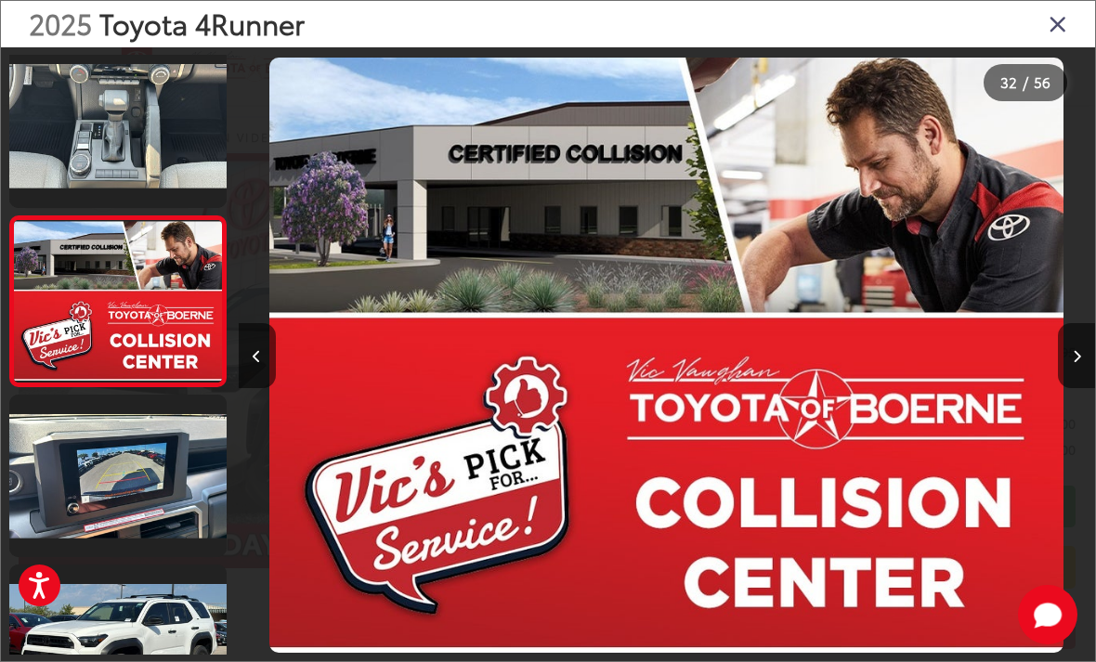
click at [1085, 378] on button "Next image" at bounding box center [1076, 355] width 37 height 65
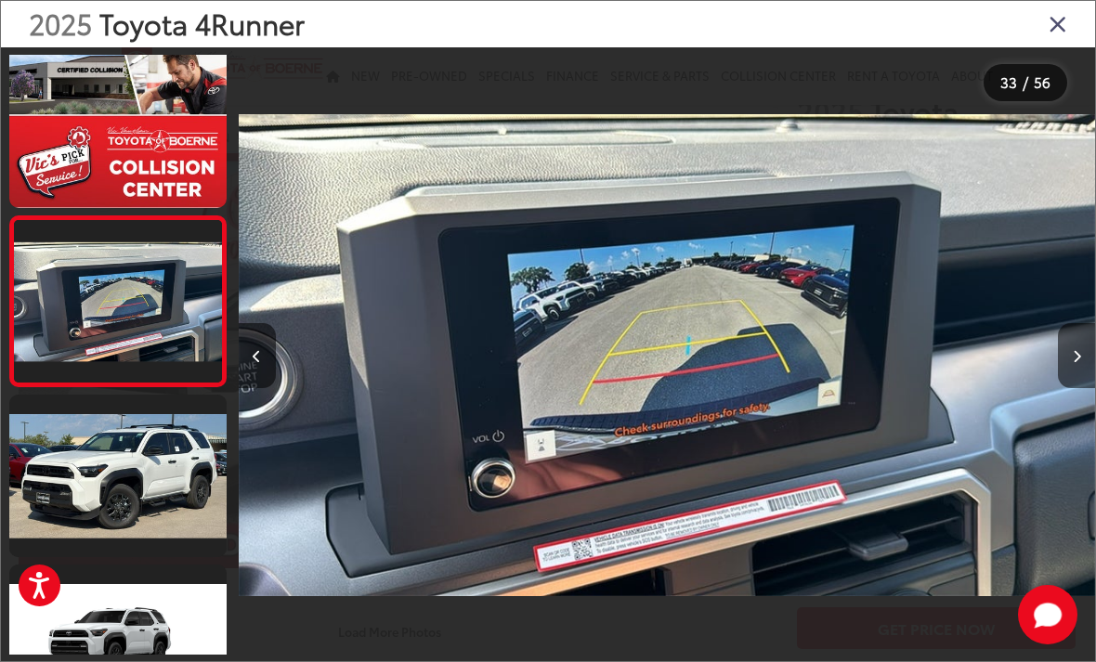
click at [1080, 363] on icon "Next image" at bounding box center [1077, 356] width 8 height 13
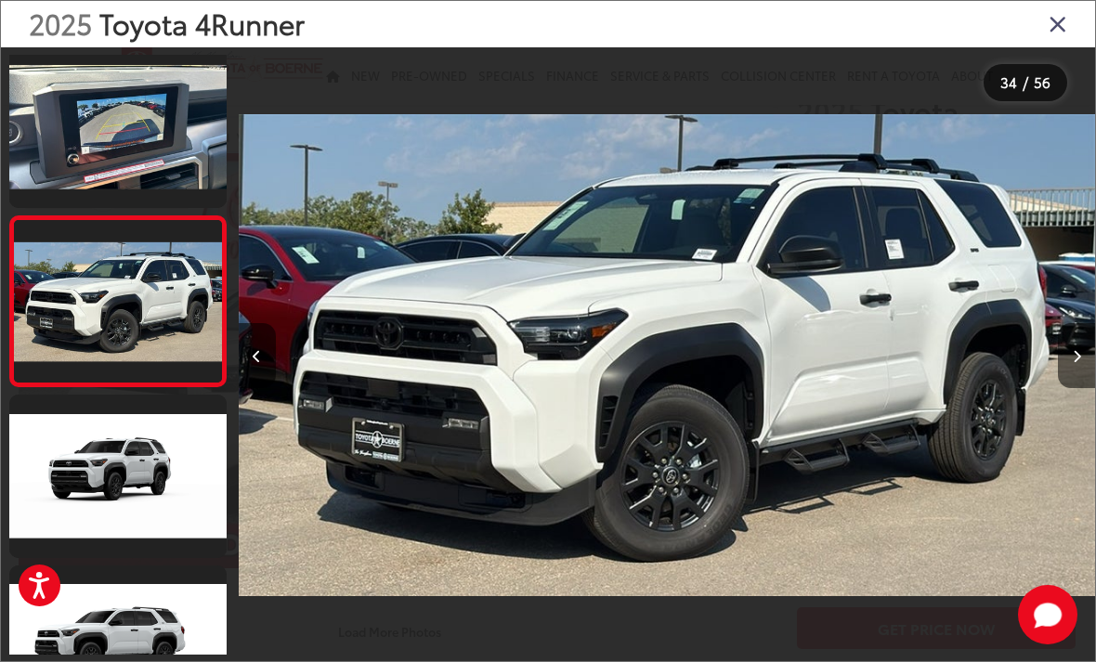
click at [1081, 373] on button "Next image" at bounding box center [1076, 355] width 37 height 65
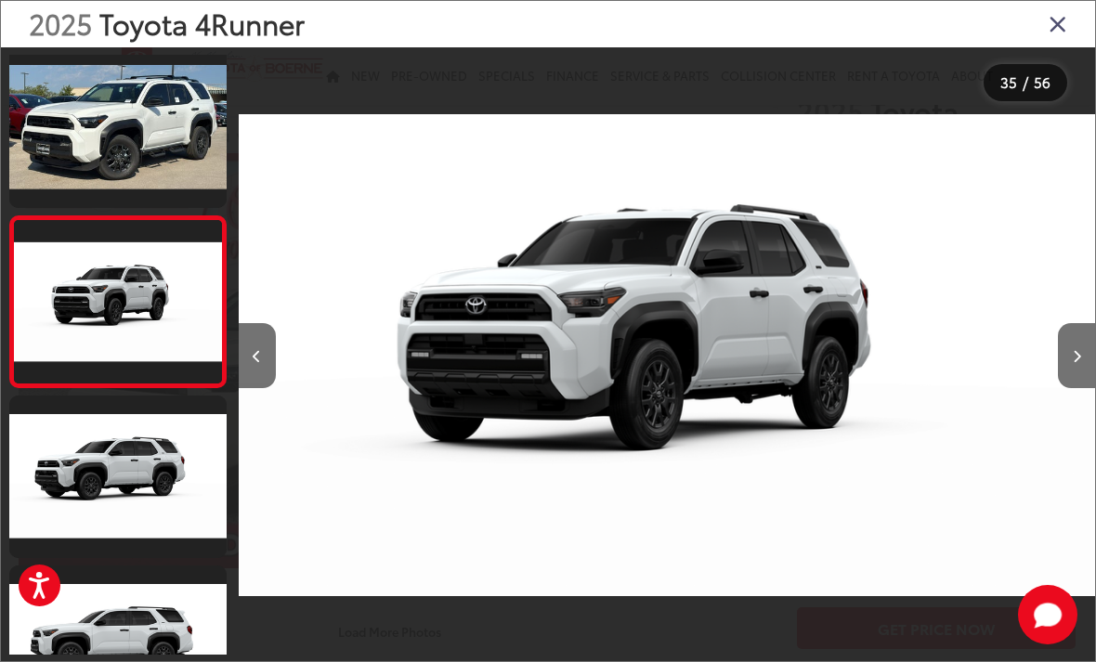
click at [1086, 368] on button "Next image" at bounding box center [1076, 355] width 37 height 65
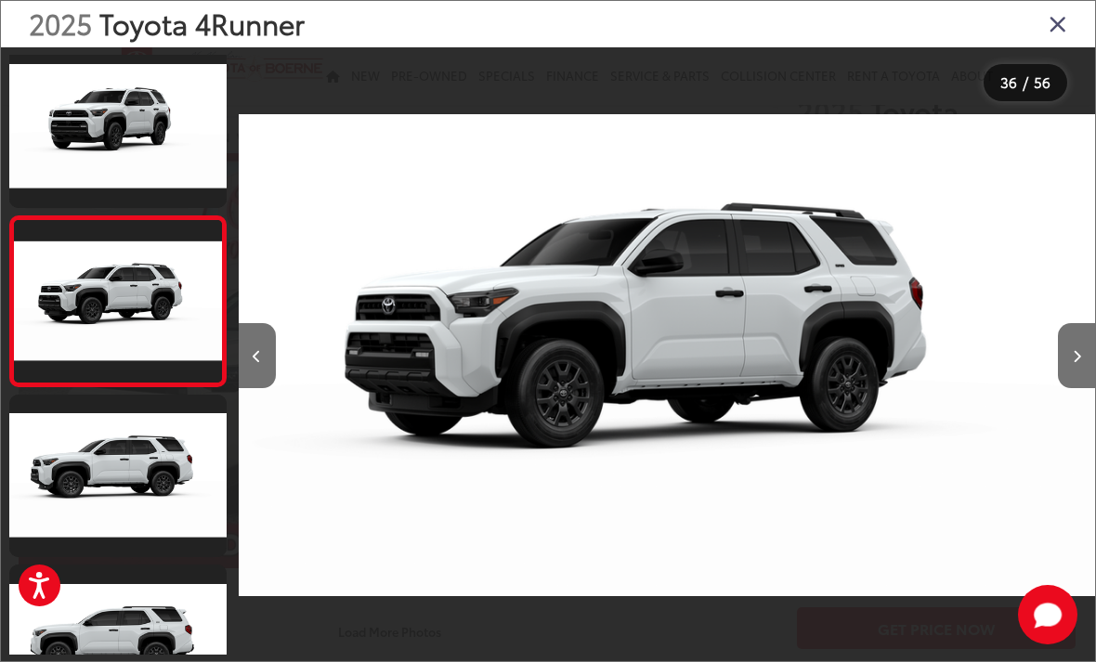
click at [1083, 367] on button "Next image" at bounding box center [1076, 355] width 37 height 65
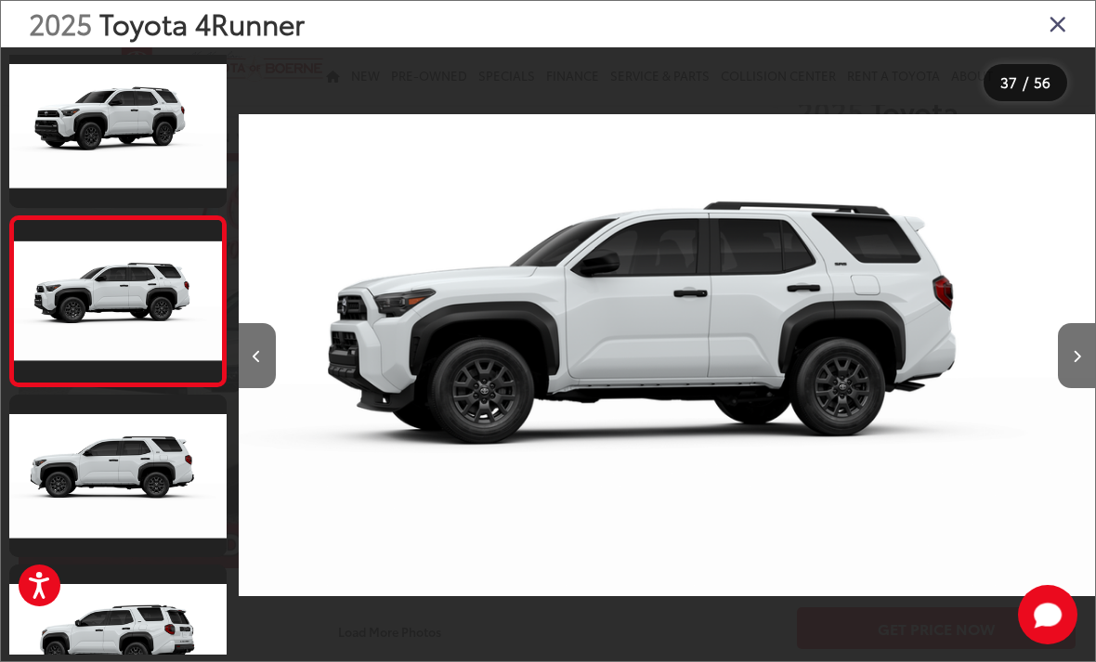
click at [1083, 370] on button "Next image" at bounding box center [1076, 355] width 37 height 65
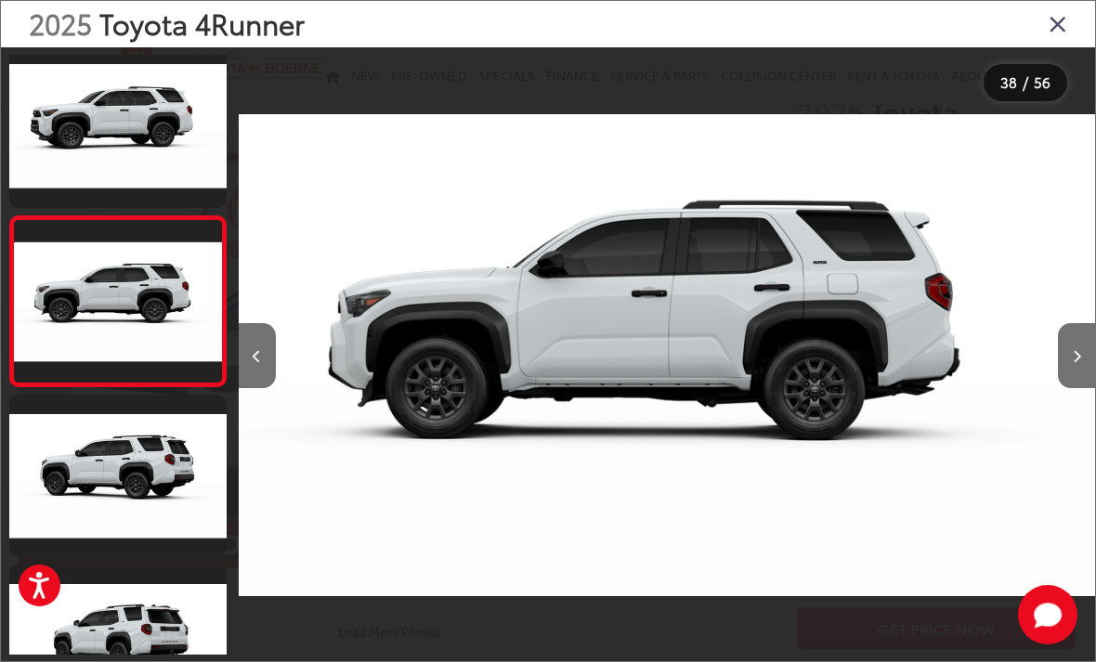
click at [1087, 359] on button "Next image" at bounding box center [1076, 355] width 37 height 65
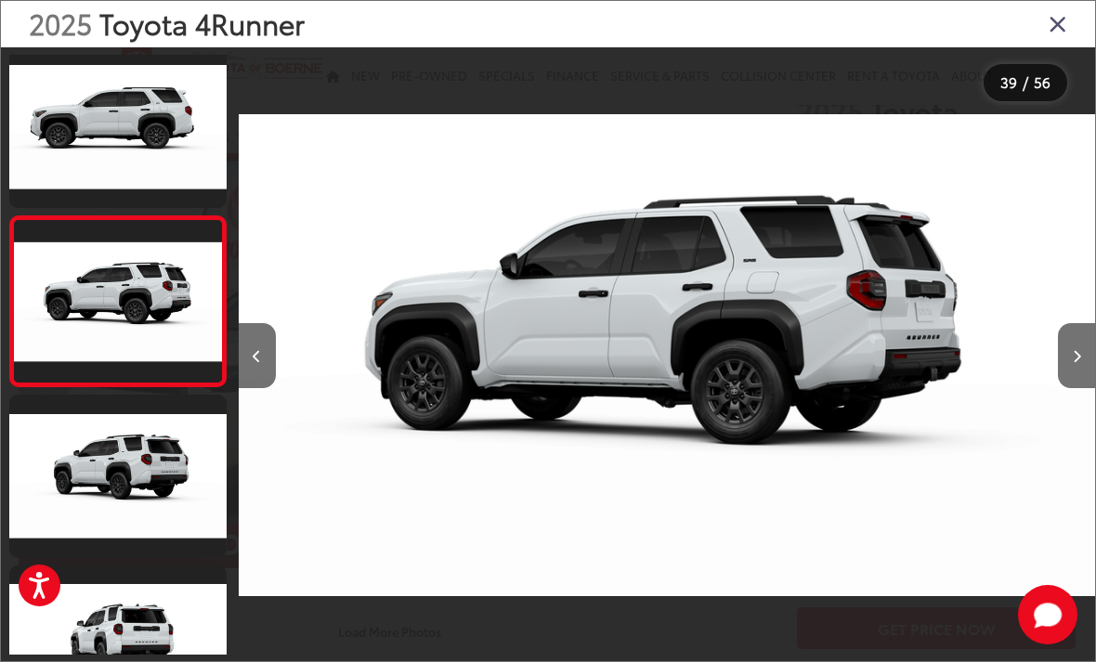
click at [1076, 363] on icon "Next image" at bounding box center [1077, 356] width 8 height 13
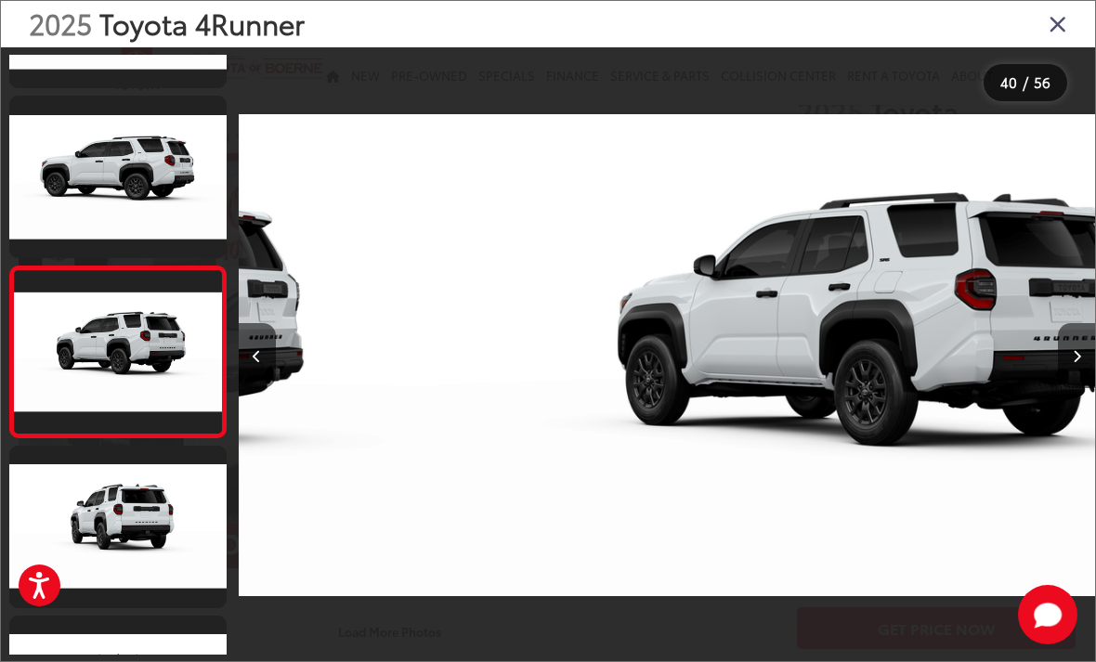
scroll to position [0, 33415]
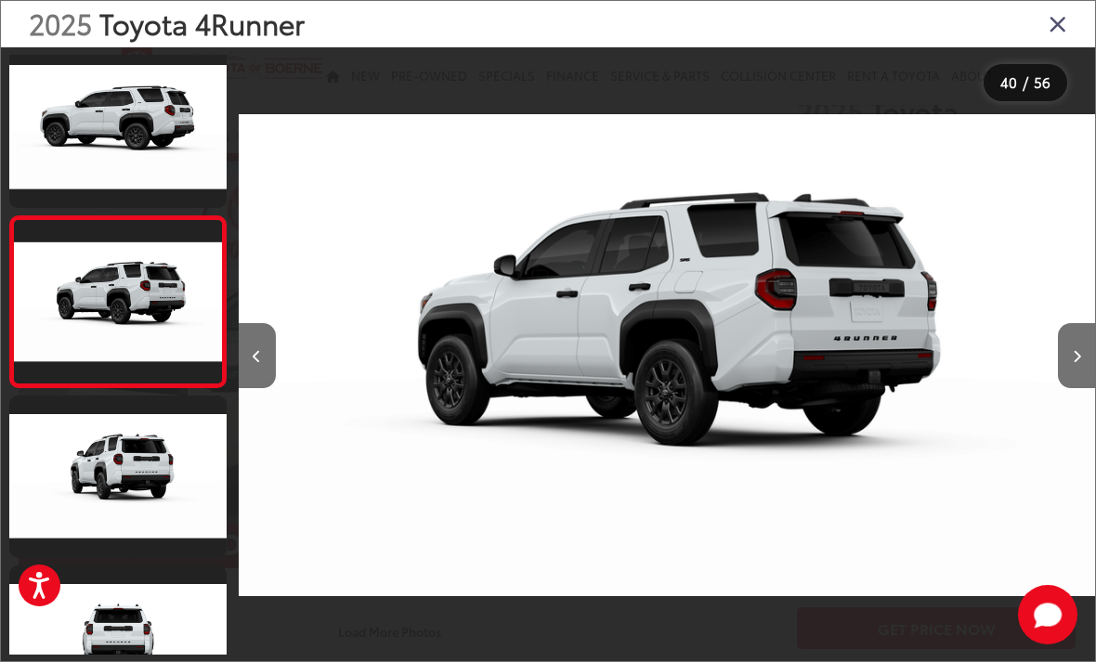
click at [1062, 372] on button "Next image" at bounding box center [1076, 355] width 37 height 65
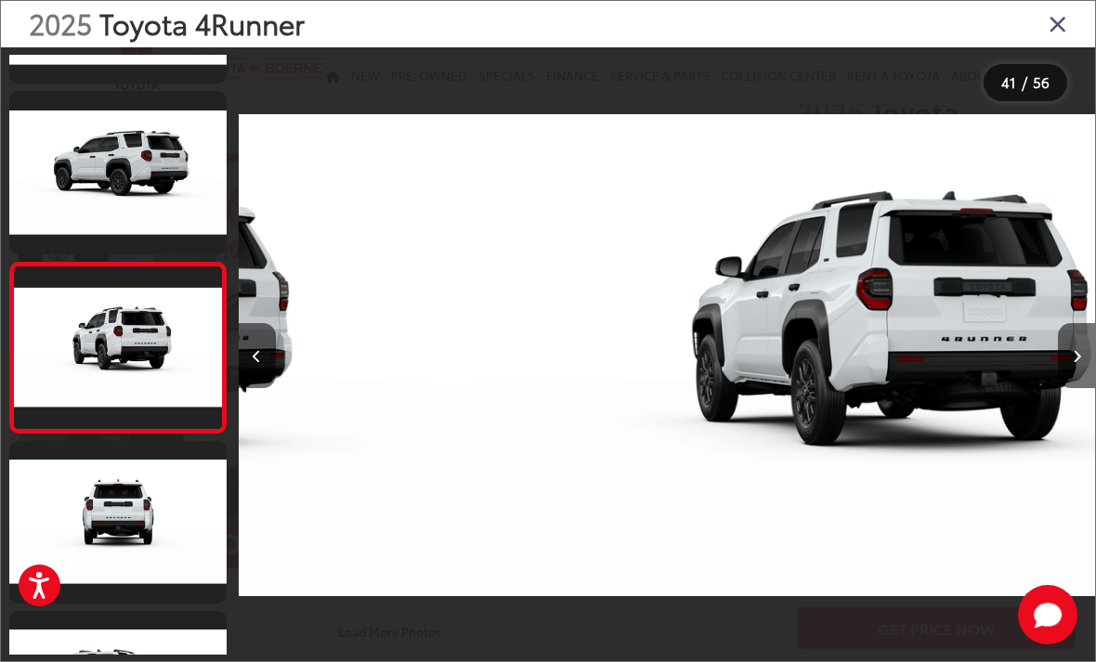
scroll to position [6647, 0]
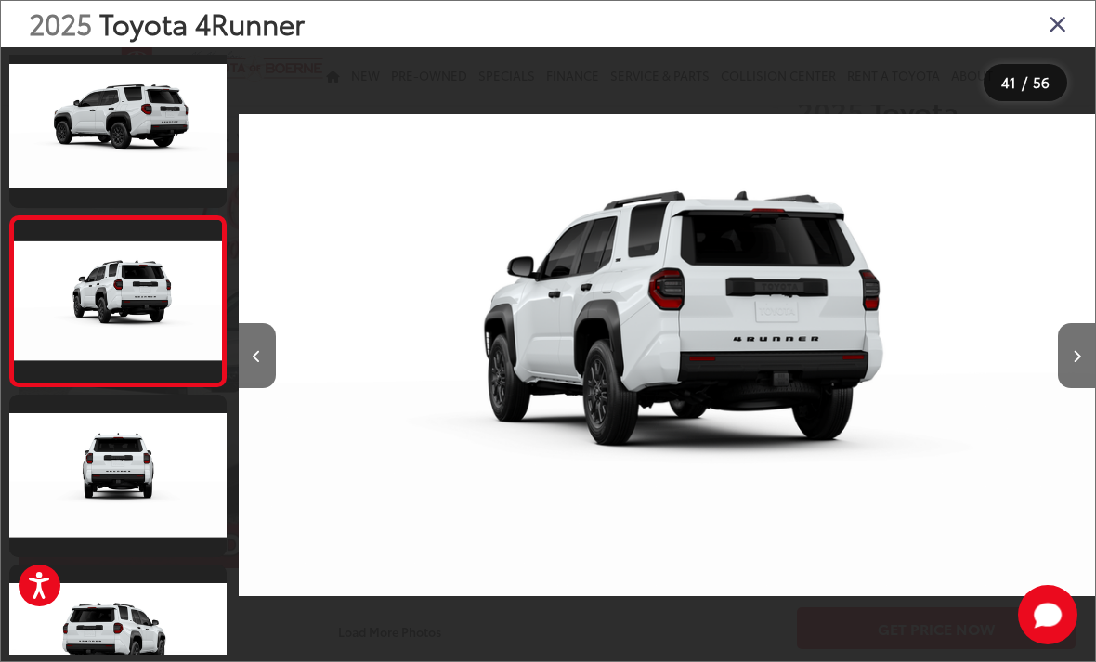
click at [1060, 369] on button "Next image" at bounding box center [1076, 355] width 37 height 65
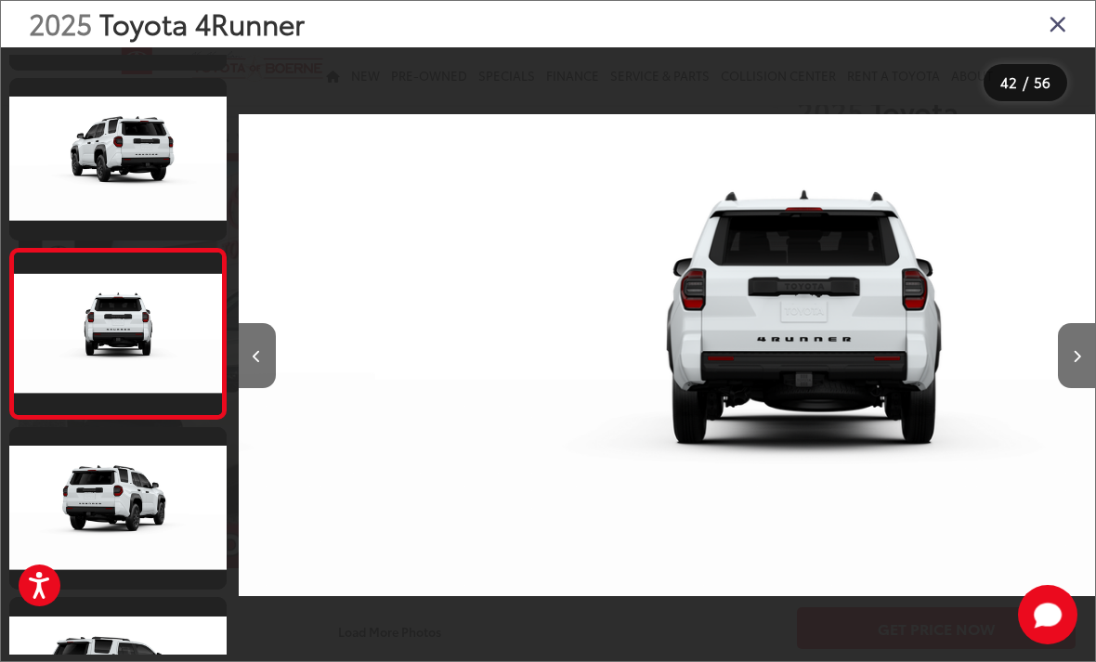
scroll to position [6817, 0]
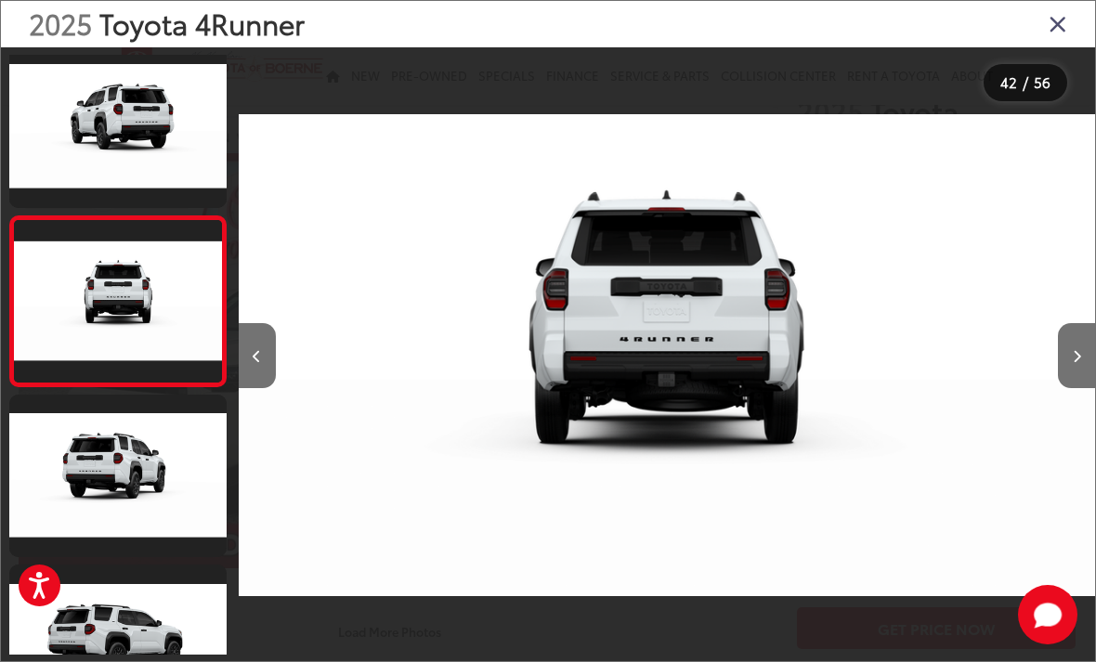
click at [1059, 377] on button "Next image" at bounding box center [1076, 355] width 37 height 65
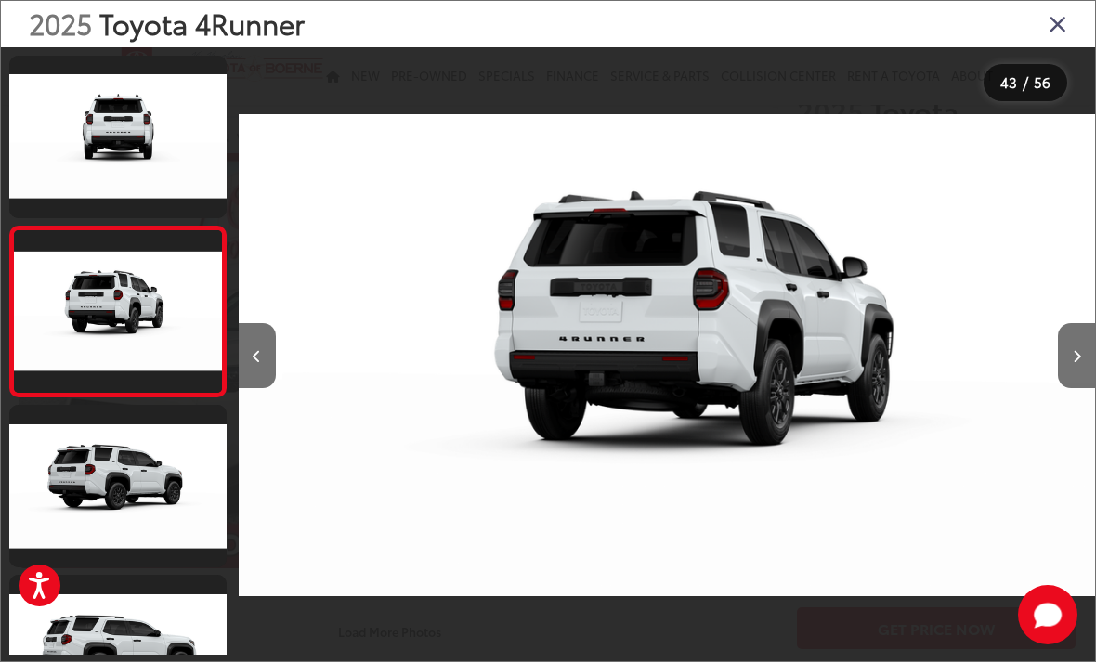
scroll to position [0, 35985]
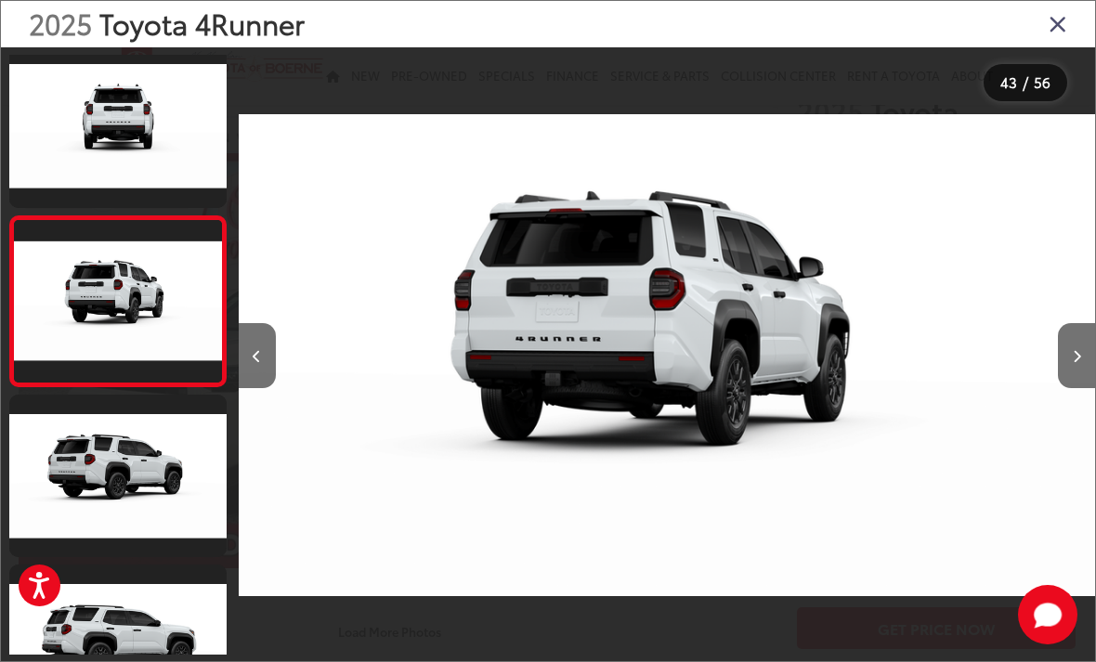
click at [1060, 381] on button "Next image" at bounding box center [1076, 355] width 37 height 65
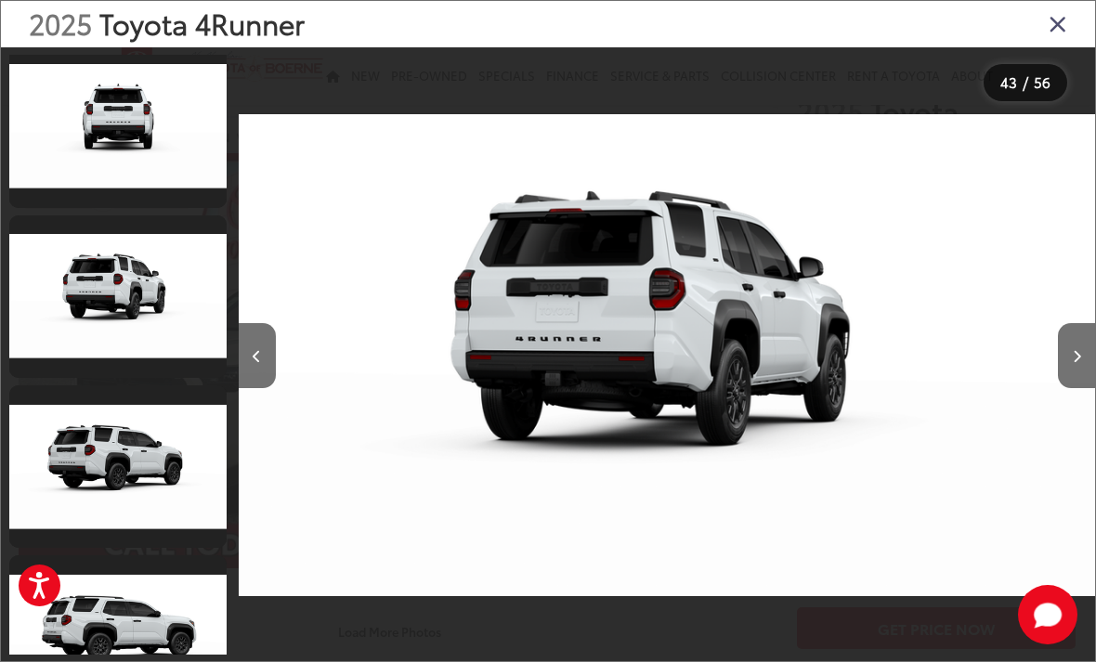
scroll to position [7049, 0]
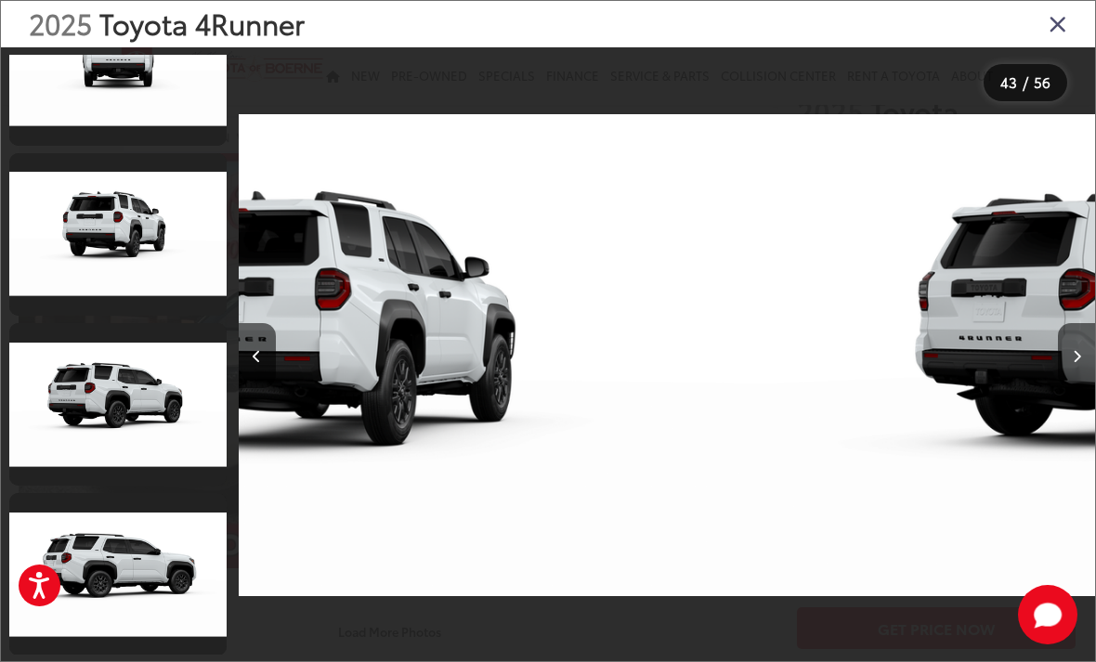
click at [1092, 341] on div at bounding box center [988, 355] width 215 height 616
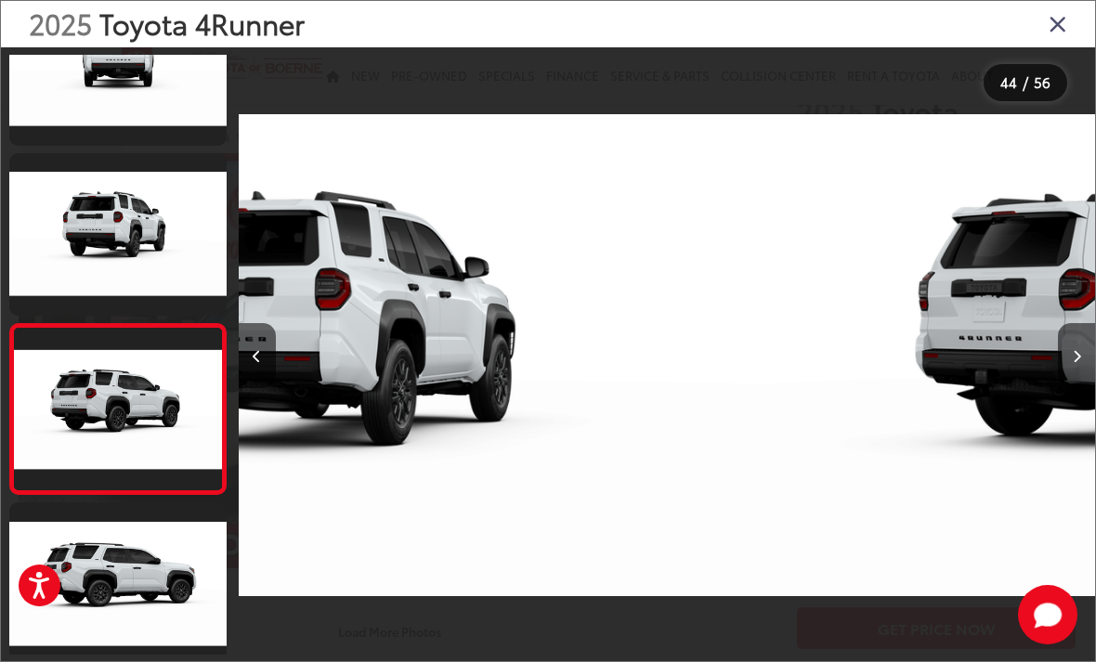
scroll to position [0, 36842]
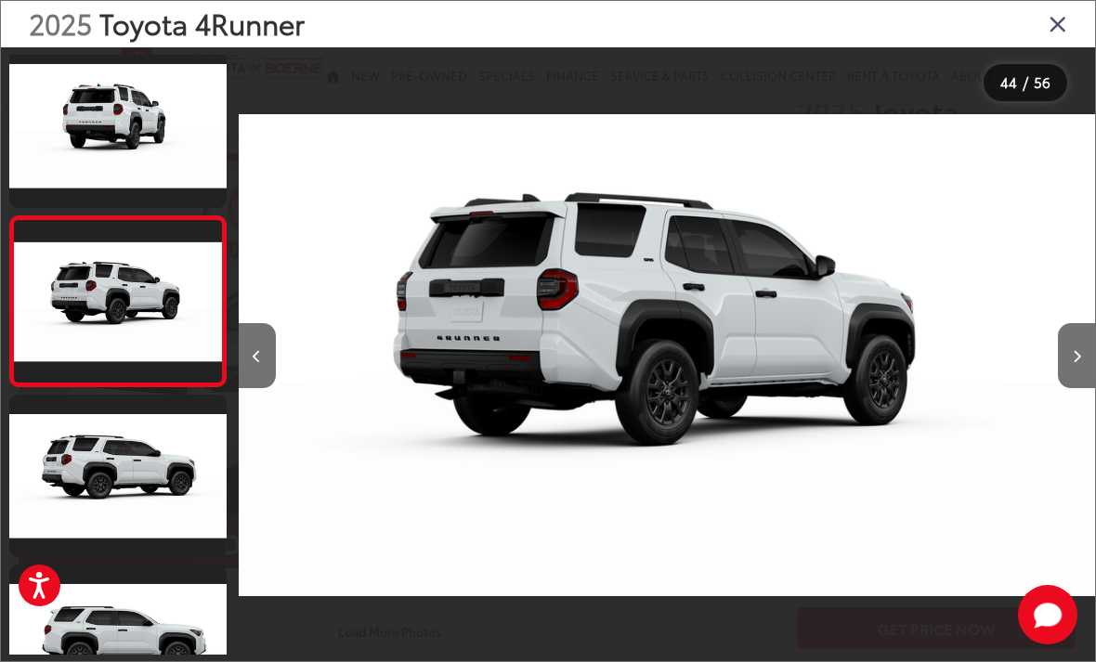
click at [1061, 379] on button "Next image" at bounding box center [1076, 355] width 37 height 65
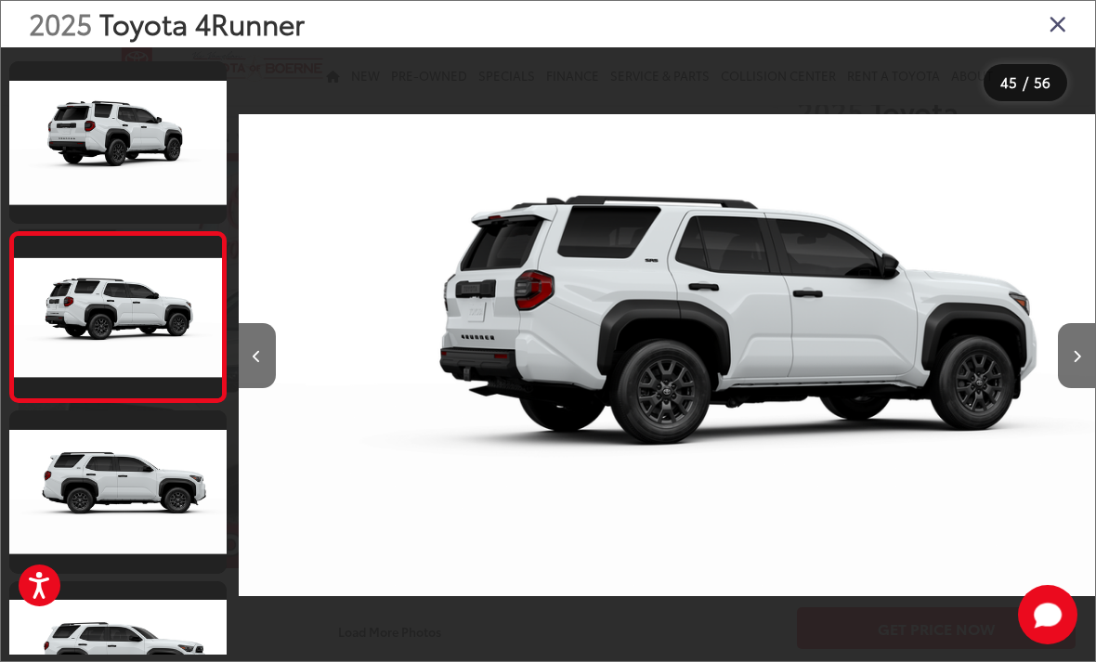
scroll to position [0, 37699]
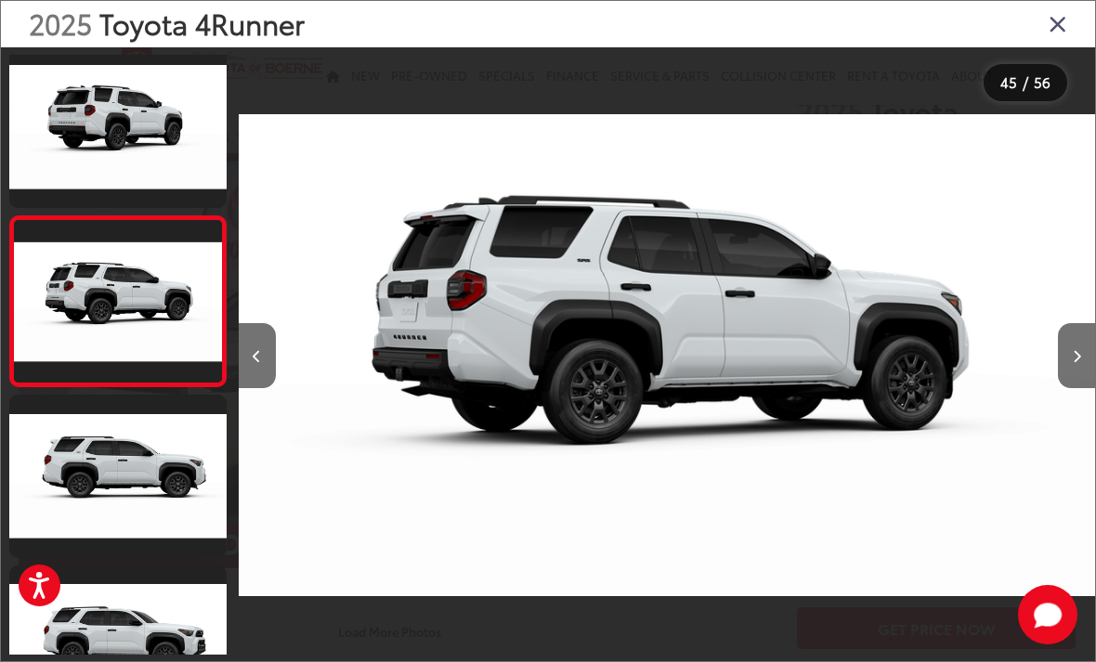
click at [1065, 376] on button "Next image" at bounding box center [1076, 355] width 37 height 65
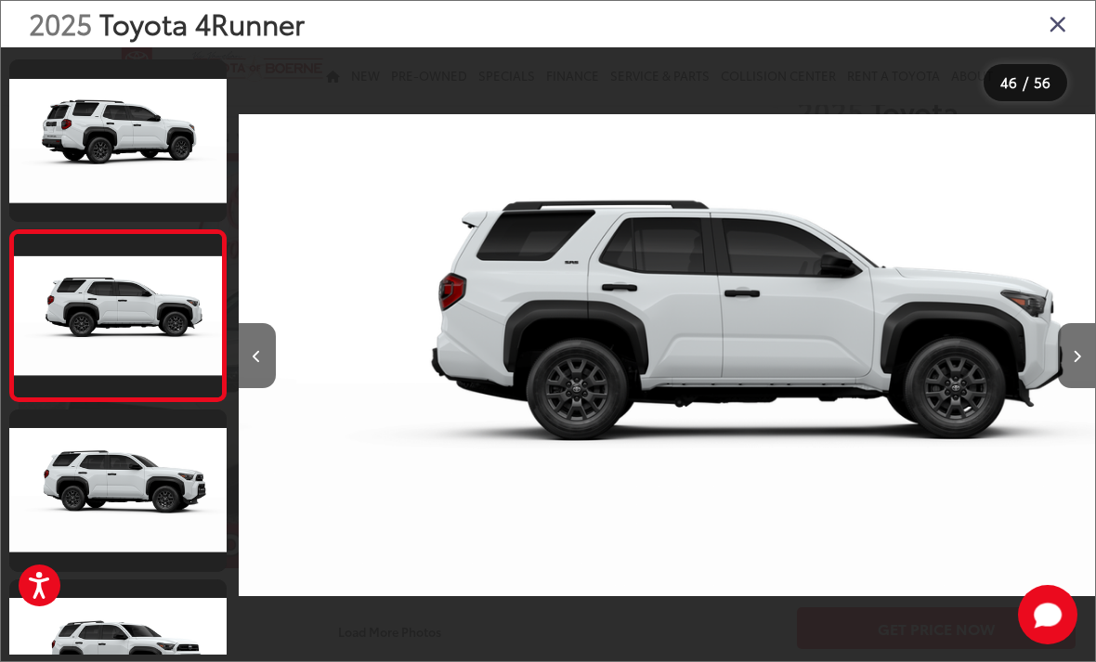
scroll to position [7497, 0]
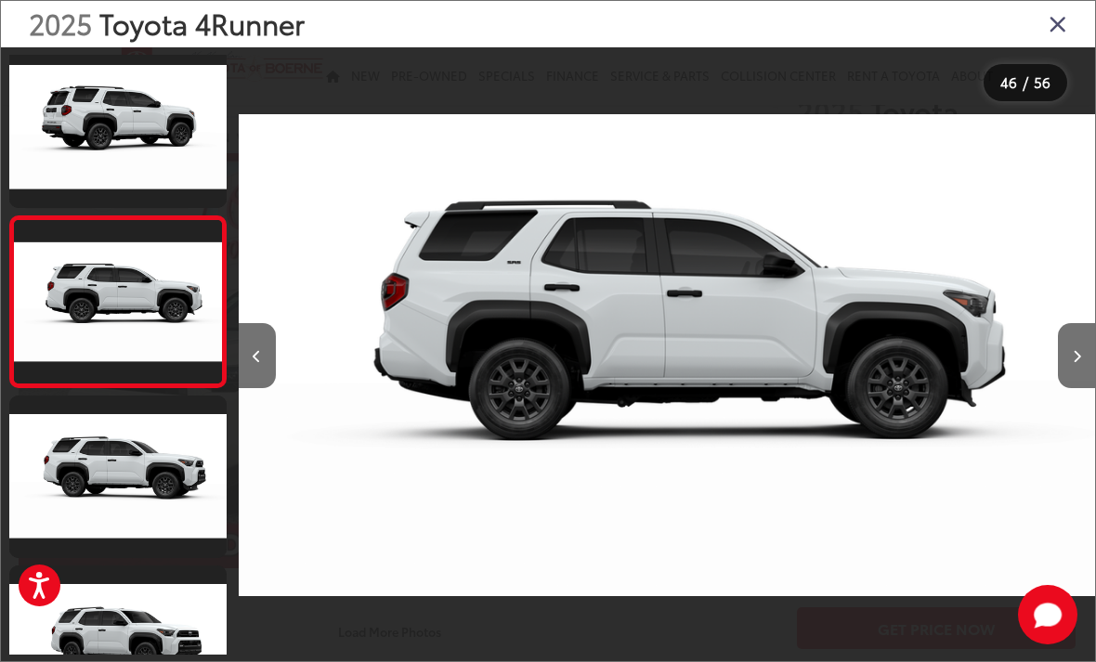
click at [1064, 372] on button "Next image" at bounding box center [1076, 355] width 37 height 65
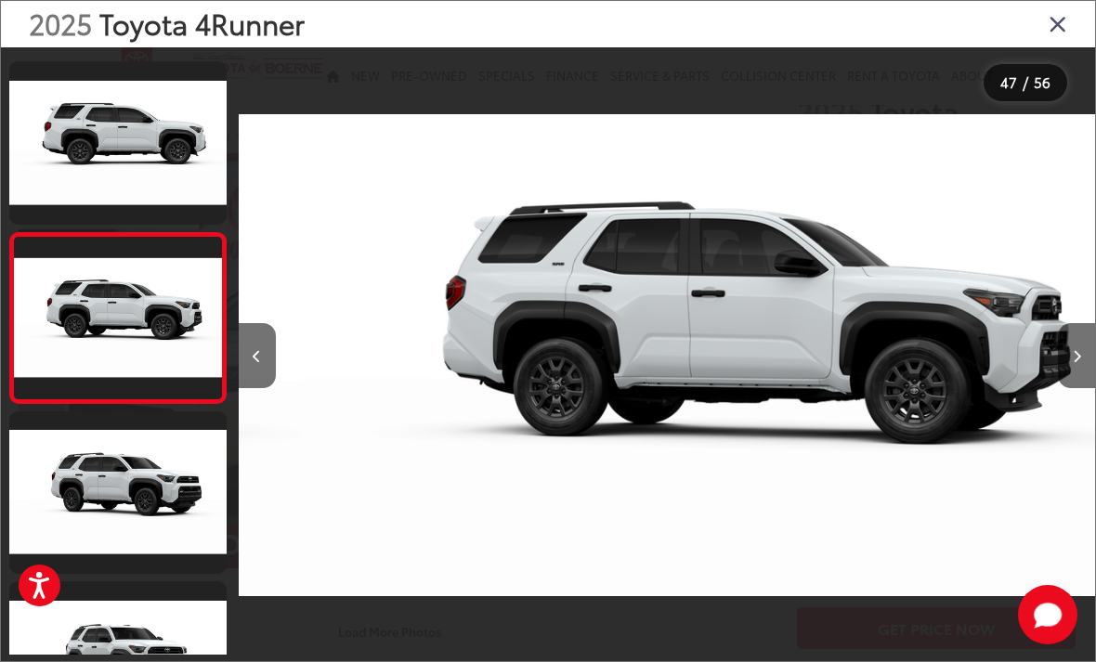
scroll to position [0, 39413]
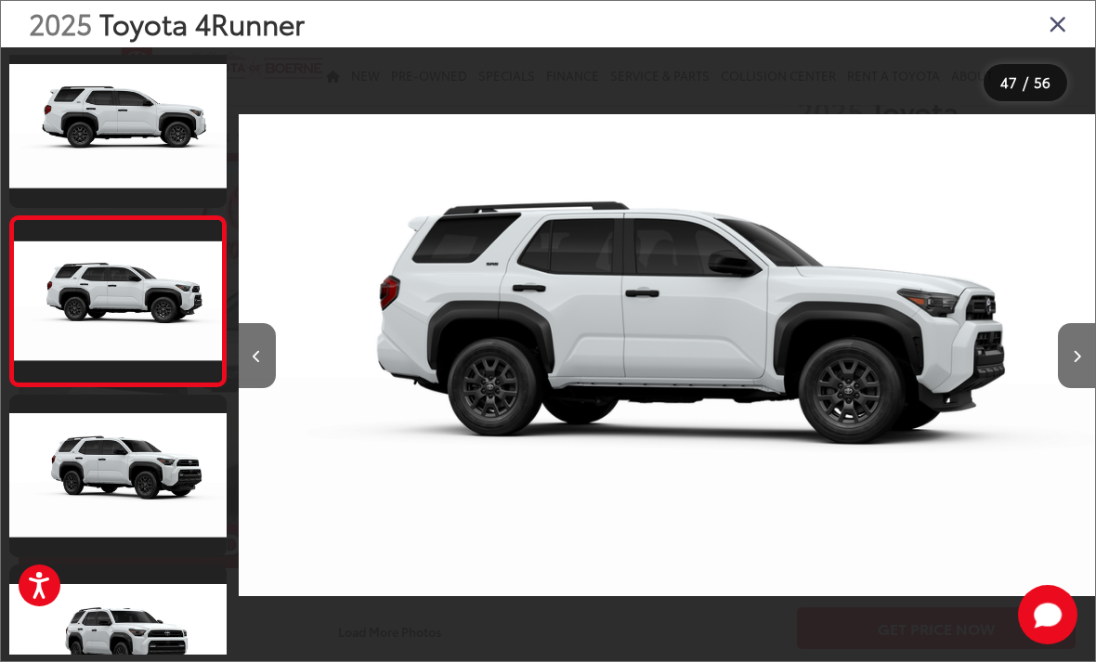
click at [1068, 372] on button "Next image" at bounding box center [1076, 355] width 37 height 65
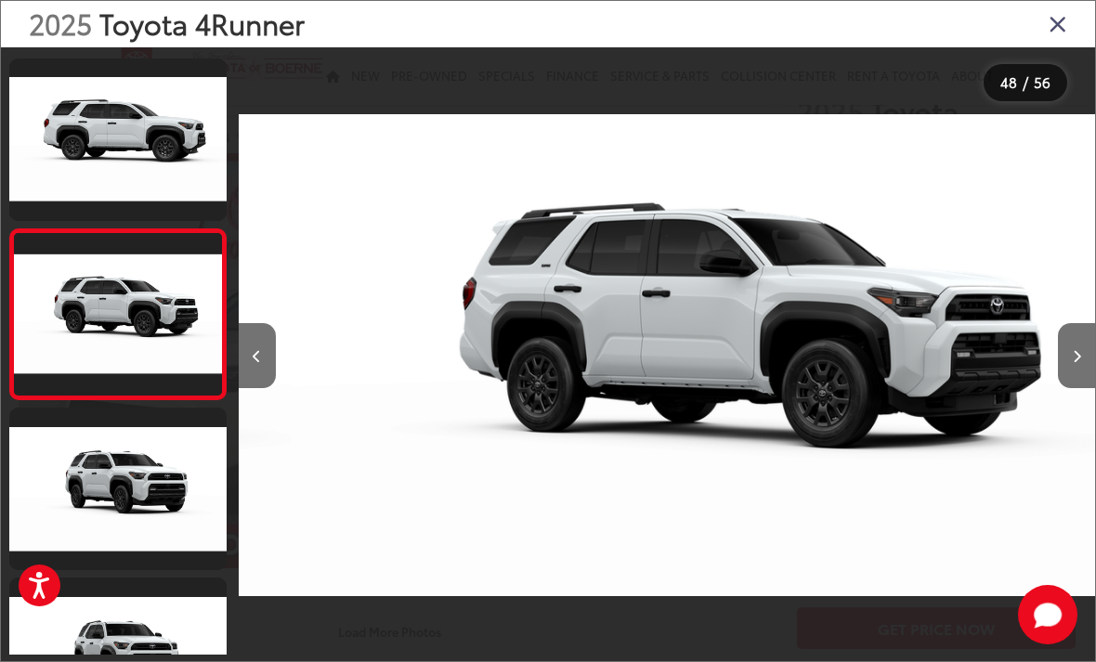
scroll to position [0, 40269]
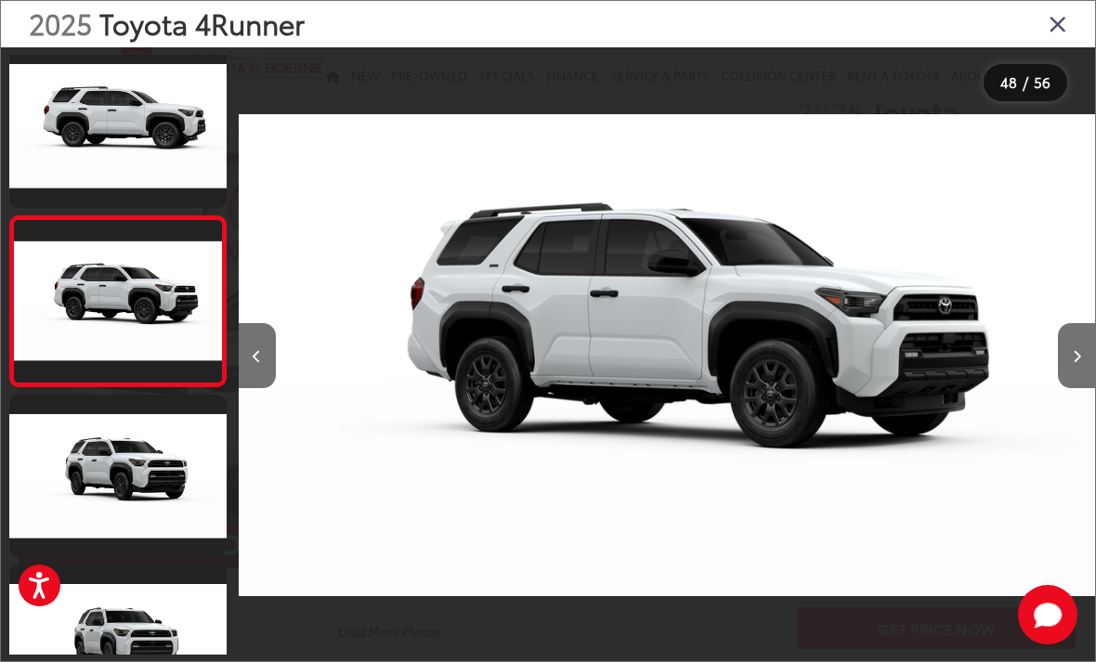
click at [1070, 375] on button "Next image" at bounding box center [1076, 355] width 37 height 65
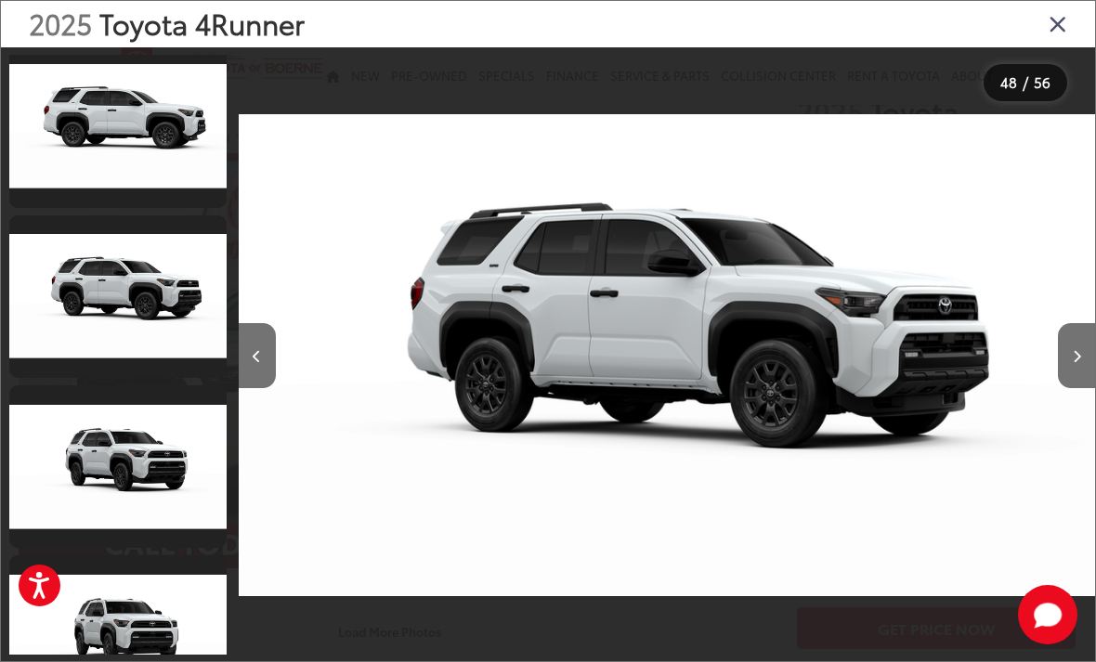
scroll to position [7905, 0]
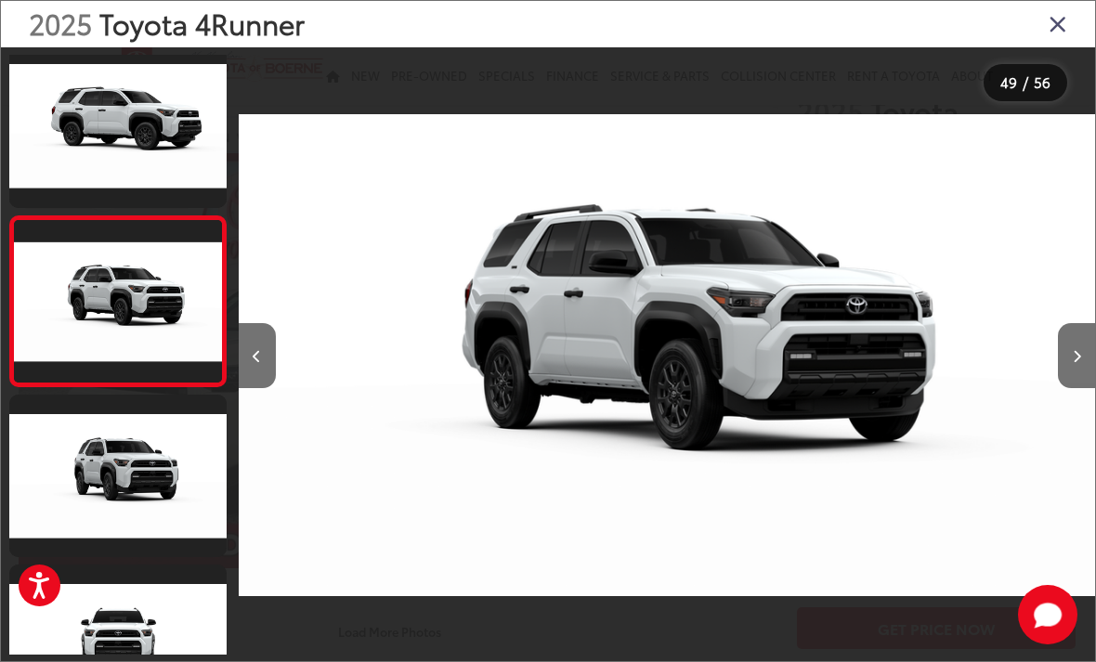
click at [1073, 363] on icon "Next image" at bounding box center [1077, 356] width 8 height 13
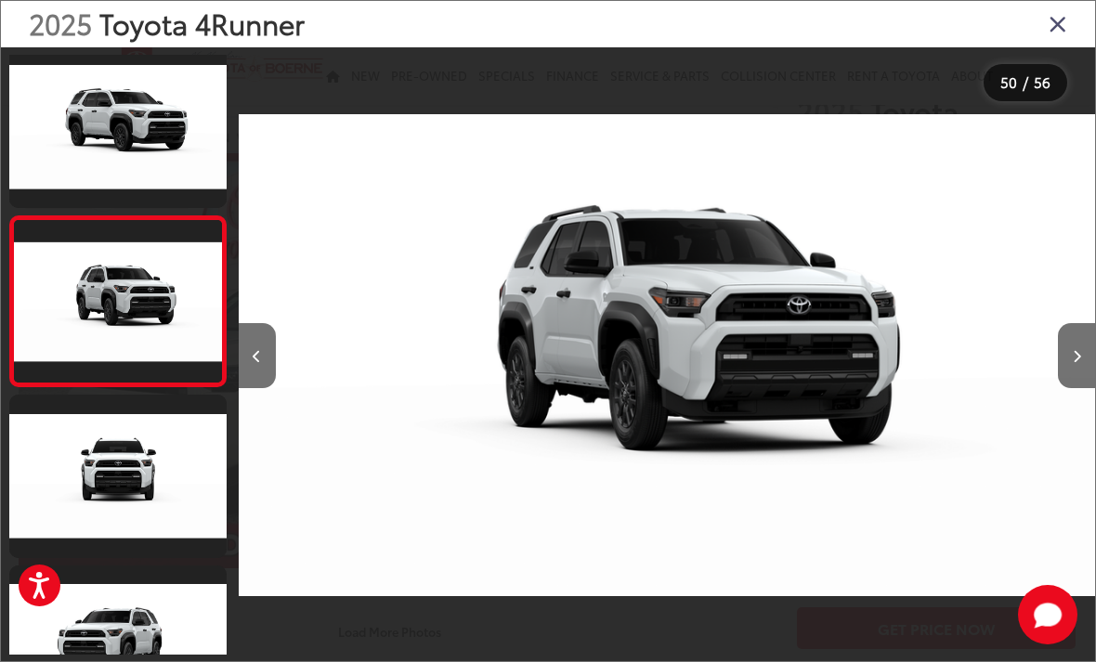
click at [1067, 376] on button "Next image" at bounding box center [1076, 355] width 37 height 65
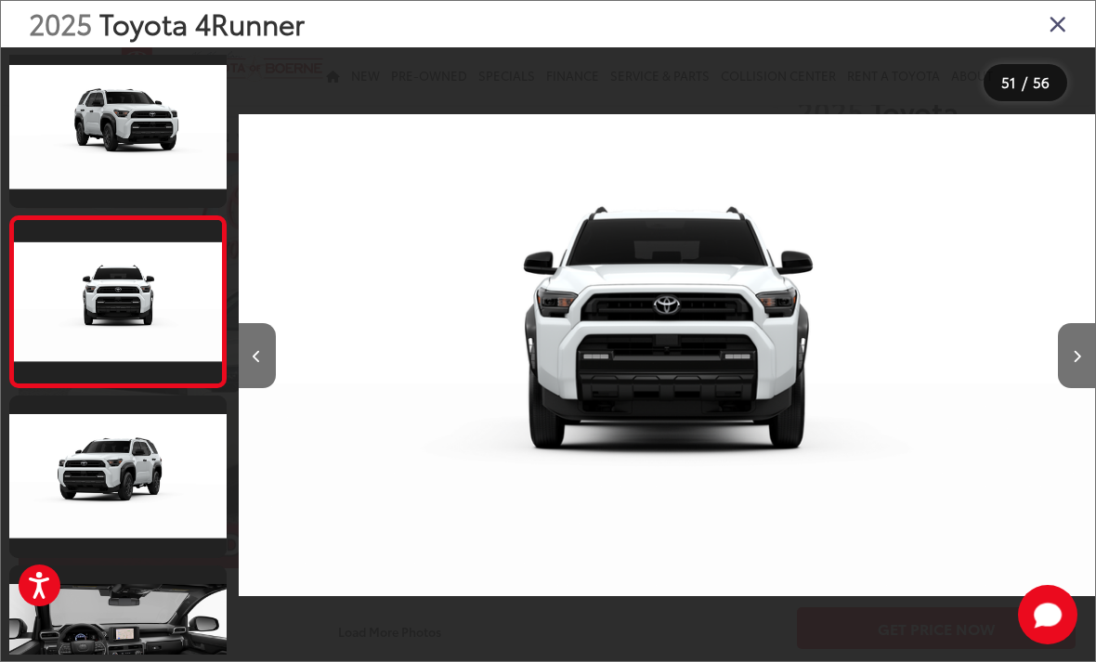
click at [1070, 371] on button "Next image" at bounding box center [1076, 355] width 37 height 65
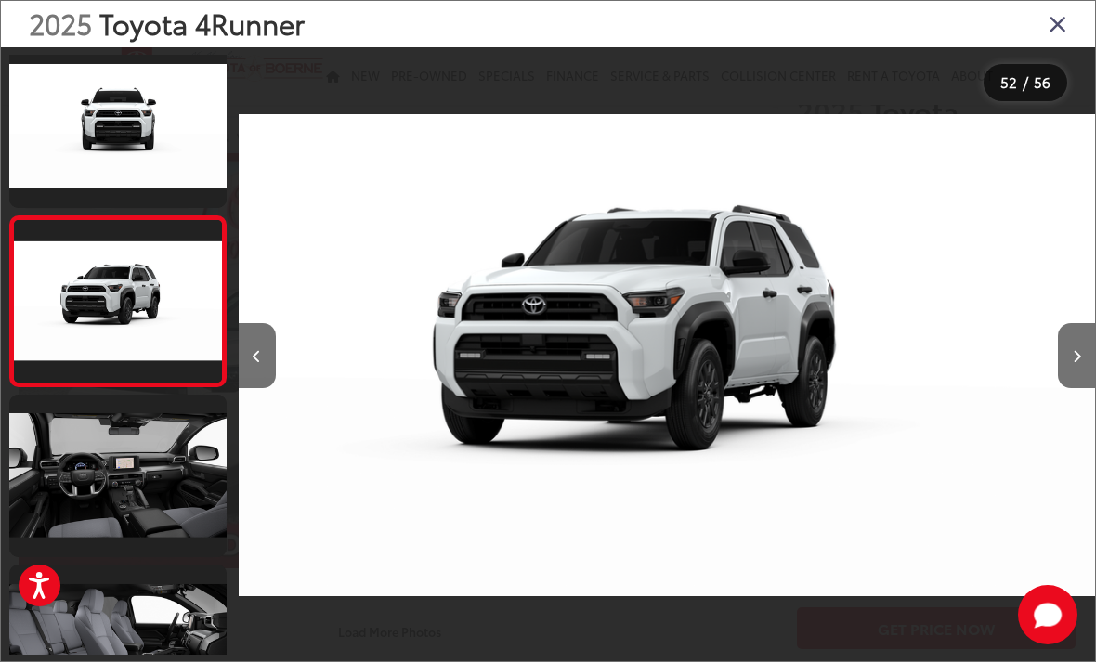
click at [1071, 371] on button "Next image" at bounding box center [1076, 355] width 37 height 65
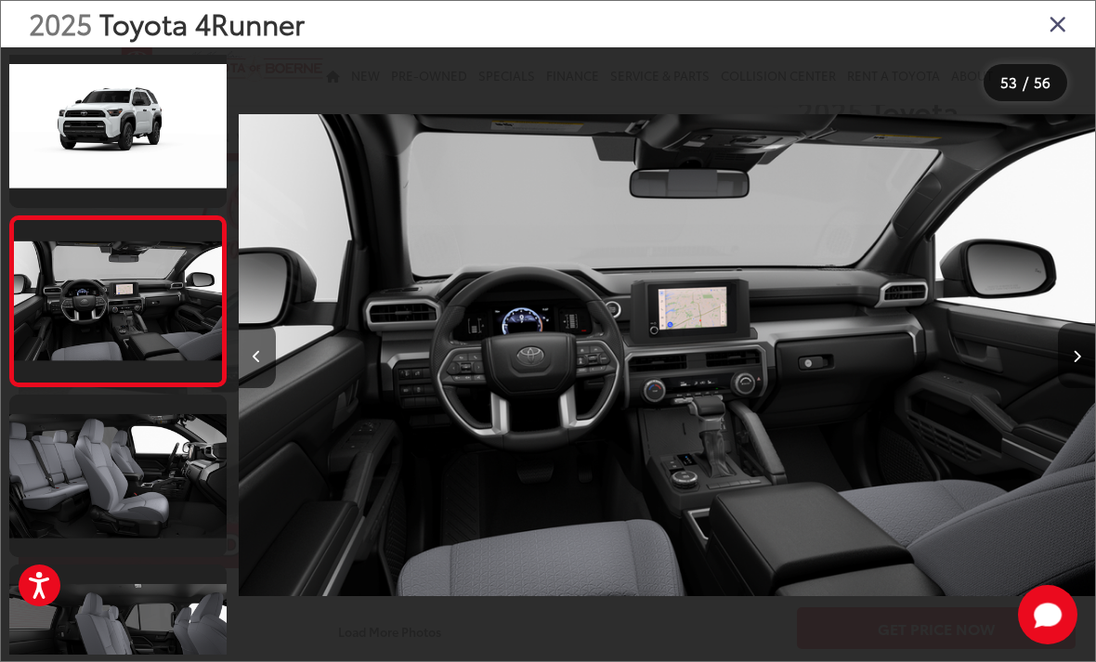
click at [1070, 373] on button "Next image" at bounding box center [1076, 355] width 37 height 65
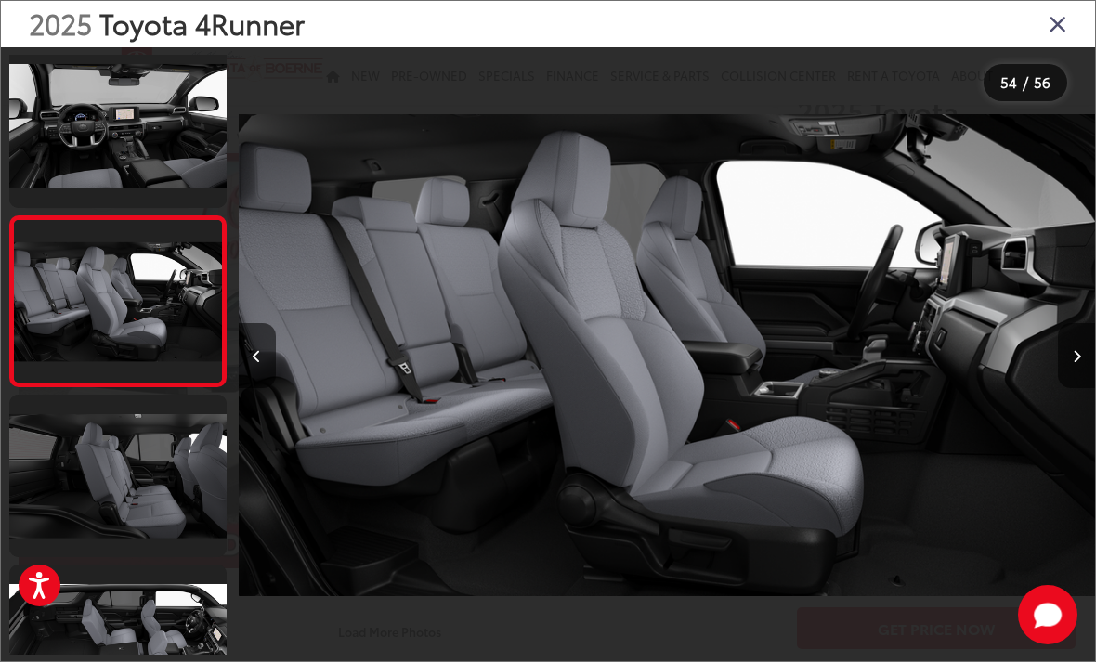
click at [1077, 363] on icon "Next image" at bounding box center [1077, 356] width 8 height 13
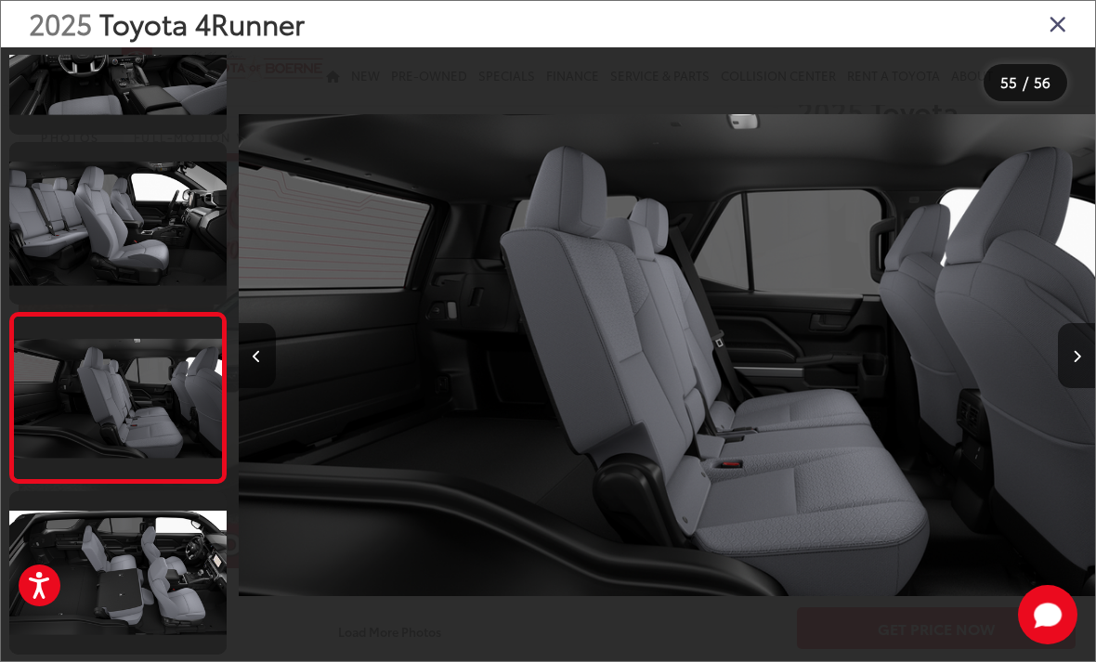
click at [1086, 379] on button "Next image" at bounding box center [1076, 355] width 37 height 65
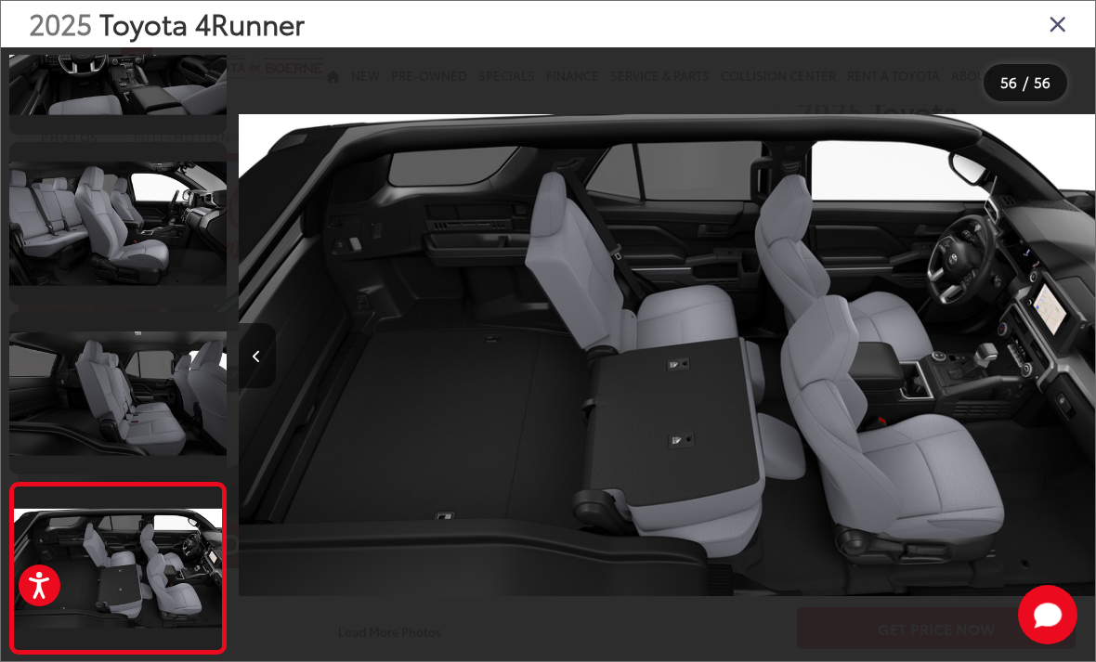
click at [1056, 25] on icon "Close gallery" at bounding box center [1058, 23] width 19 height 24
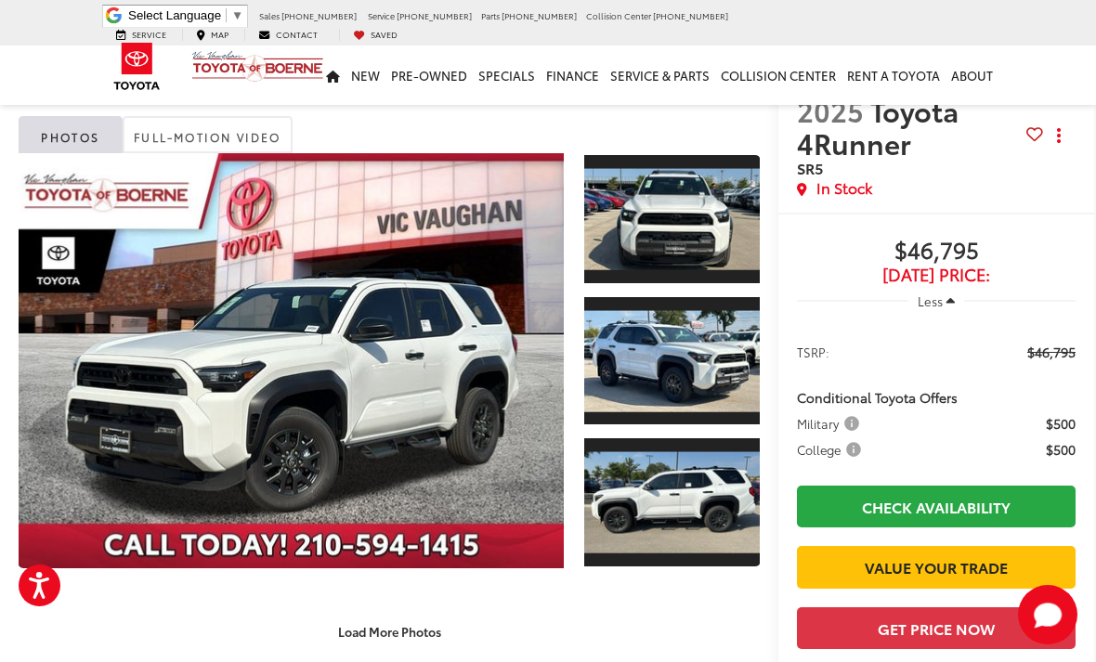
click at [240, 135] on link "Full-Motion Video" at bounding box center [208, 134] width 170 height 37
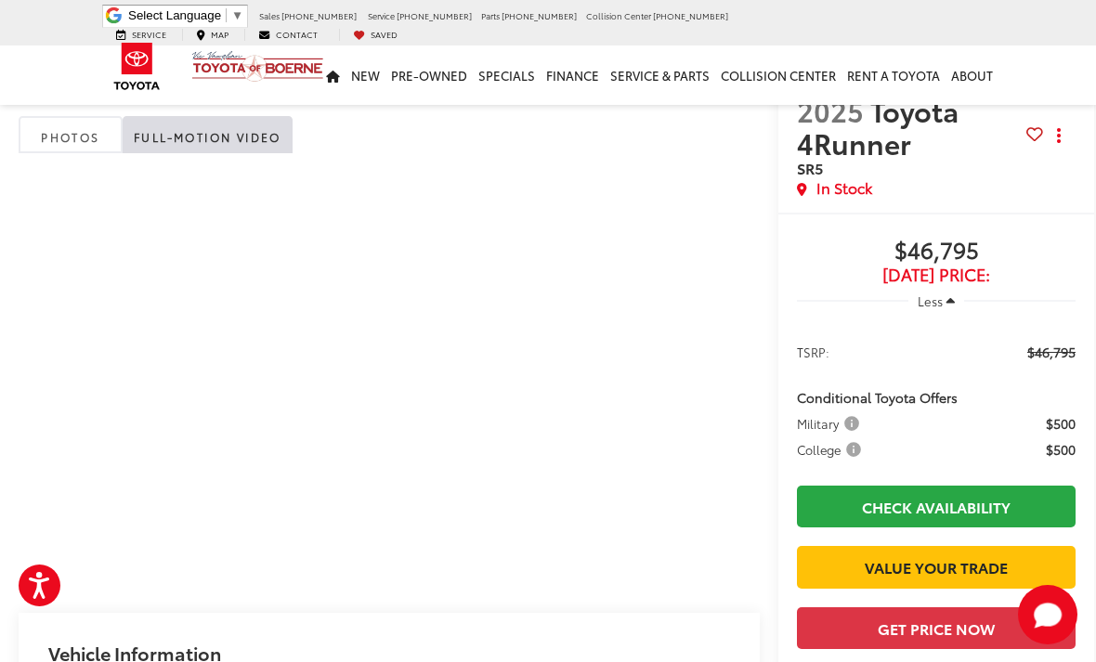
scroll to position [50, 0]
